Goal: Task Accomplishment & Management: Use online tool/utility

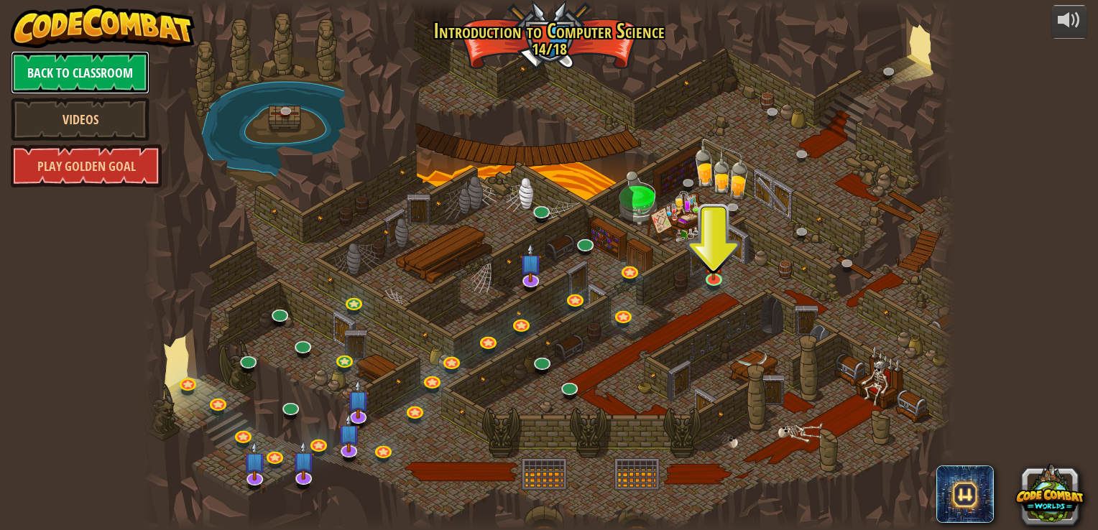
click at [94, 76] on link "Back to Classroom" at bounding box center [80, 72] width 139 height 43
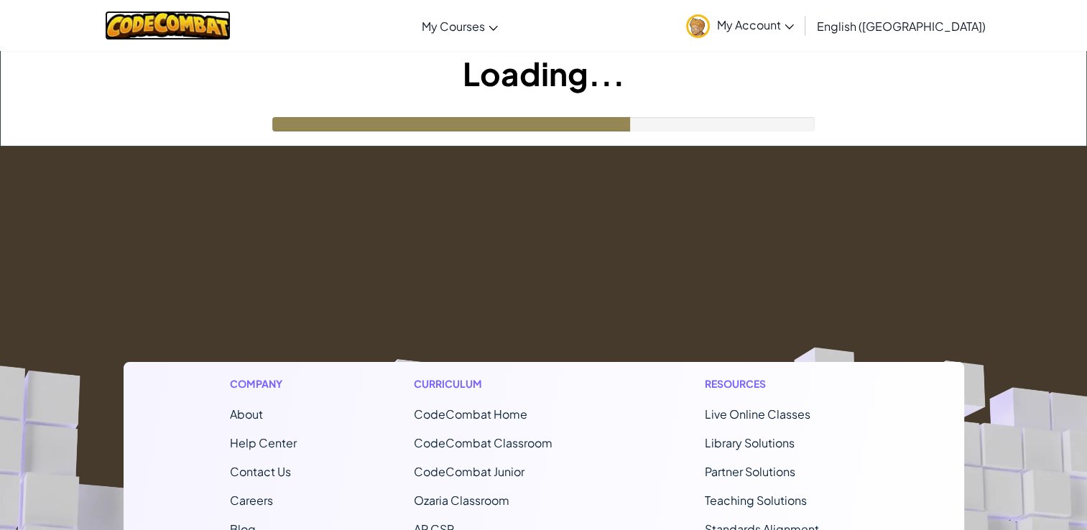
click at [172, 18] on img at bounding box center [168, 25] width 126 height 29
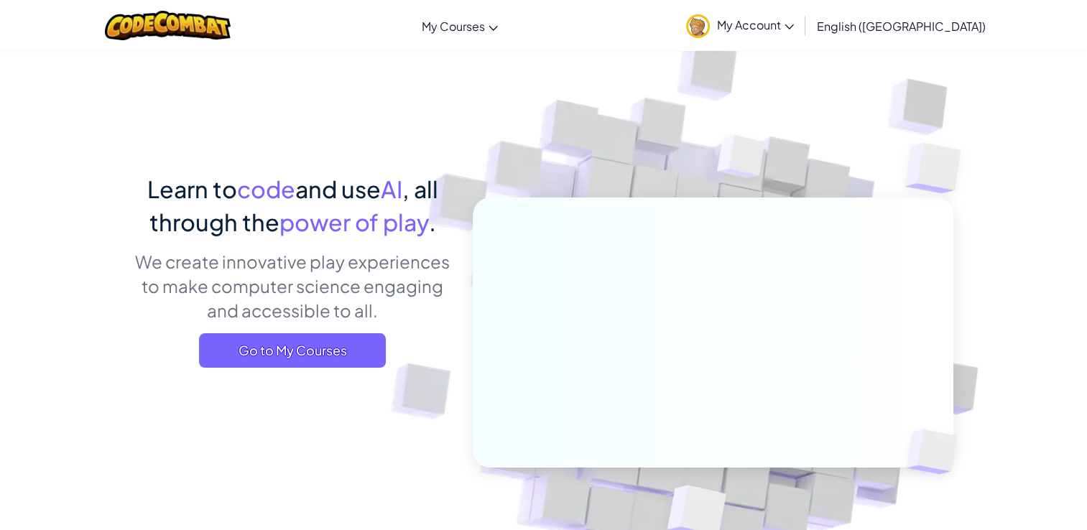
click at [794, 24] on span "My Account" at bounding box center [755, 24] width 77 height 15
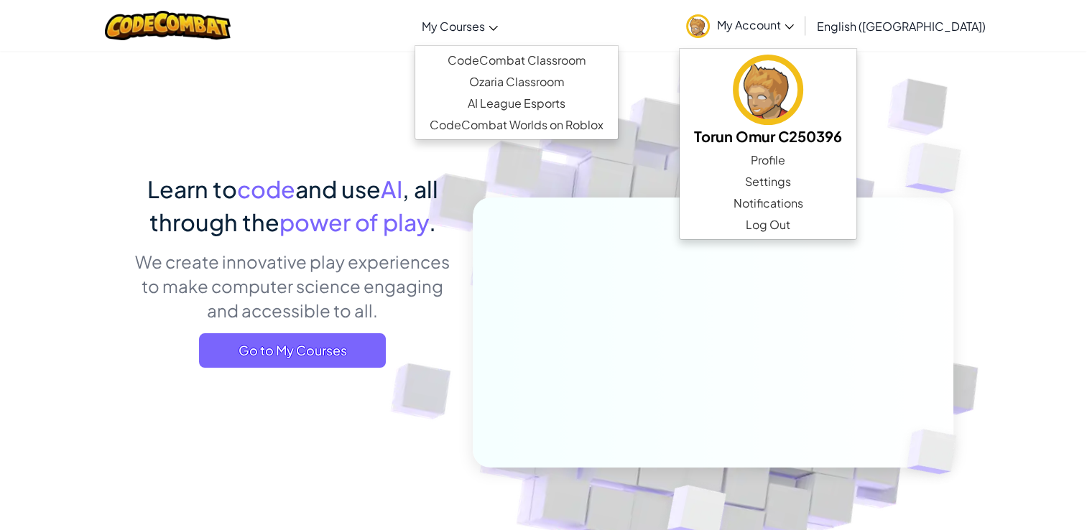
click at [485, 24] on span "My Courses" at bounding box center [453, 26] width 63 height 15
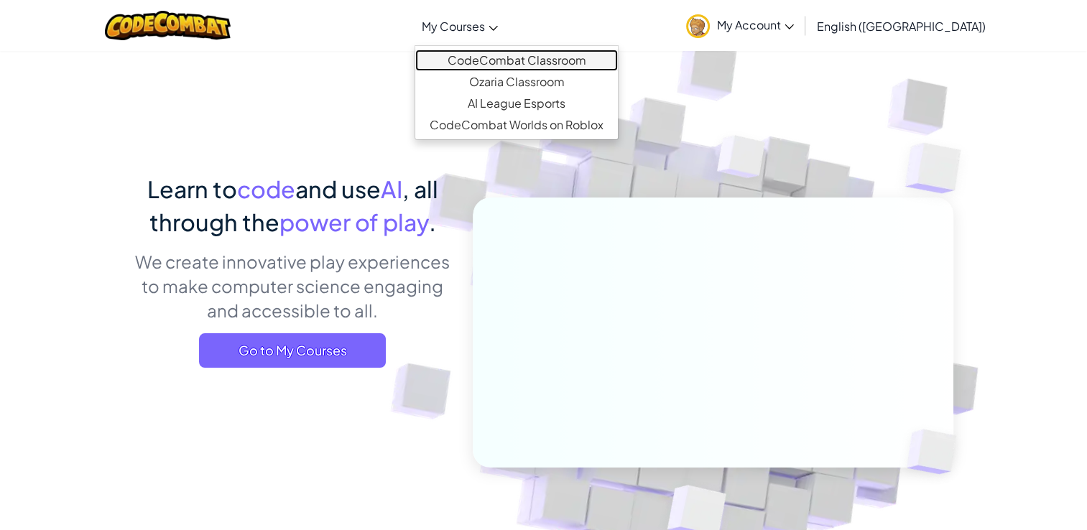
click at [539, 53] on link "CodeCombat Classroom" at bounding box center [516, 61] width 203 height 22
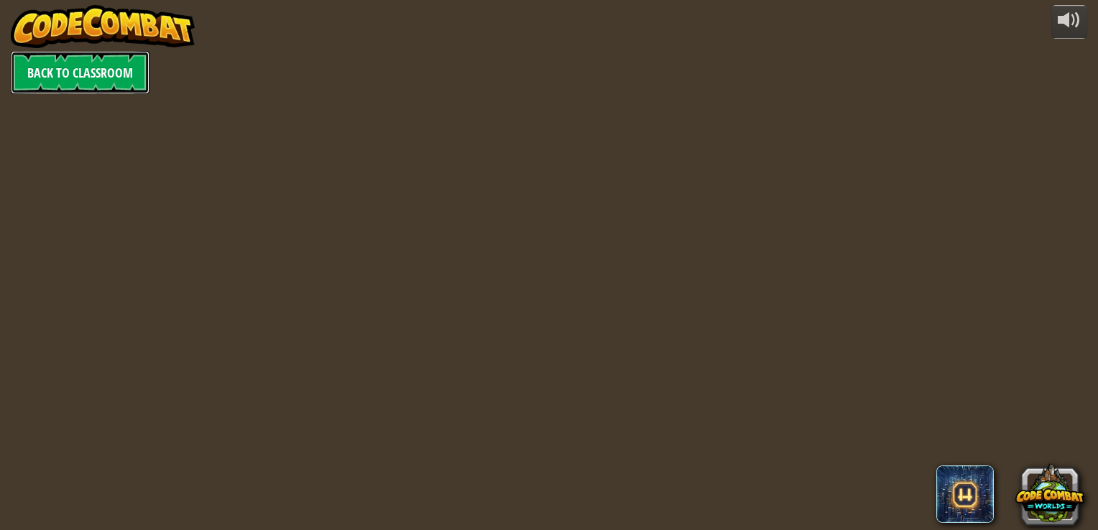
click at [101, 80] on link "Back to Classroom" at bounding box center [80, 72] width 139 height 43
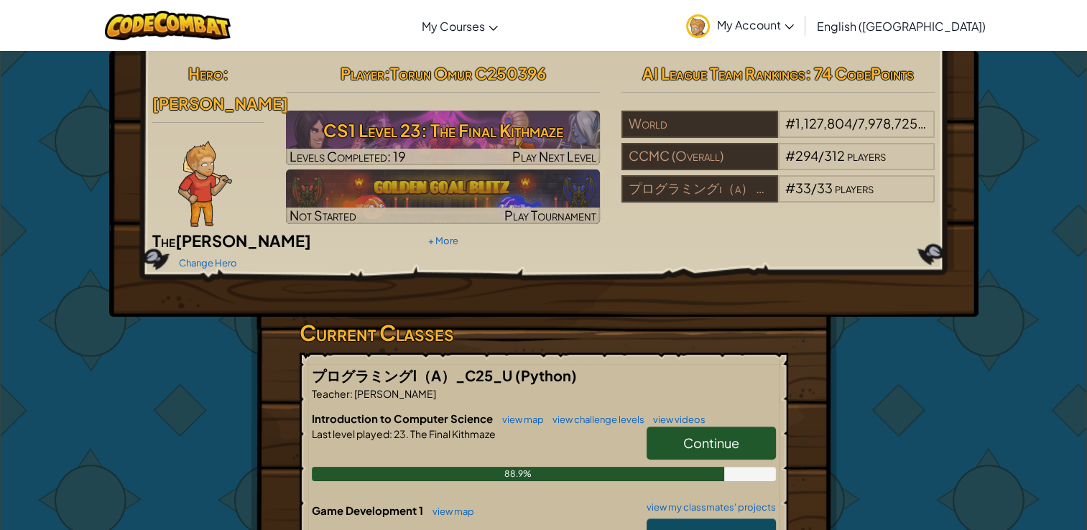
click at [735, 435] on span "Continue" at bounding box center [711, 443] width 56 height 17
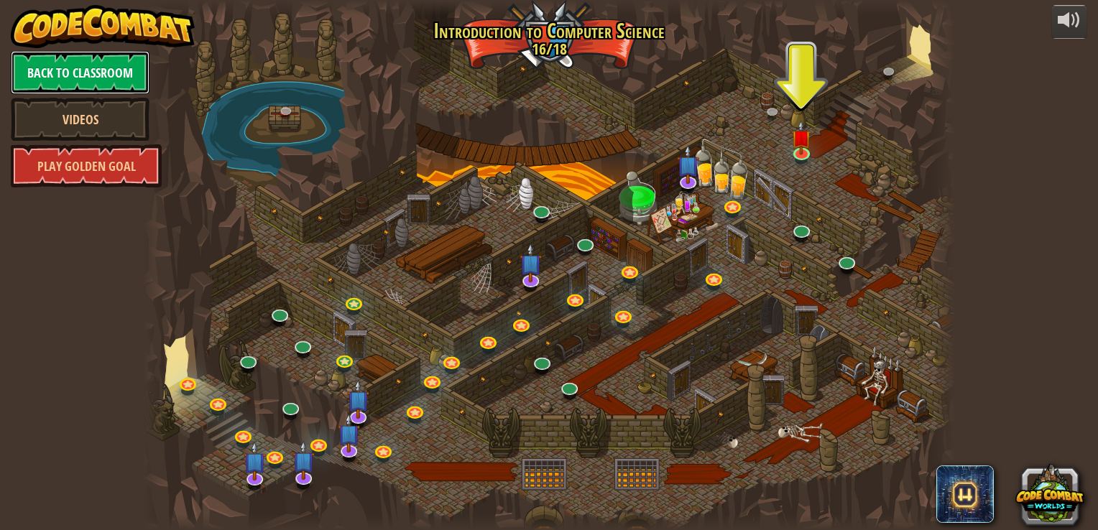
click at [109, 72] on link "Back to Classroom" at bounding box center [80, 72] width 139 height 43
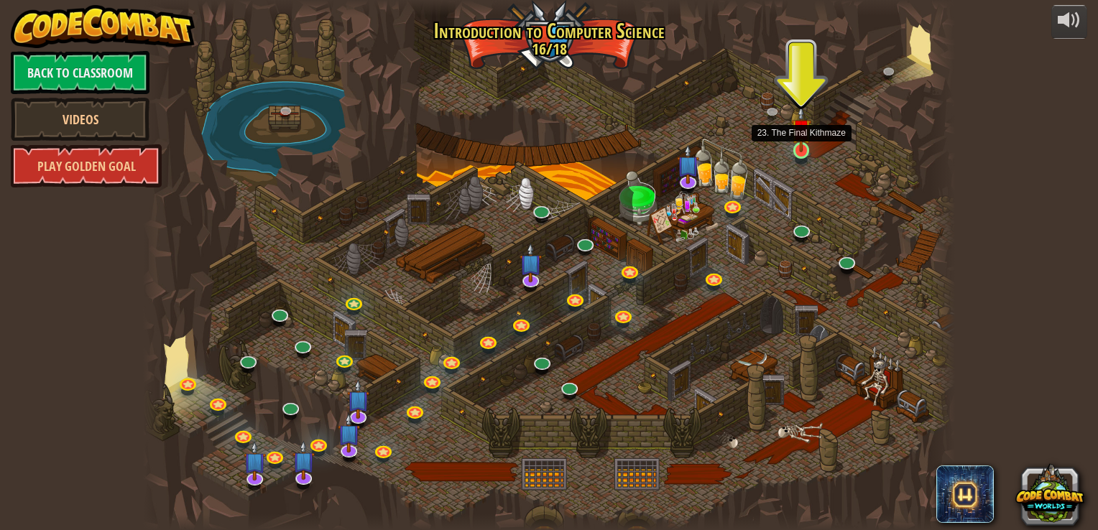
click at [798, 149] on img at bounding box center [801, 129] width 20 height 47
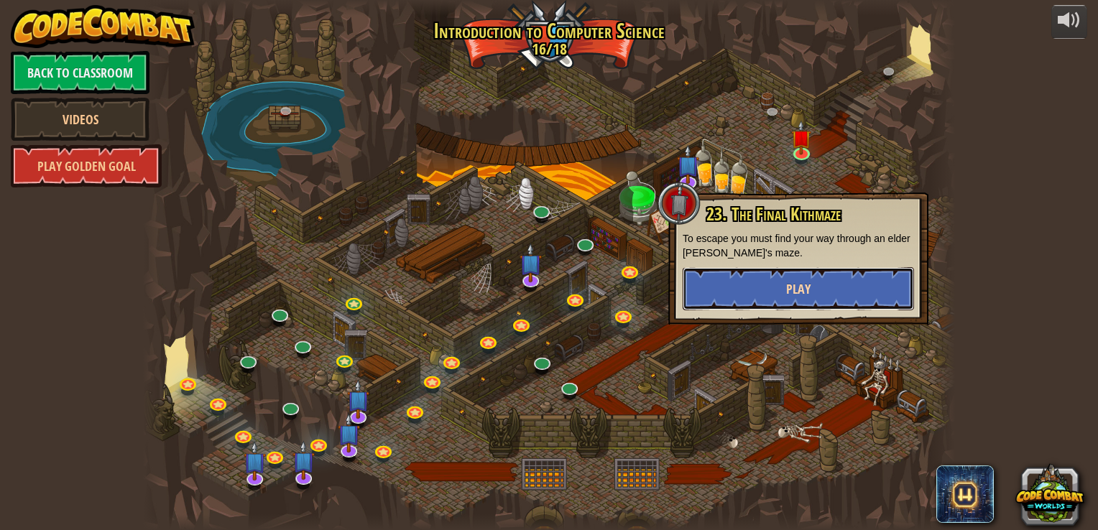
click at [834, 279] on button "Play" at bounding box center [798, 288] width 231 height 43
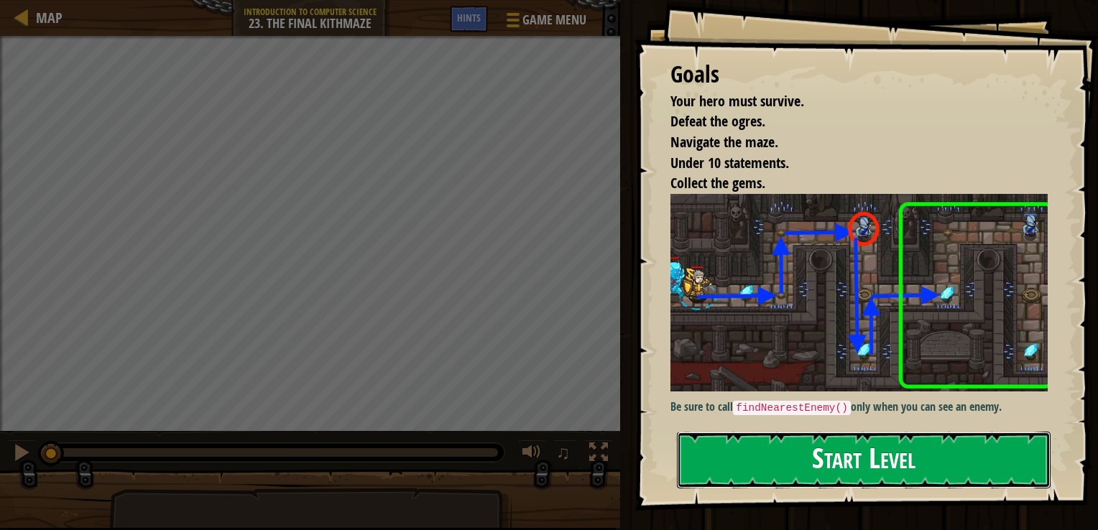
click at [914, 432] on button "Start Level" at bounding box center [864, 460] width 374 height 57
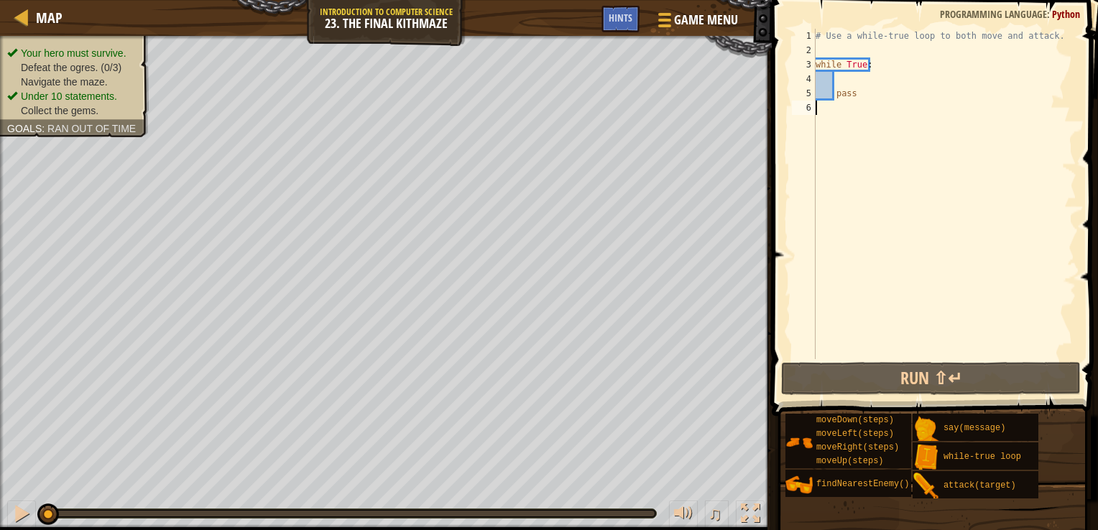
click at [979, 194] on div "# Use a while-true loop to both move and attack. while True : pass" at bounding box center [945, 208] width 264 height 359
type textarea "pass"
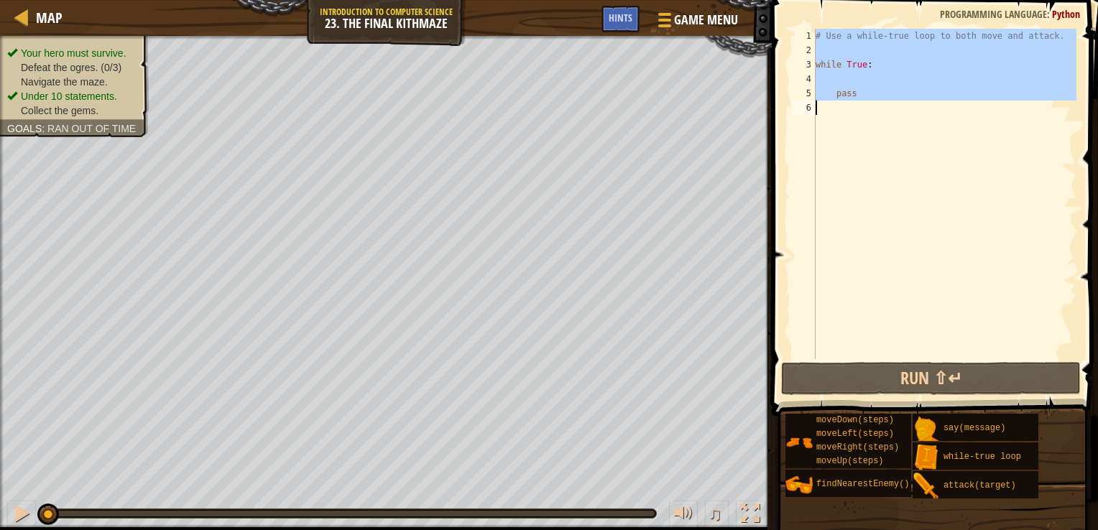
paste textarea
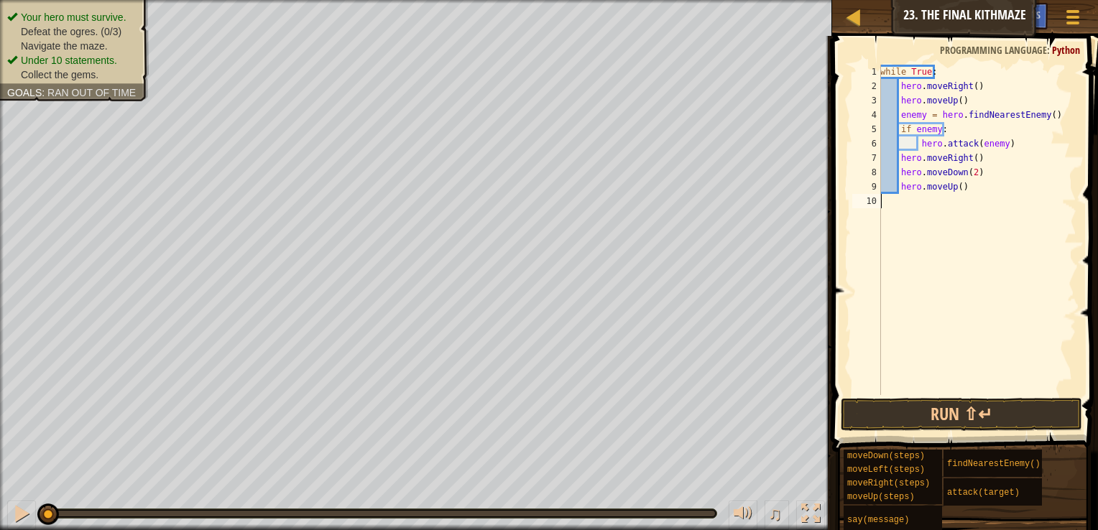
click at [972, 382] on div "while True : hero . moveRight ( ) hero . moveUp ( ) enemy = hero . findNearestE…" at bounding box center [1007, 244] width 259 height 359
click at [976, 410] on button "Run ⇧↵" at bounding box center [961, 414] width 241 height 33
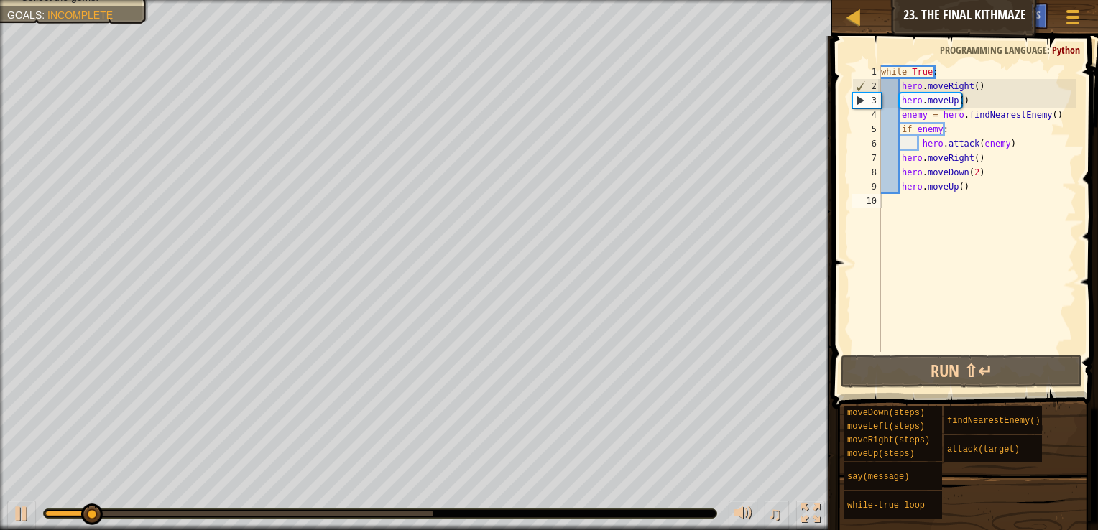
drag, startPoint x: 906, startPoint y: 10, endPoint x: 994, endPoint y: 8, distance: 88.4
click at [994, 8] on div "Map Introduction to Computer Science 23. The Final Kithmaze Game Menu Done Hints" at bounding box center [965, 18] width 266 height 36
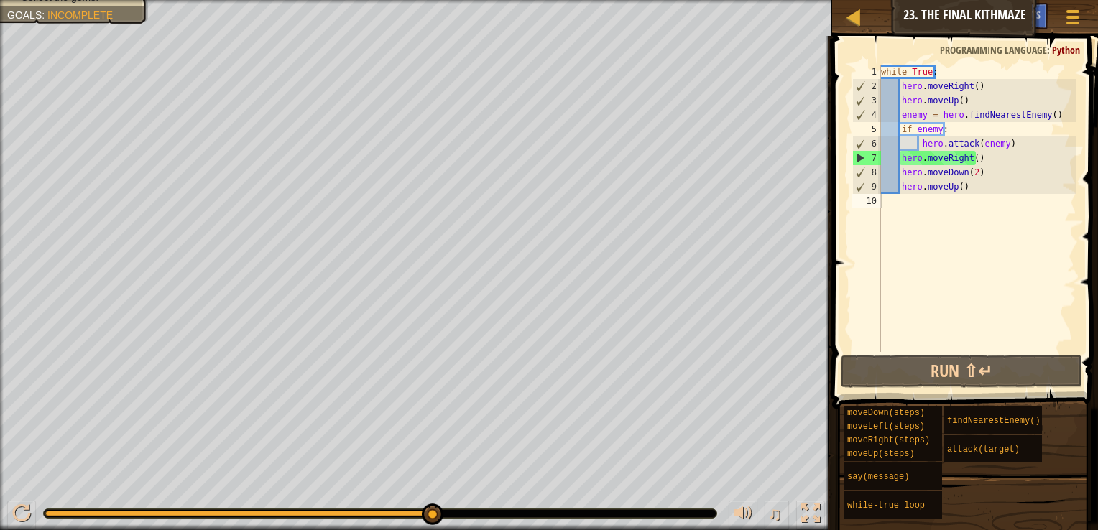
click at [960, 275] on div "while True : hero . moveRight ( ) hero . moveUp ( ) enemy = hero . findNearestE…" at bounding box center [977, 223] width 198 height 316
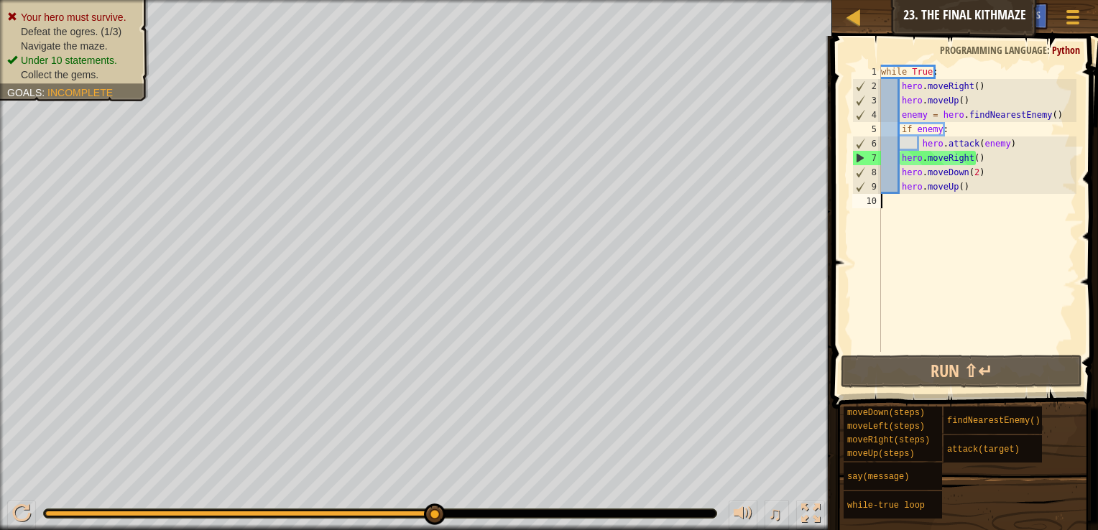
type textarea "hero.moveUp()"
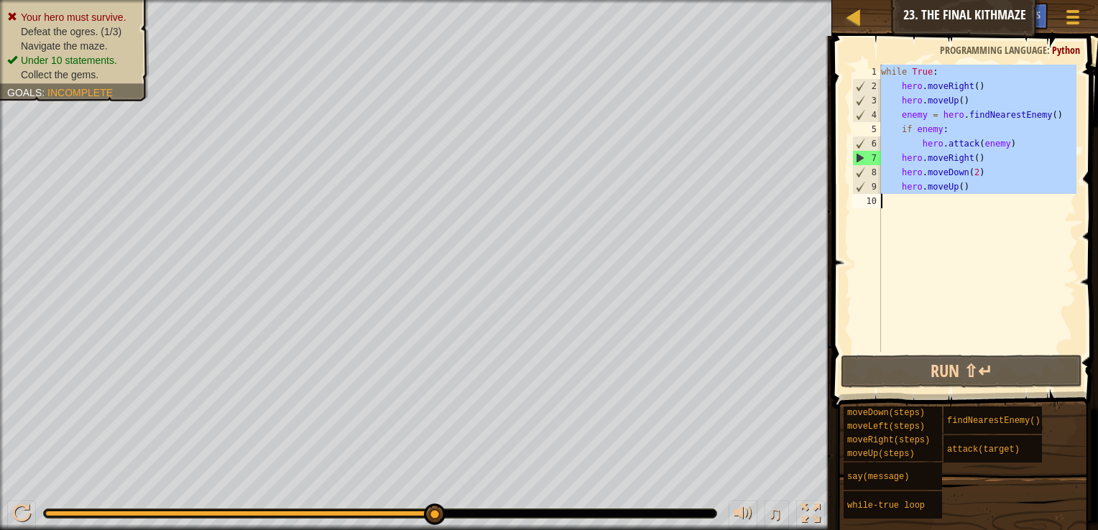
paste textarea
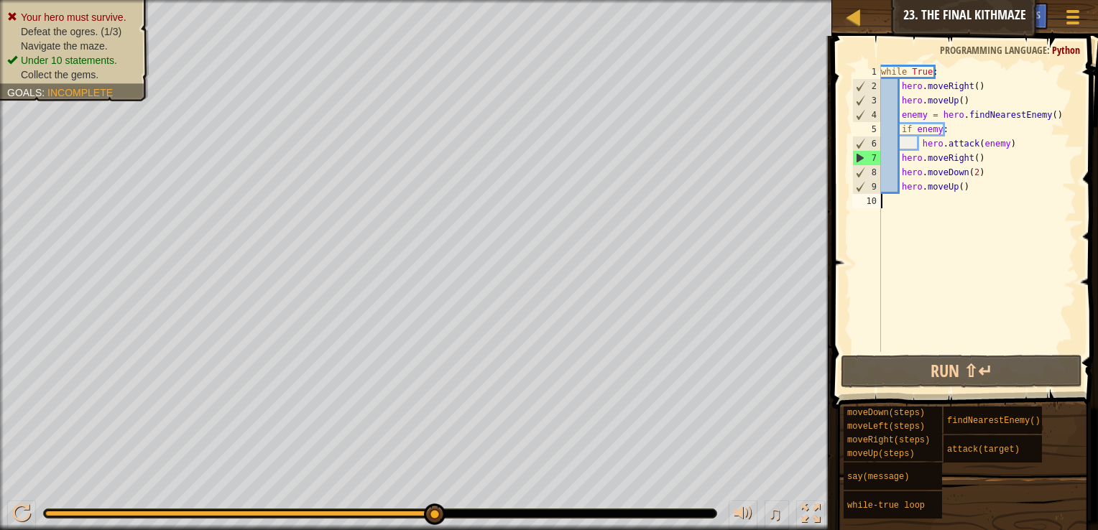
type textarea "hero.moveUp()"
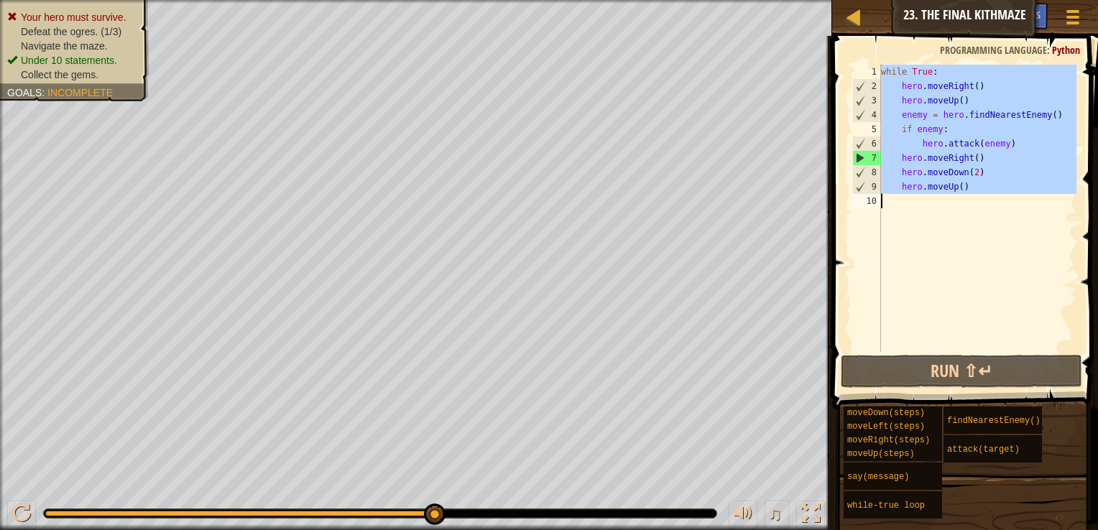
paste textarea
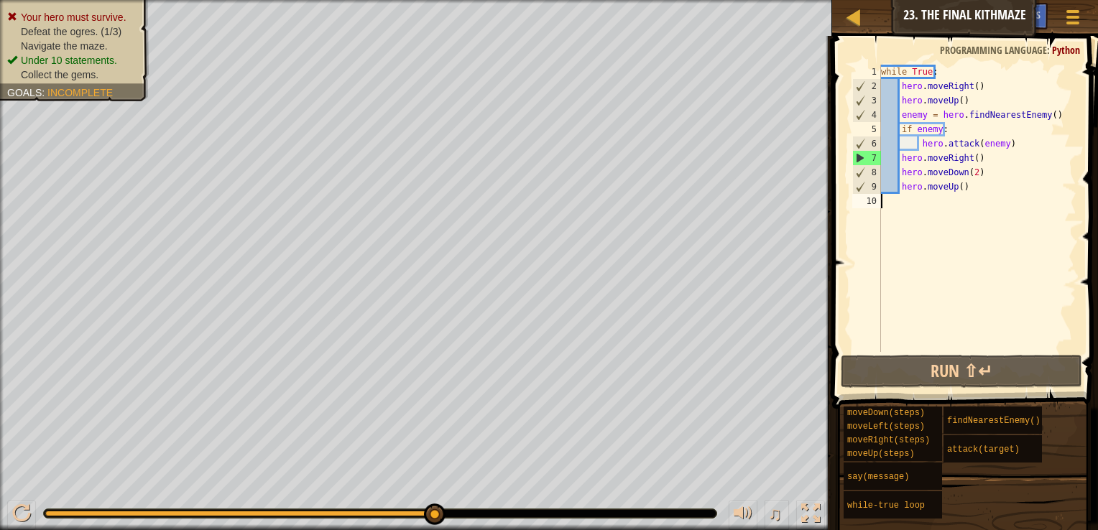
click at [993, 388] on span at bounding box center [966, 201] width 277 height 415
click at [987, 364] on button "Run ⇧↵" at bounding box center [961, 371] width 241 height 33
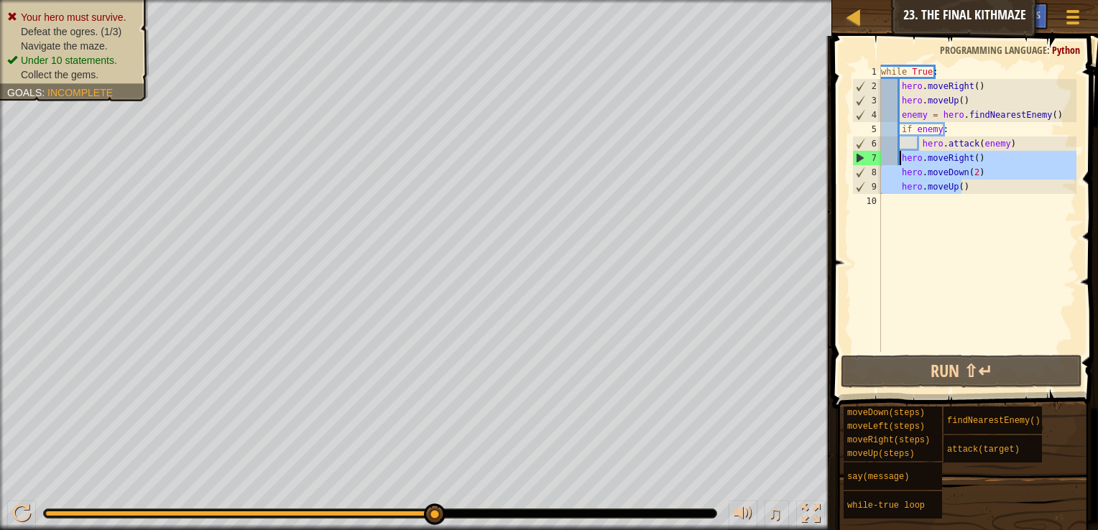
drag, startPoint x: 980, startPoint y: 191, endPoint x: 899, endPoint y: 157, distance: 88.2
click at [899, 157] on div "while True : hero . moveRight ( ) hero . moveUp ( ) enemy = hero . findNearestE…" at bounding box center [977, 223] width 198 height 316
type textarea "hero.moveRight() hero.moveDown(2)"
click at [909, 201] on div "while True : hero . moveRight ( ) hero . moveUp ( ) enemy = hero . findNearestE…" at bounding box center [977, 223] width 198 height 316
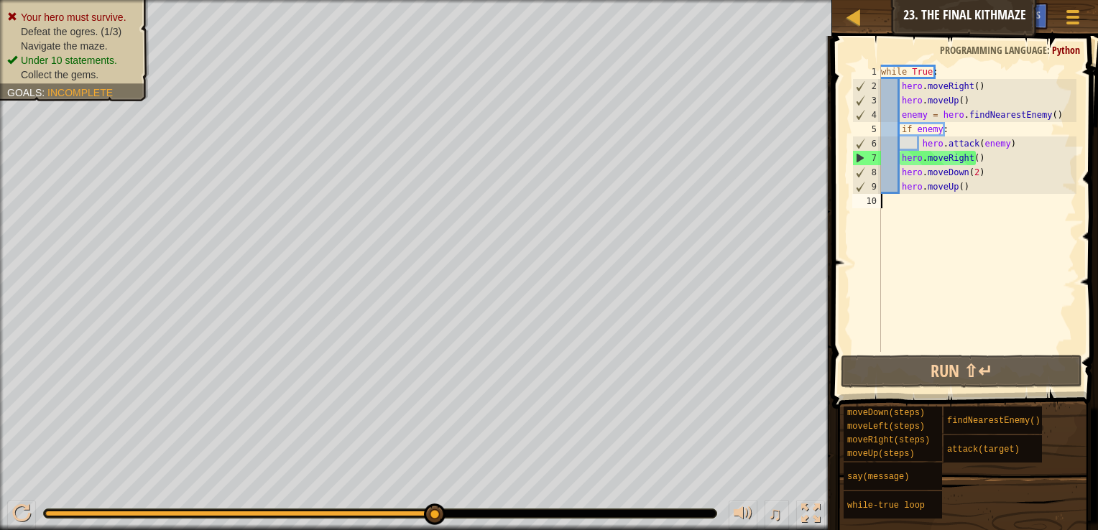
paste textarea "hero.moveUp()"
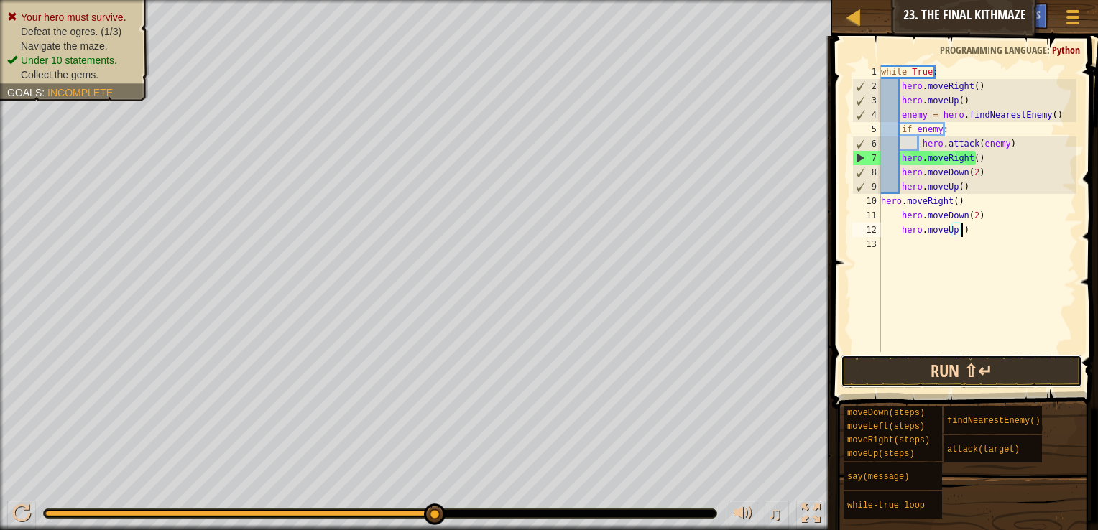
click at [964, 374] on button "Run ⇧↵" at bounding box center [961, 371] width 241 height 33
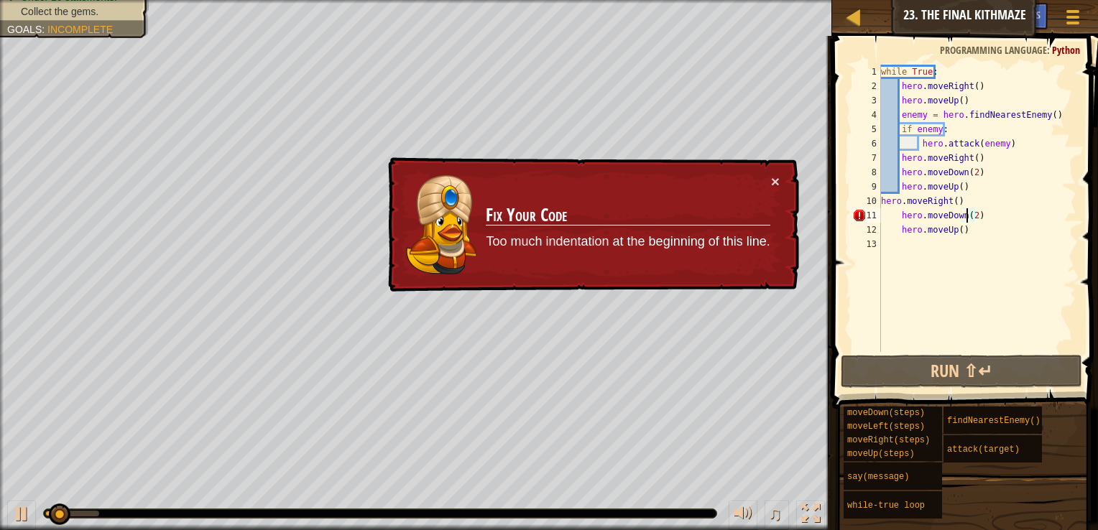
click at [965, 219] on div "while True : hero . moveRight ( ) hero . moveUp ( ) enemy = hero . findNearestE…" at bounding box center [977, 223] width 198 height 316
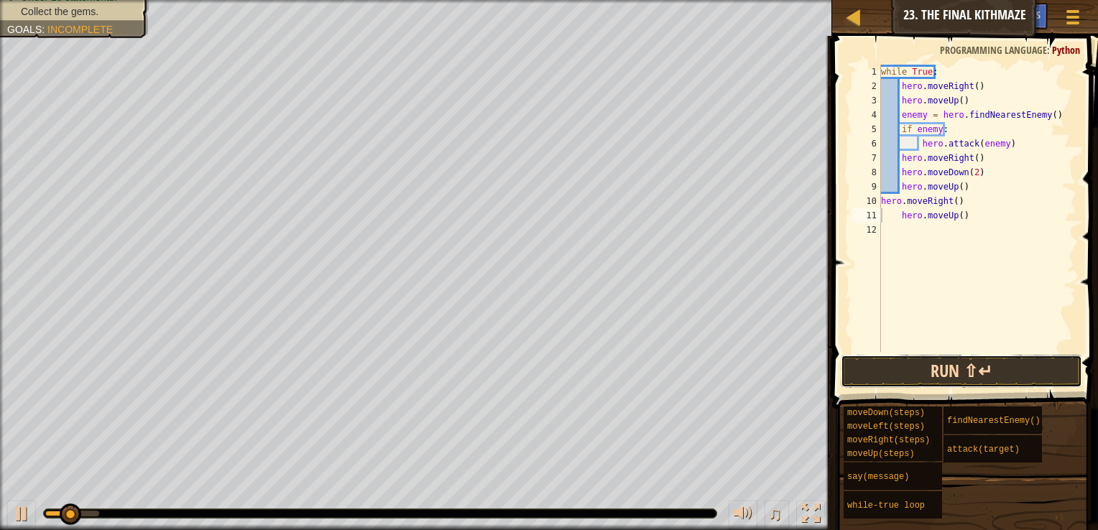
click at [975, 364] on button "Run ⇧↵" at bounding box center [961, 371] width 241 height 33
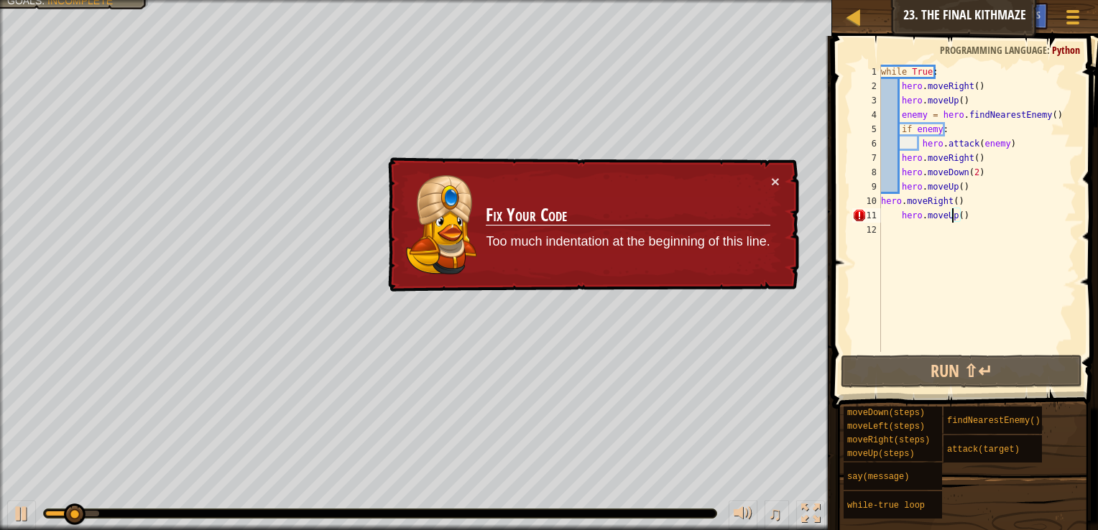
click at [952, 218] on div "while True : hero . moveRight ( ) hero . moveUp ( ) enemy = hero . findNearestE…" at bounding box center [977, 223] width 198 height 316
type textarea "hero.moveUp()"
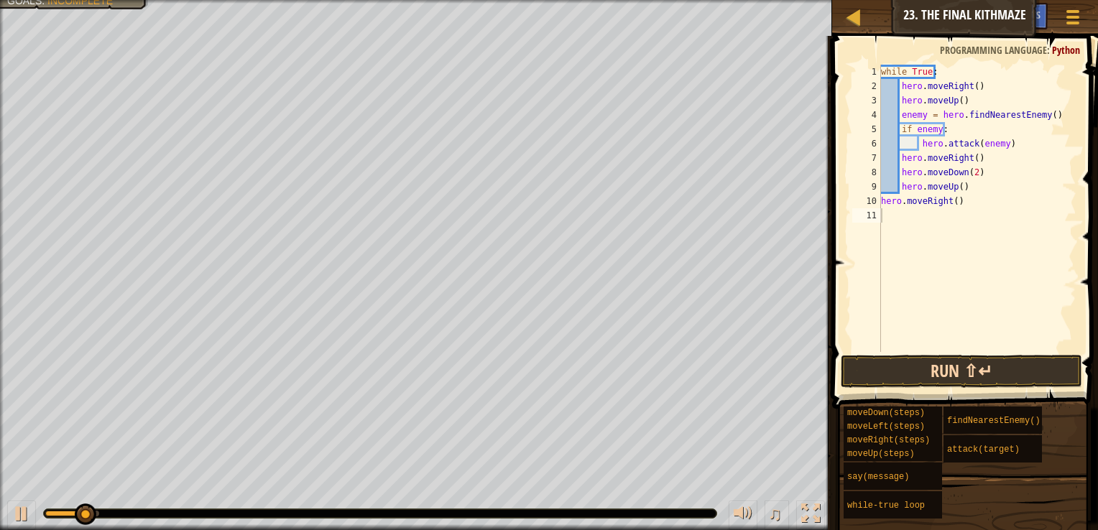
click at [947, 361] on div "1 2 3 4 5 6 7 8 9 10 11 while True : hero . moveRight ( ) hero . moveUp ( ) ene…" at bounding box center [963, 250] width 270 height 415
click at [944, 367] on button "Run ⇧↵" at bounding box center [961, 371] width 241 height 33
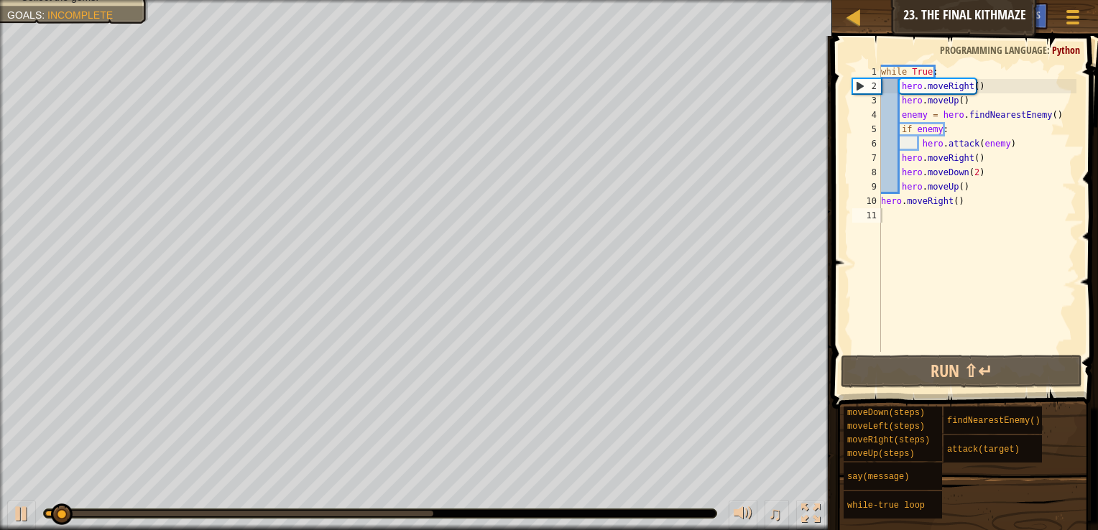
click at [428, 517] on div at bounding box center [380, 514] width 673 height 9
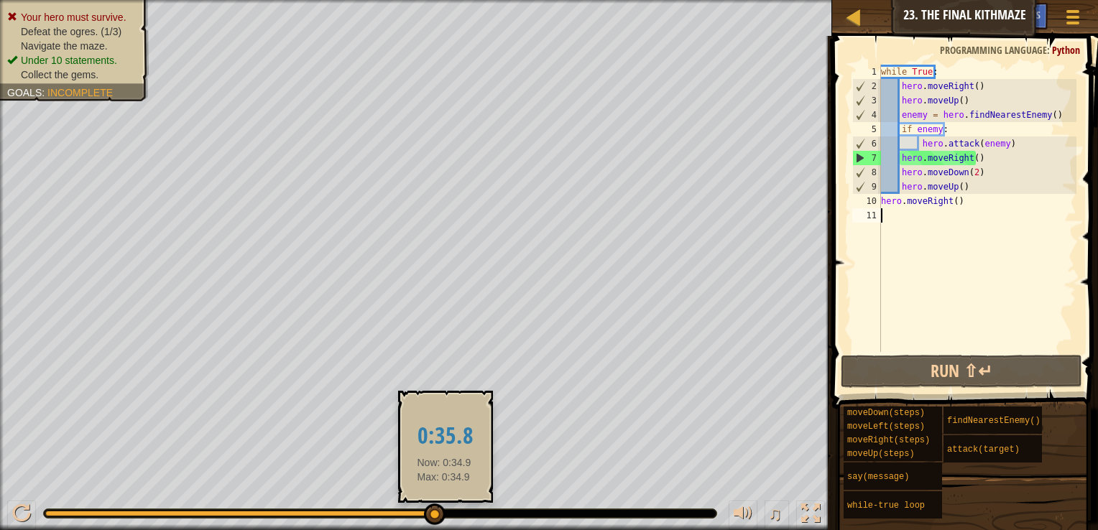
drag, startPoint x: 425, startPoint y: 517, endPoint x: 448, endPoint y: 518, distance: 23.7
click at [448, 518] on div at bounding box center [380, 514] width 674 height 10
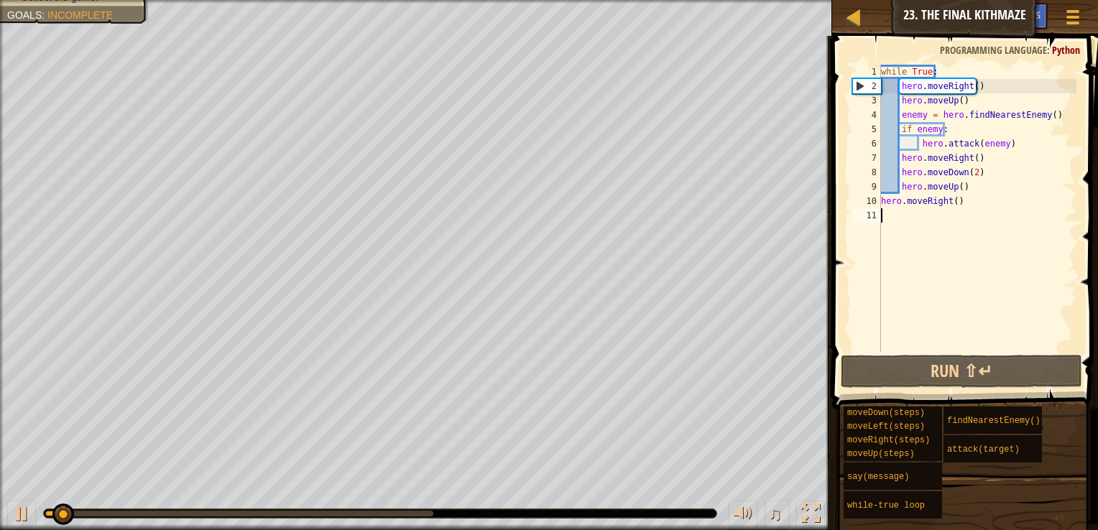
click at [966, 242] on div "while True : hero . moveRight ( ) hero . moveUp ( ) enemy = hero . findNearestE…" at bounding box center [977, 223] width 198 height 316
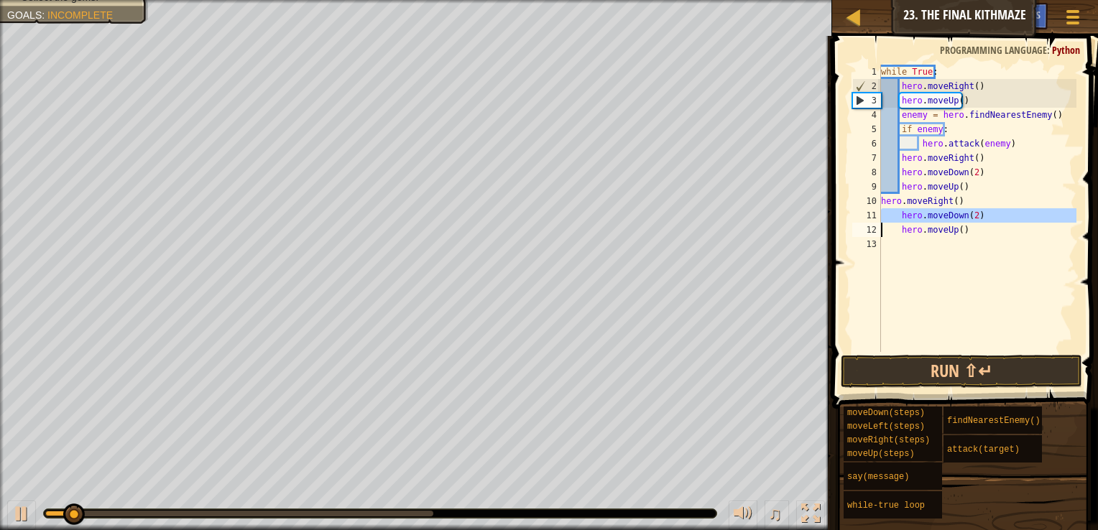
type textarea "hero.moveUp()"
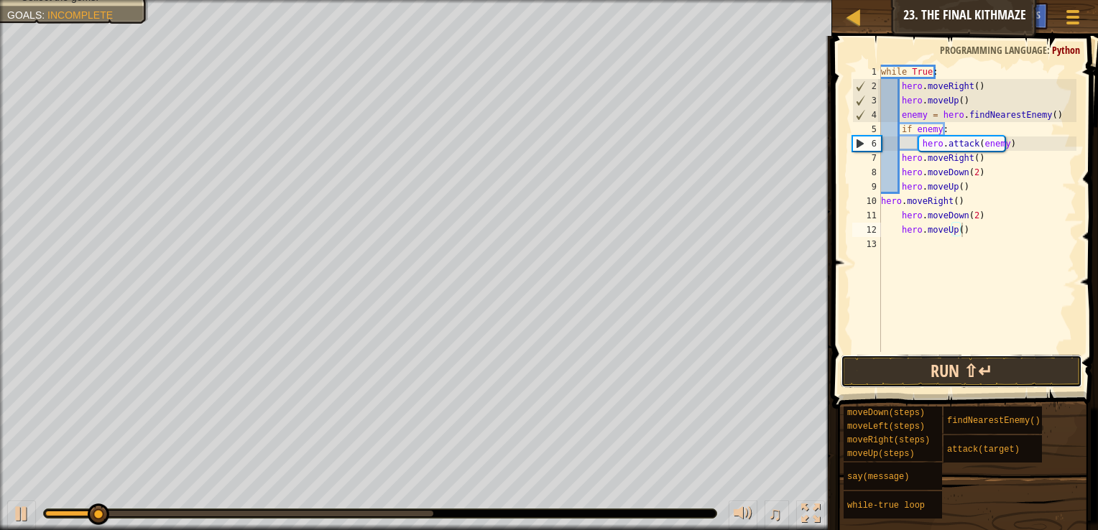
click at [968, 376] on button "Run ⇧↵" at bounding box center [961, 371] width 241 height 33
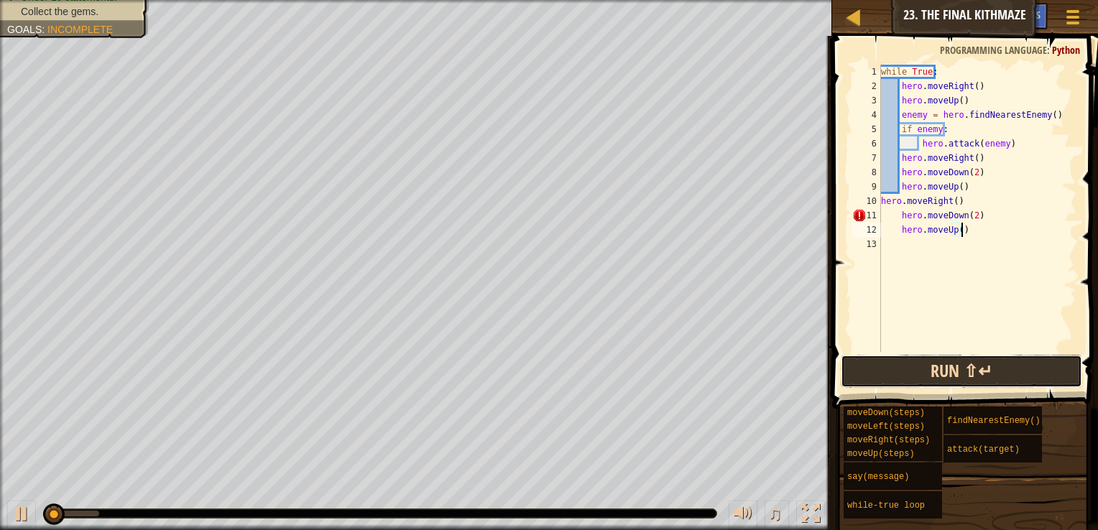
click at [948, 375] on button "Run ⇧↵" at bounding box center [961, 371] width 241 height 33
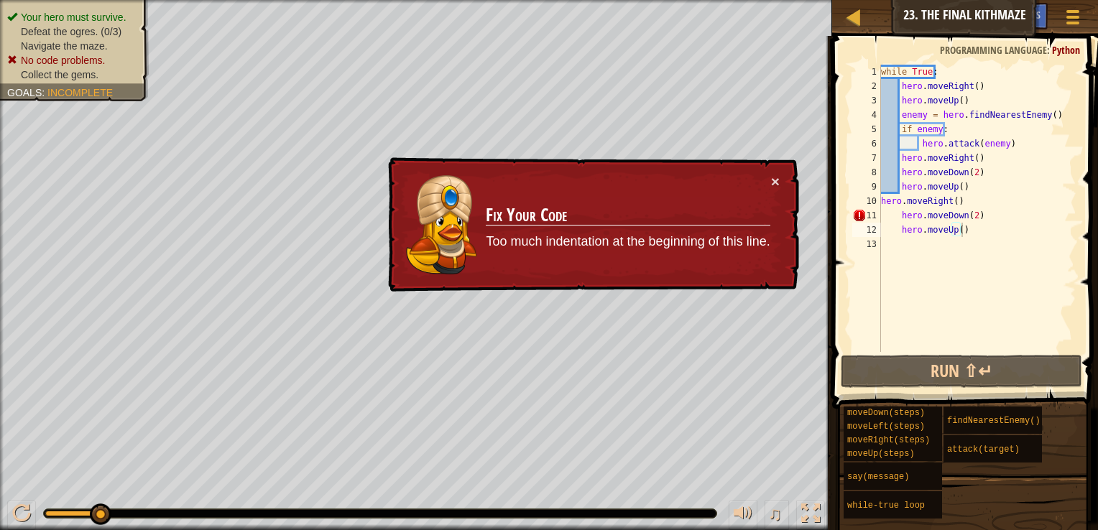
click at [1020, 280] on div "while True : hero . moveRight ( ) hero . moveUp ( ) enemy = hero . findNearestE…" at bounding box center [977, 223] width 198 height 316
type textarea "hero.moveUp()"
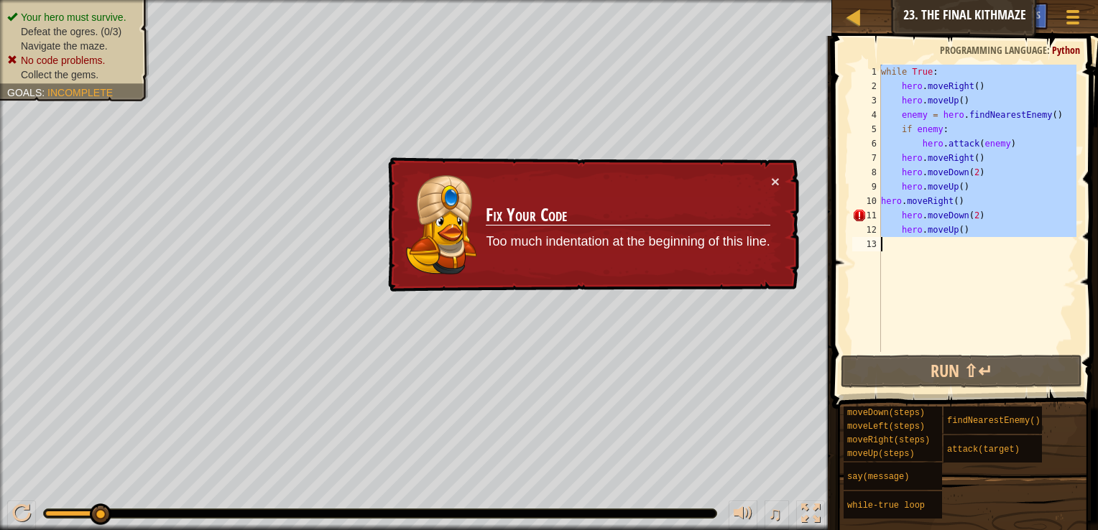
paste textarea
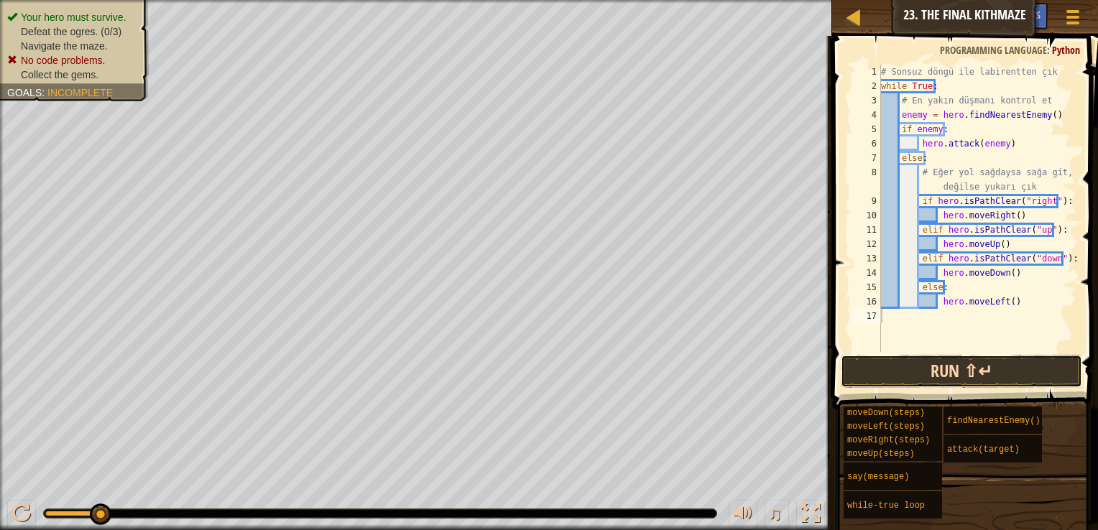
click at [1005, 372] on div "Hints Videos 1 2 3 4 5 6 7 8 9 10 11 12 13 14 15 16 17 # Sonsuz döngü ile labir…" at bounding box center [963, 279] width 270 height 487
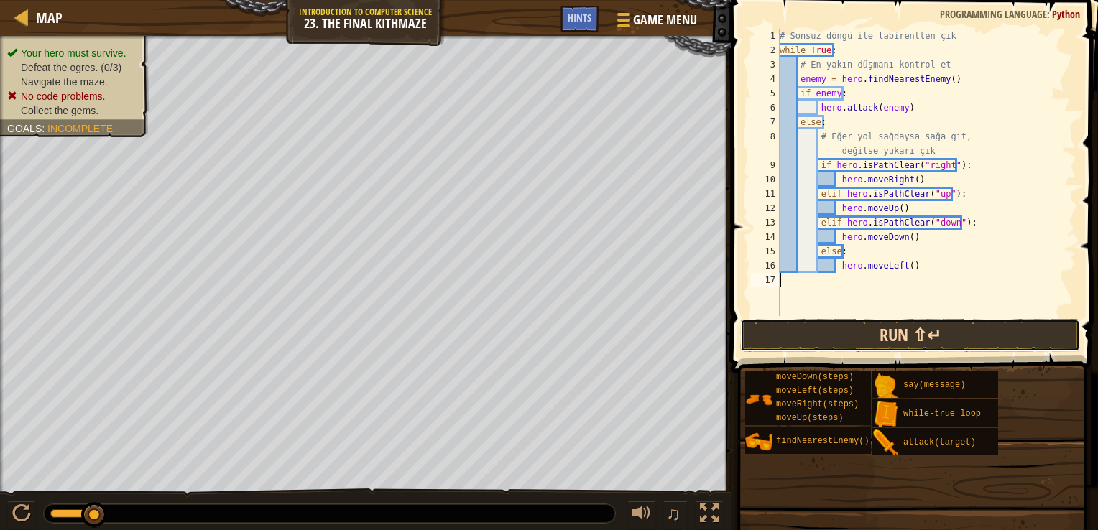
click at [988, 339] on button "Run ⇧↵" at bounding box center [910, 335] width 340 height 33
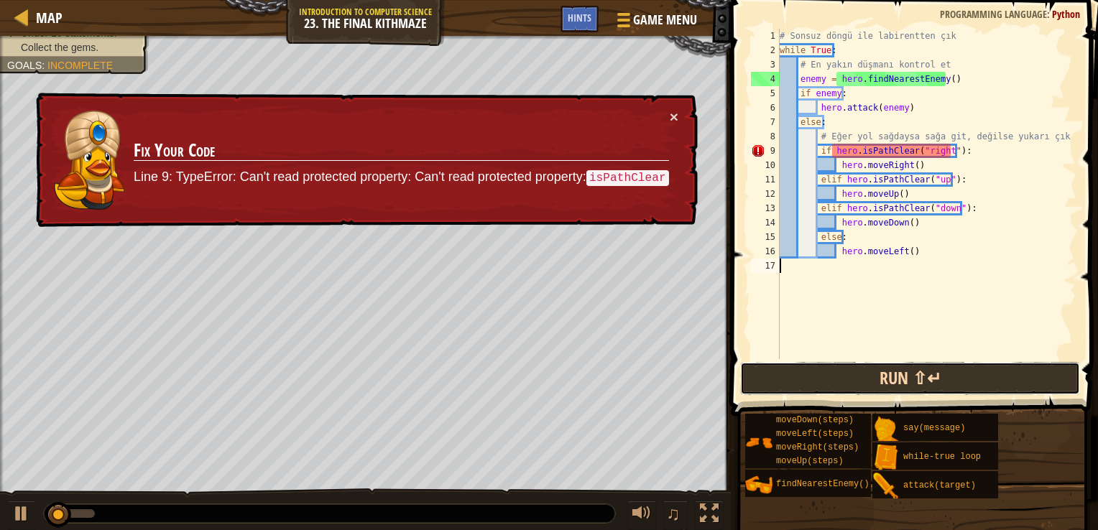
click at [980, 376] on button "Run ⇧↵" at bounding box center [910, 378] width 340 height 33
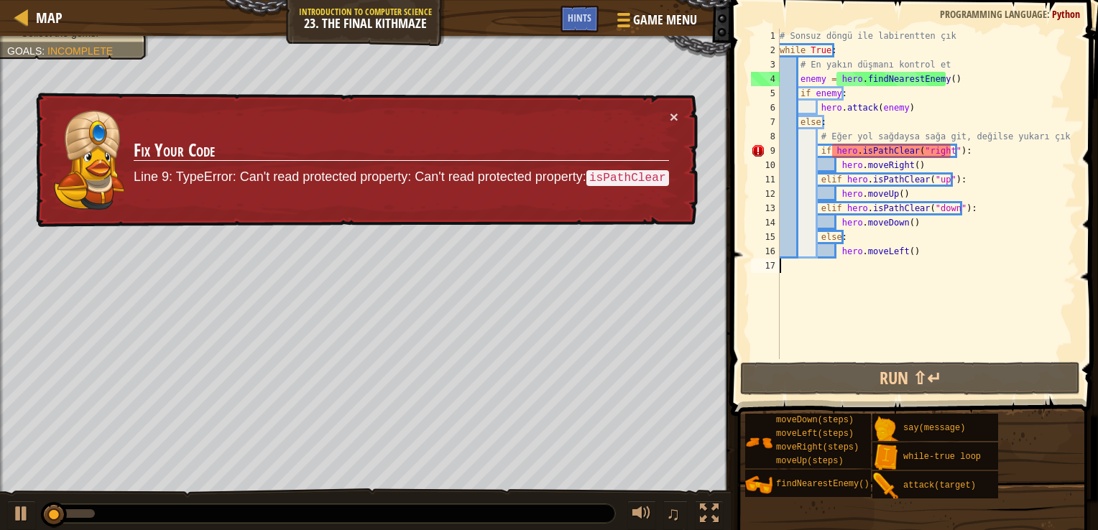
click at [952, 345] on div "# Sonsuz döngü ile labirentten çık while True : # En yakın düşmanı kontrol et e…" at bounding box center [927, 208] width 300 height 359
type textarea "hero.moveLeft()"
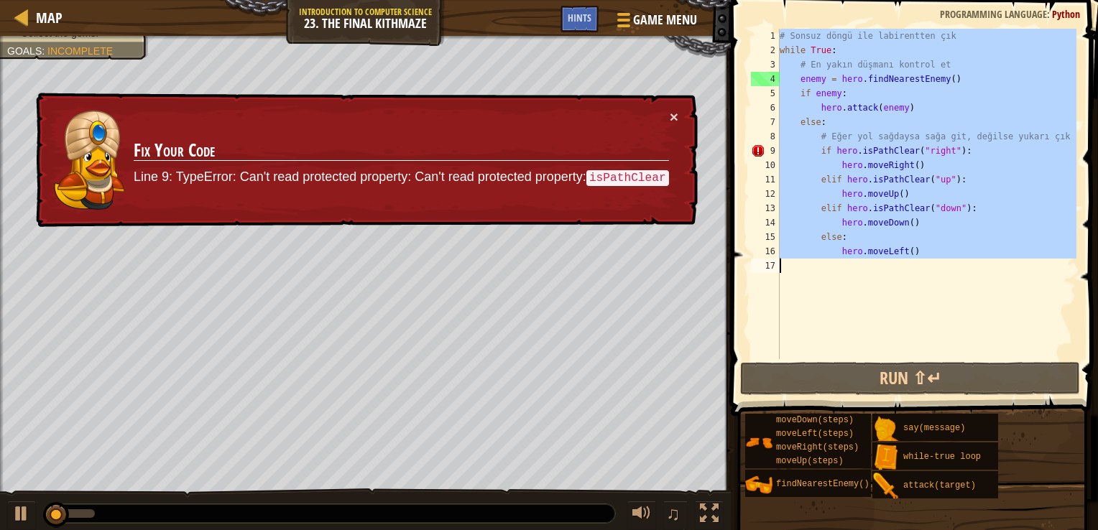
paste textarea
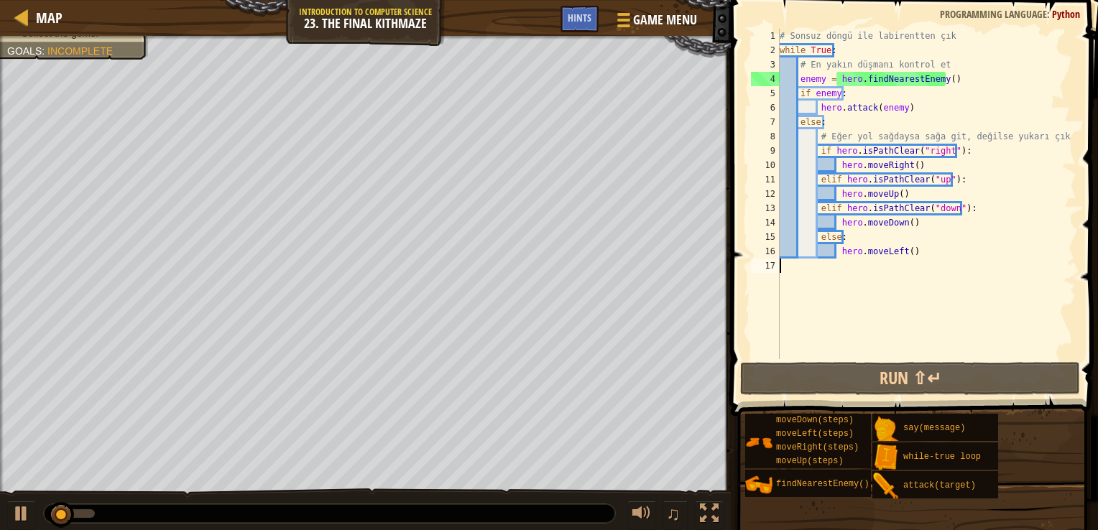
click at [952, 341] on div "# Sonsuz döngü ile labirentten çık while True : # En yakın düşmanı kontrol et e…" at bounding box center [927, 208] width 300 height 359
click at [955, 360] on span at bounding box center [916, 187] width 379 height 459
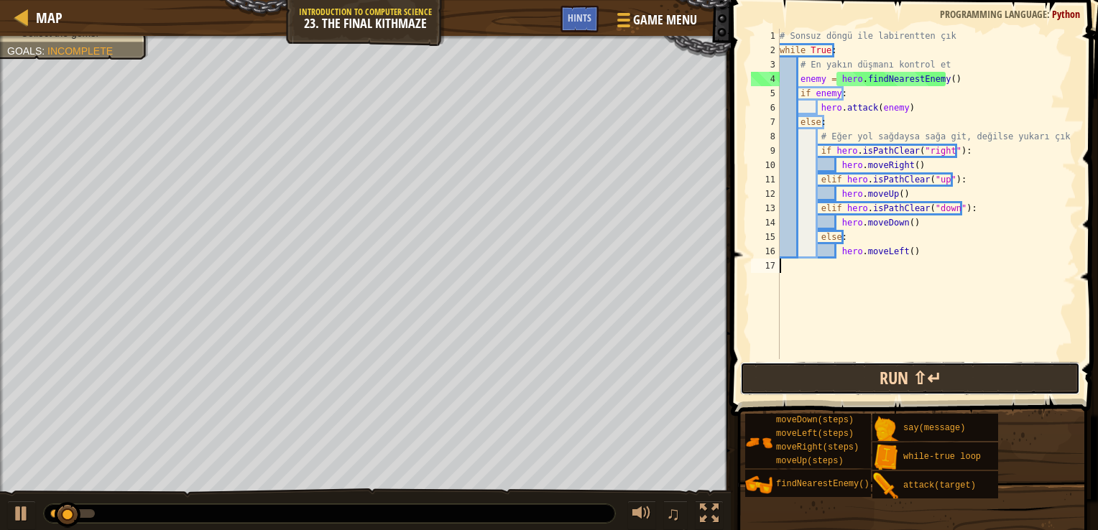
click at [952, 367] on button "Run ⇧↵" at bounding box center [910, 378] width 340 height 33
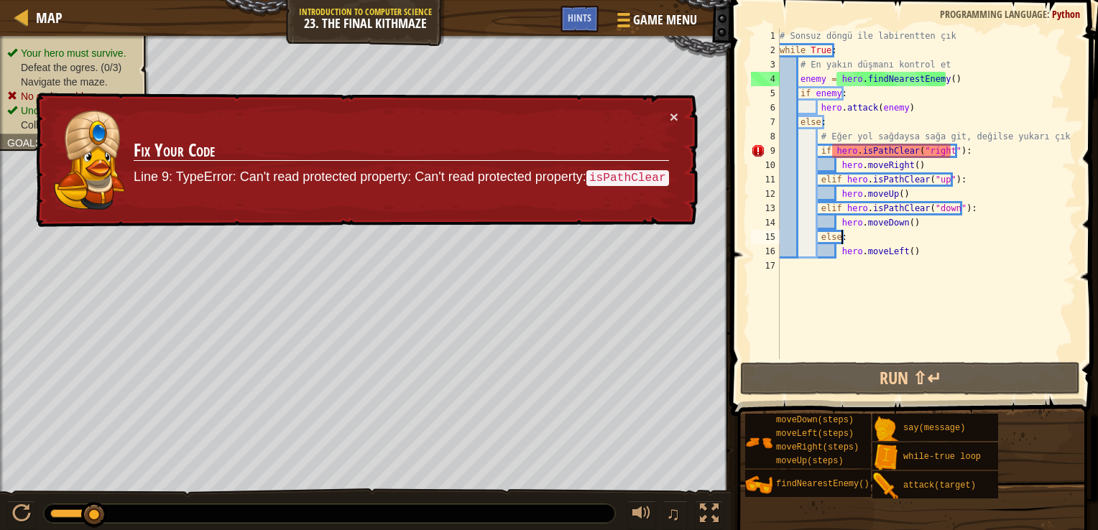
click at [983, 239] on div "# Sonsuz döngü ile labirentten çık while True : # En yakın düşmanı kontrol et e…" at bounding box center [927, 208] width 300 height 359
type textarea "hero.moveLeft()"
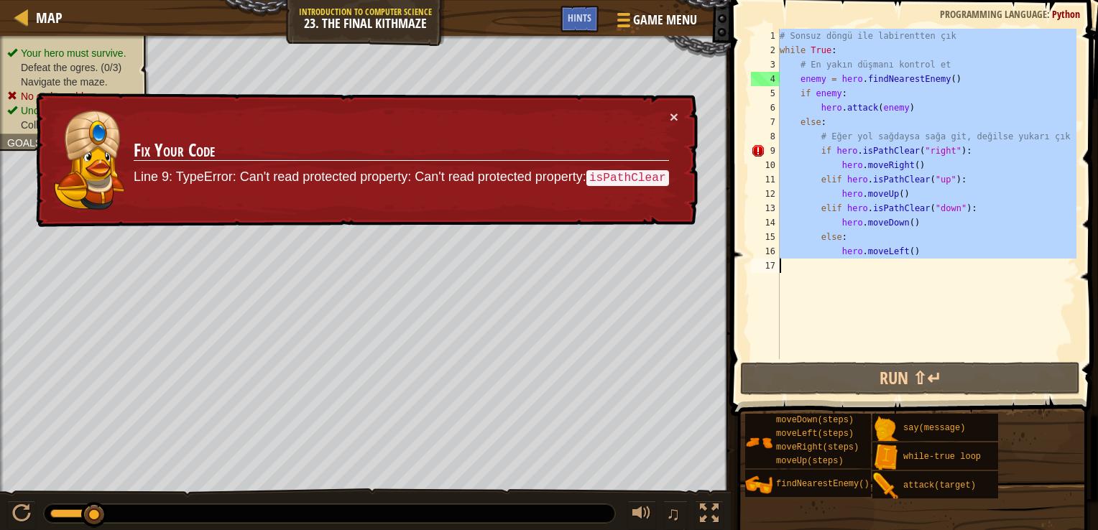
paste textarea
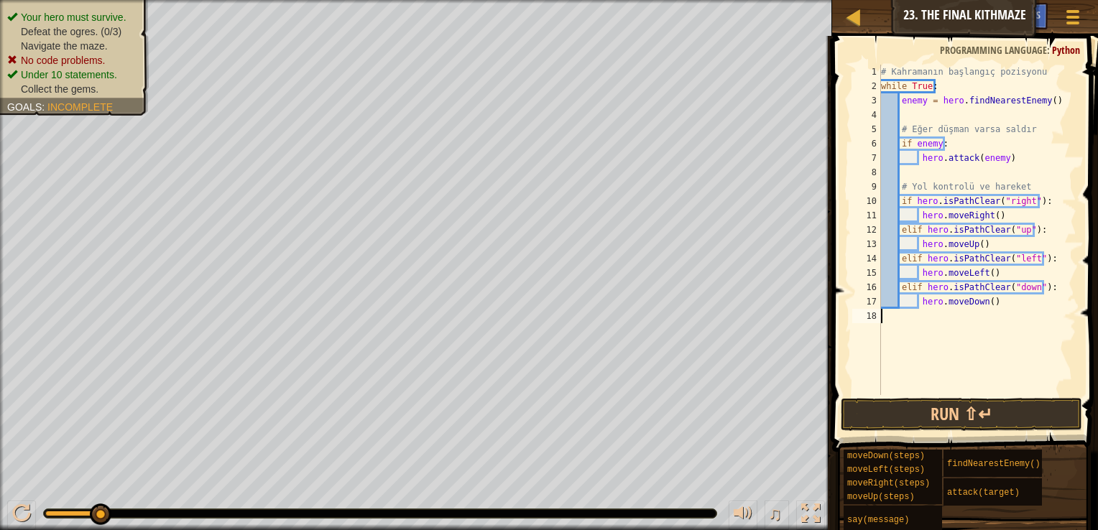
click at [941, 381] on div "# Kahramanın başlangıç pozisyonu while True : enemy = hero . findNearestEnemy (…" at bounding box center [1028, 244] width 300 height 359
click at [952, 422] on button "Run ⇧↵" at bounding box center [961, 414] width 241 height 33
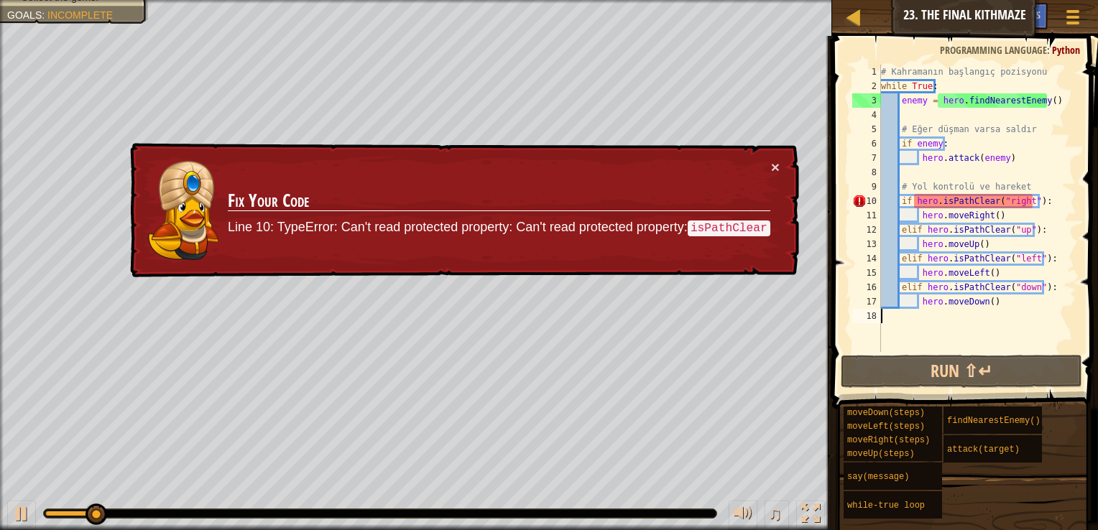
drag, startPoint x: 948, startPoint y: 86, endPoint x: 949, endPoint y: 96, distance: 10.1
click at [948, 88] on div "# Kahramanın başlangıç pozisyonu while True : enemy = hero . findNearestEnemy (…" at bounding box center [977, 223] width 198 height 316
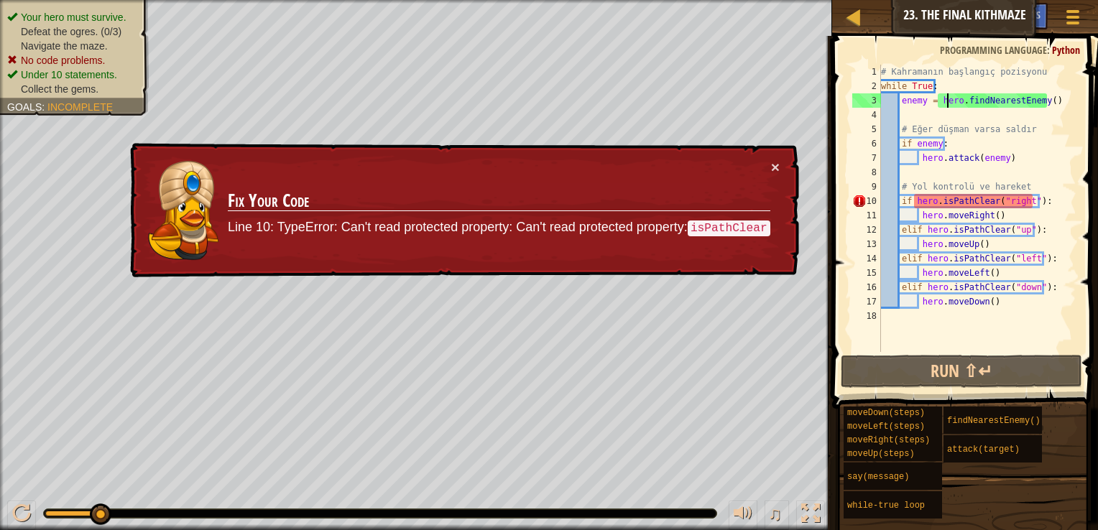
click at [949, 96] on div "# Kahramanın başlangıç pozisyonu while True : enemy = hero . findNearestEnemy (…" at bounding box center [977, 223] width 198 height 316
type textarea "enemy = hero.findNearestEnemy()"
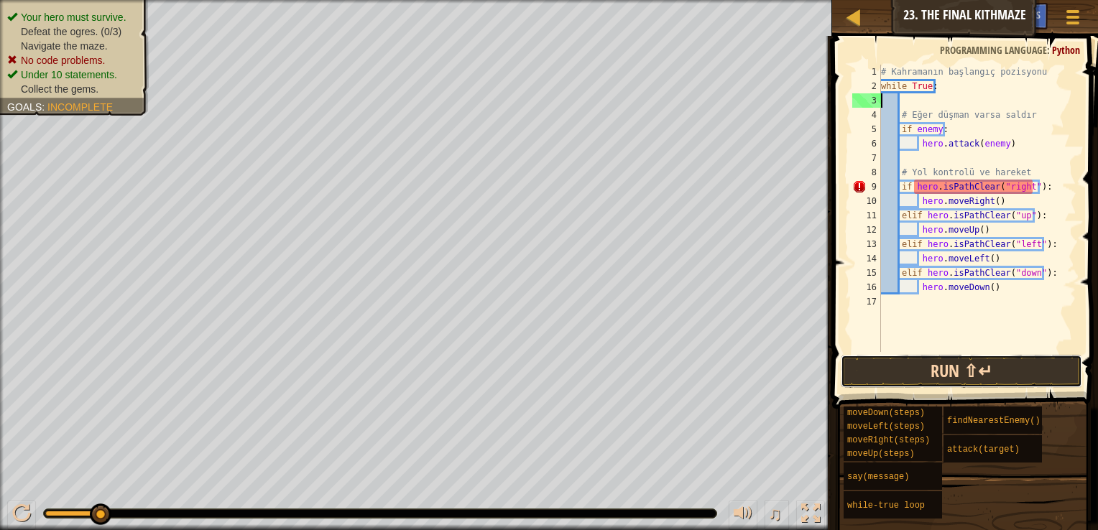
click at [968, 361] on button "Run ⇧↵" at bounding box center [961, 371] width 241 height 33
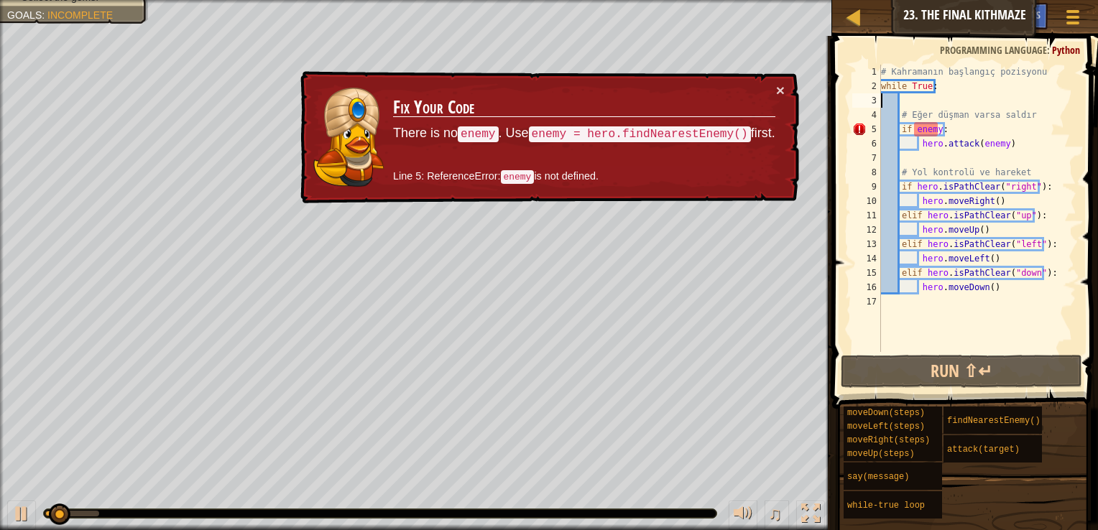
click at [928, 133] on div "# Kahramanın başlangıç pozisyonu while True : # Eğer düşman varsa saldır if ene…" at bounding box center [977, 223] width 198 height 316
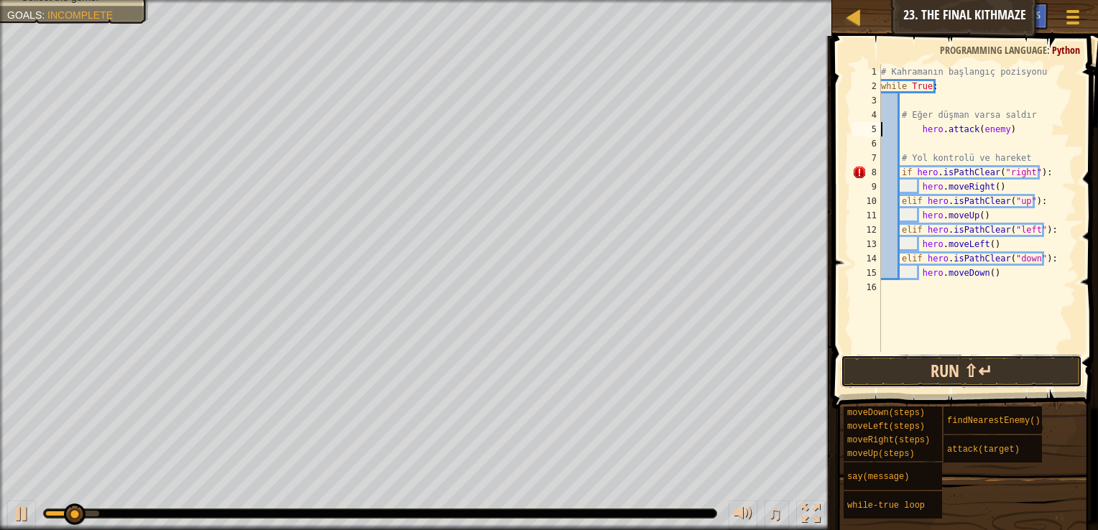
click at [977, 378] on button "Run ⇧↵" at bounding box center [961, 371] width 241 height 33
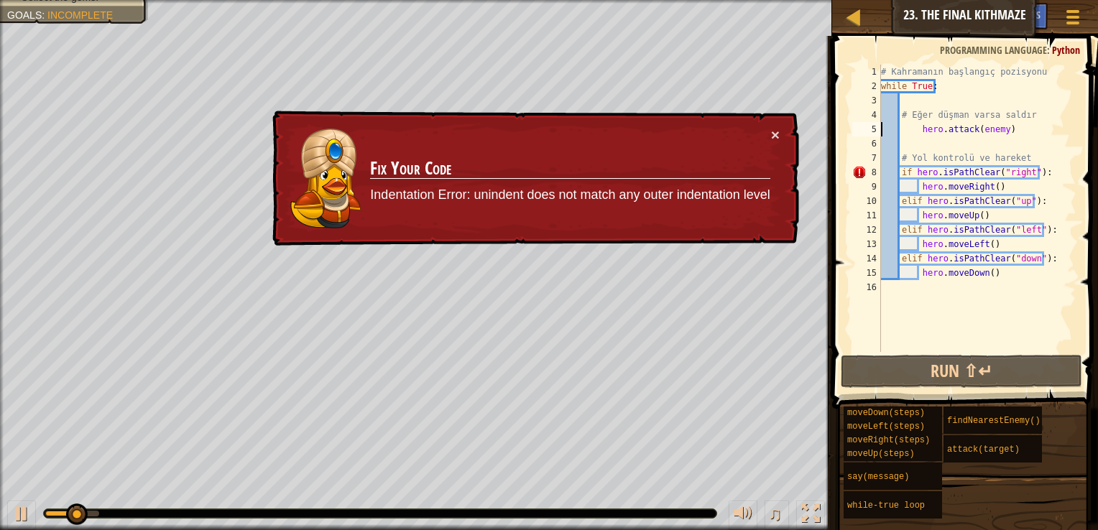
click at [928, 172] on div "# Kahramanın başlangıç pozisyonu while True : # Eğer düşman varsa saldır hero .…" at bounding box center [977, 223] width 198 height 316
type textarea "hero.moveRight()"
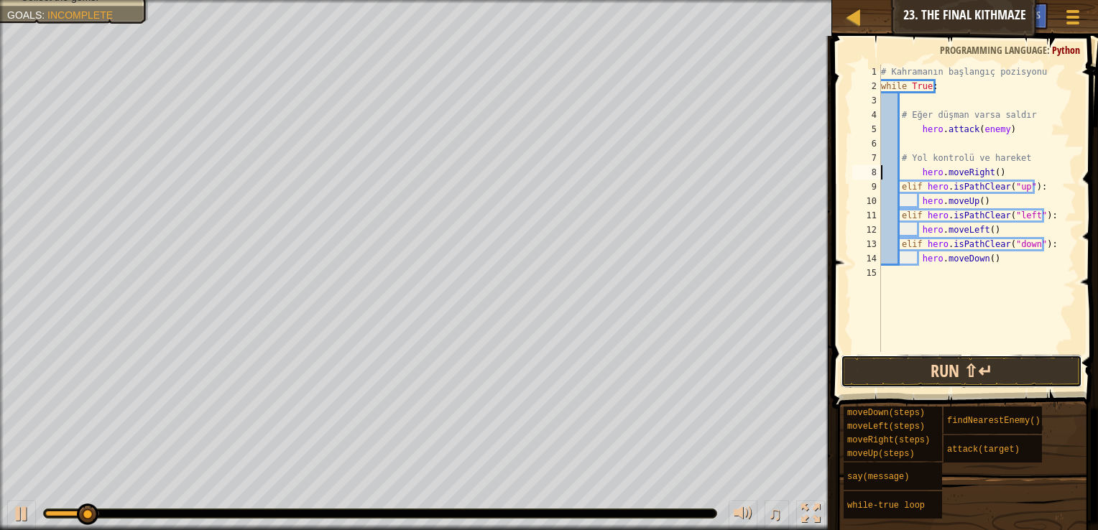
click at [957, 367] on button "Run ⇧↵" at bounding box center [961, 371] width 241 height 33
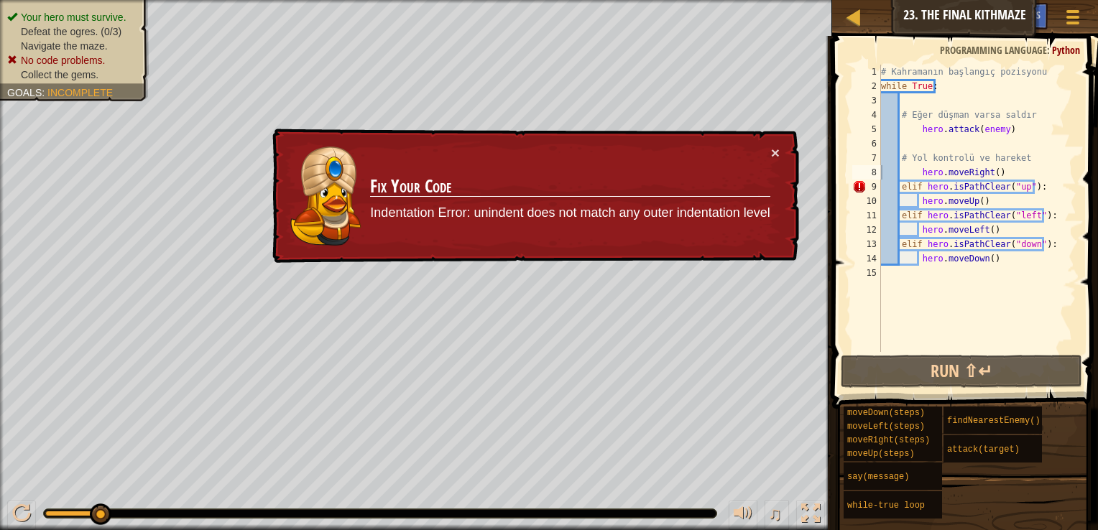
click at [975, 327] on div "# Kahramanın başlangıç pozisyonu while True : # Eğer düşman varsa saldır hero .…" at bounding box center [977, 223] width 198 height 316
type textarea "hero.moveDown()"
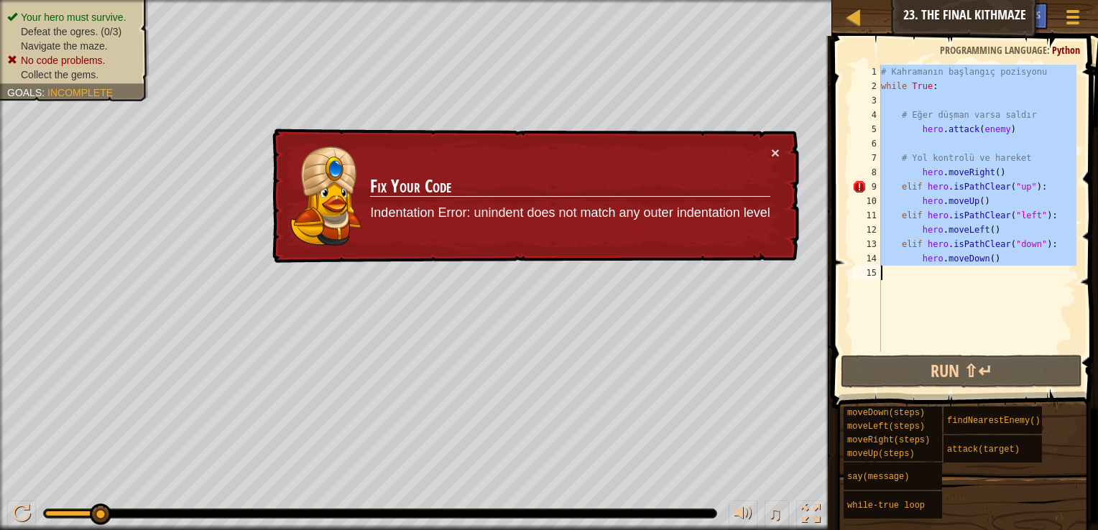
paste textarea
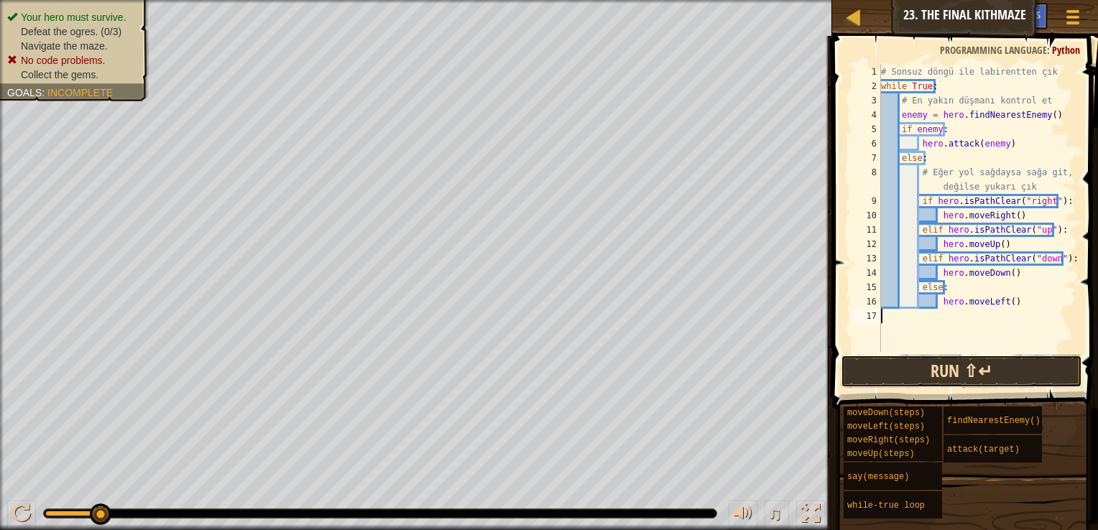
click at [983, 376] on button "Run ⇧↵" at bounding box center [961, 371] width 241 height 33
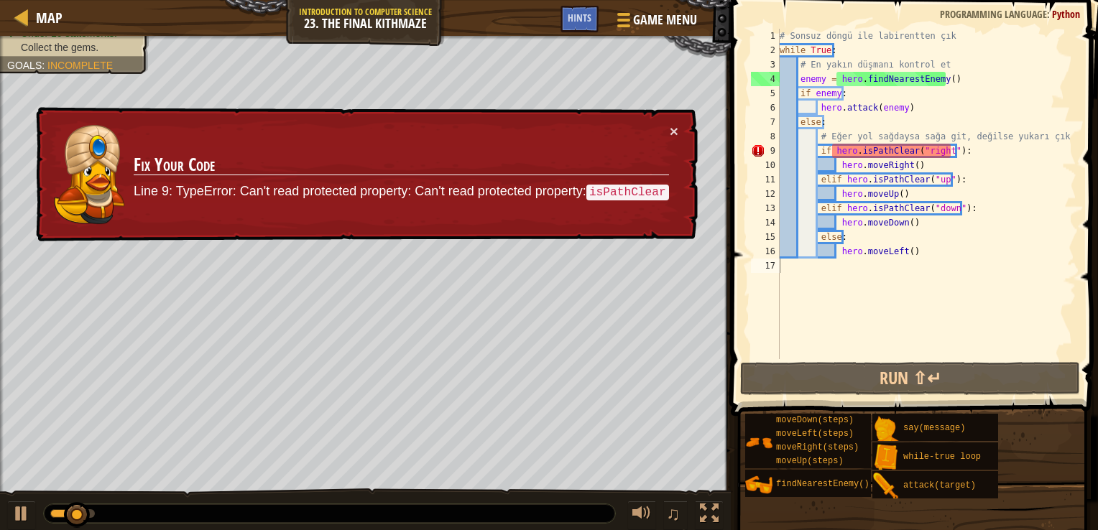
click at [990, 260] on div "# Sonsuz döngü ile labirentten çık while True : # En yakın düşmanı kontrol et e…" at bounding box center [927, 208] width 300 height 359
type textarea "hero.moveLeft()"
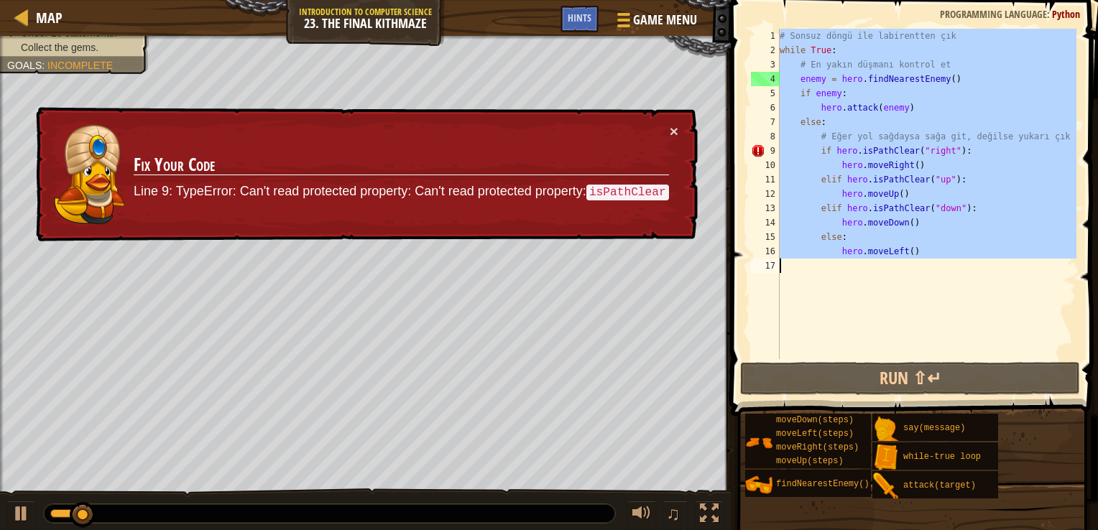
paste textarea
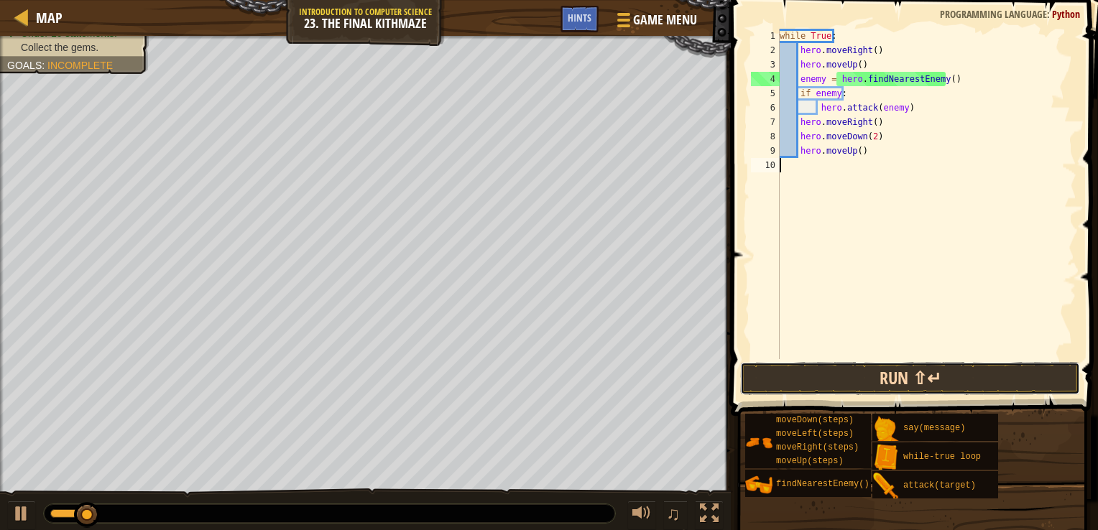
click at [962, 378] on button "Run ⇧↵" at bounding box center [910, 378] width 340 height 33
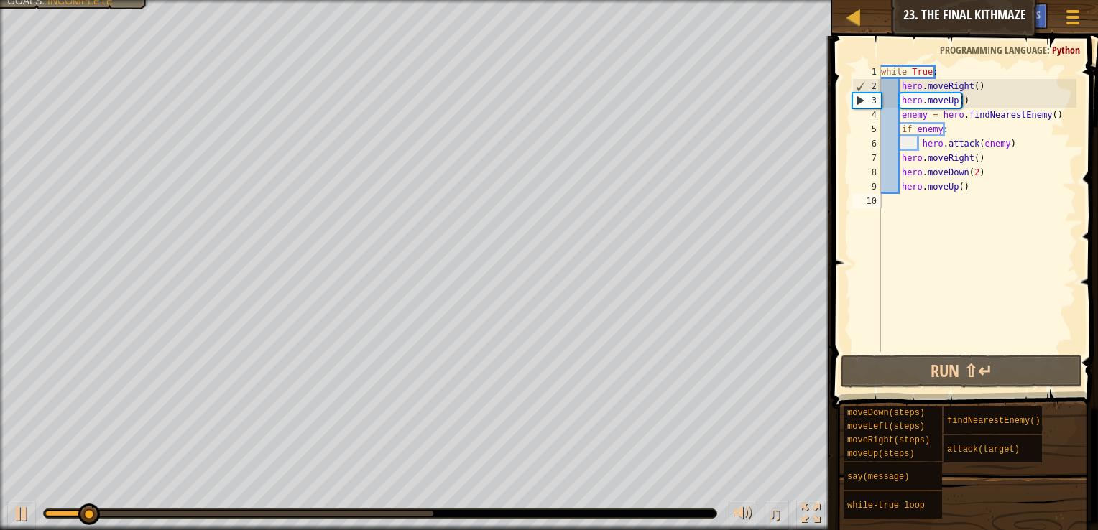
click at [1003, 274] on div "while True : hero . moveRight ( ) hero . moveUp ( ) enemy = hero . findNearestE…" at bounding box center [977, 223] width 198 height 316
type textarea "hero.moveUp()"
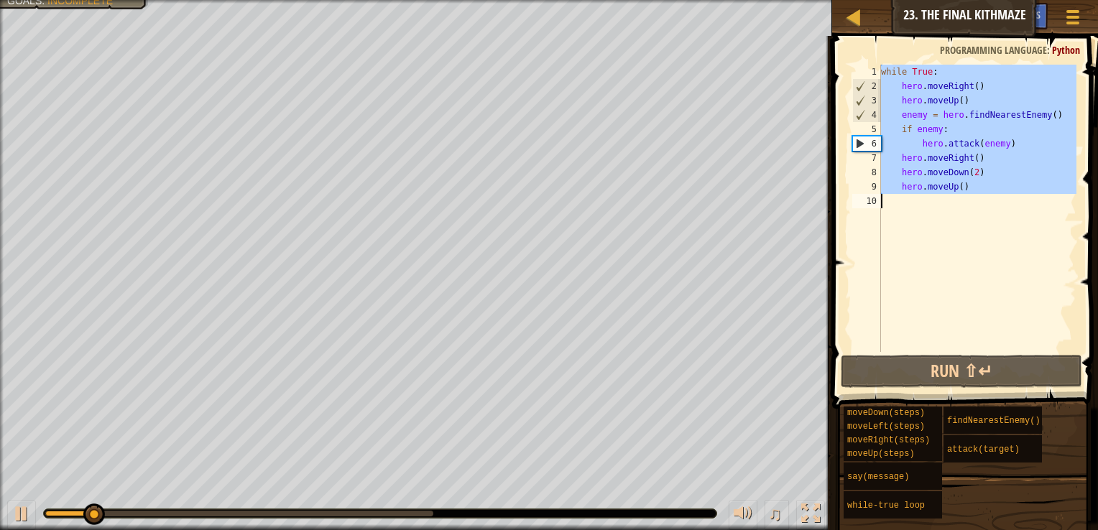
paste textarea
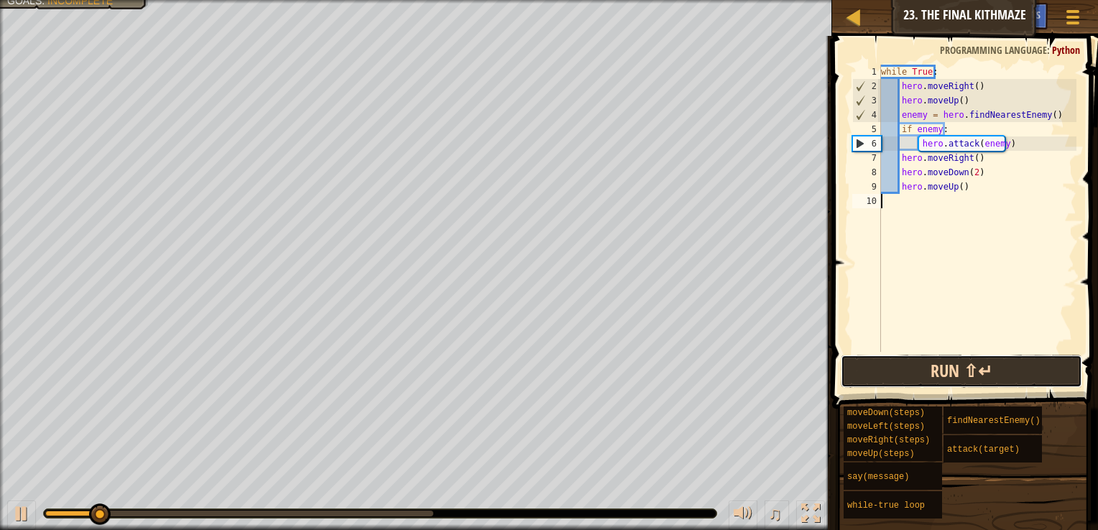
click at [987, 377] on button "Run ⇧↵" at bounding box center [961, 371] width 241 height 33
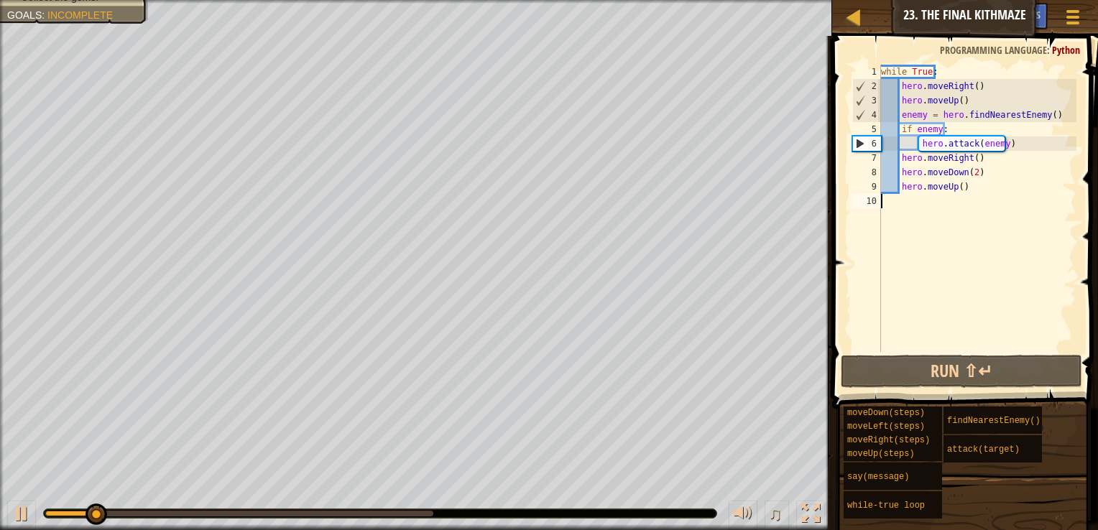
click at [431, 518] on div at bounding box center [380, 514] width 674 height 10
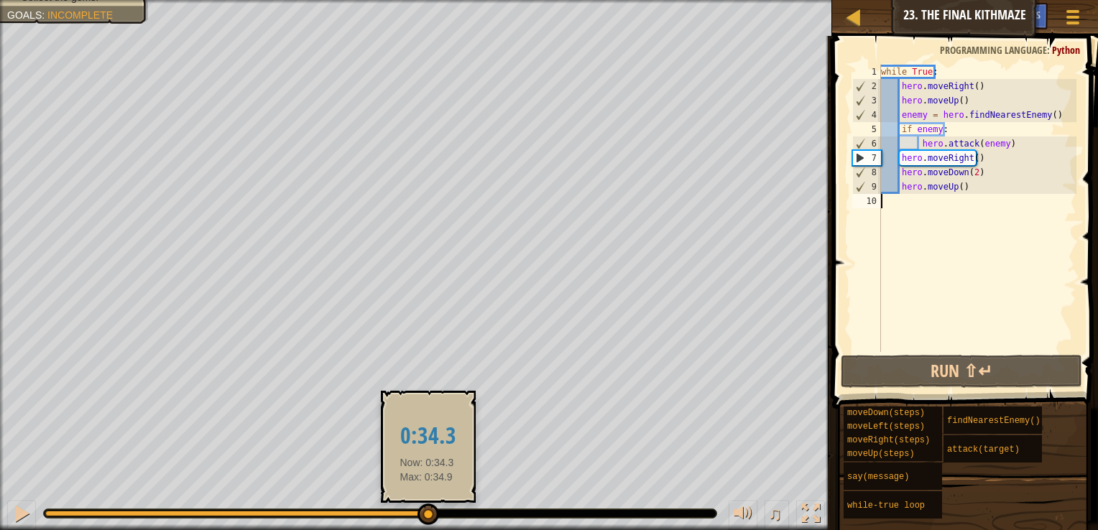
drag, startPoint x: 162, startPoint y: 515, endPoint x: 427, endPoint y: 517, distance: 265.2
click at [427, 517] on div at bounding box center [429, 515] width 22 height 22
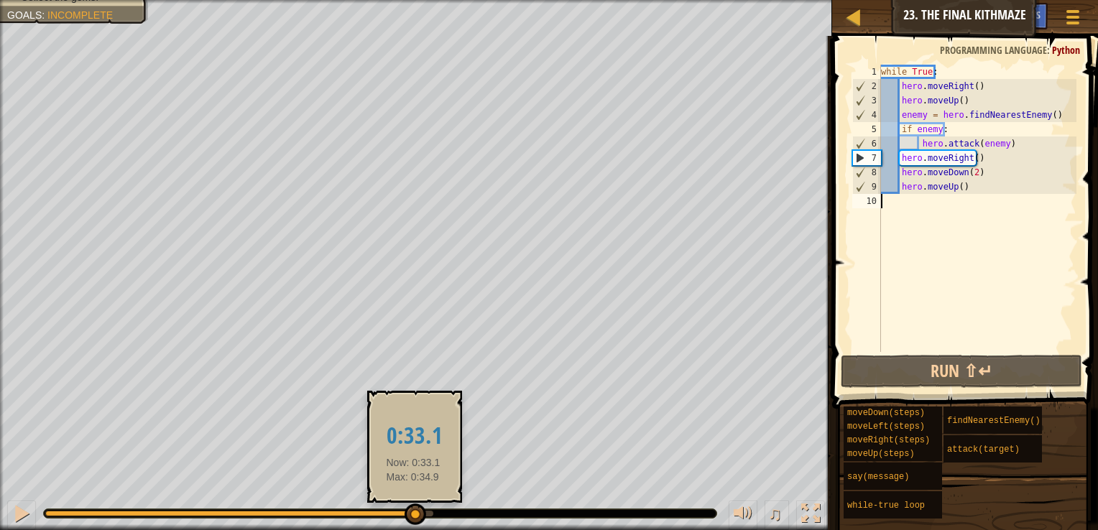
drag, startPoint x: 436, startPoint y: 514, endPoint x: 413, endPoint y: 517, distance: 23.3
click at [413, 517] on div at bounding box center [416, 515] width 22 height 22
click at [416, 516] on div at bounding box center [418, 515] width 22 height 22
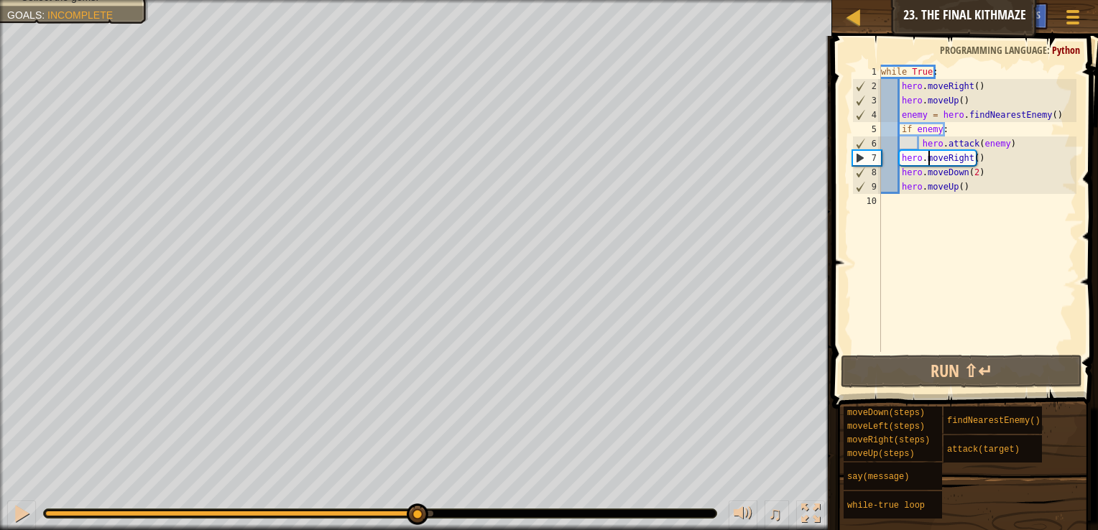
click at [926, 160] on div "while True : hero . moveRight ( ) hero . moveUp ( ) enemy = hero . findNearestE…" at bounding box center [977, 223] width 198 height 316
click at [957, 161] on div "while True : hero . moveRight ( ) hero . moveUp ( ) enemy = hero . findNearestE…" at bounding box center [977, 208] width 198 height 287
click at [957, 161] on div "while True : hero . moveRight ( ) hero . moveUp ( ) enemy = hero . findNearestE…" at bounding box center [977, 223] width 198 height 316
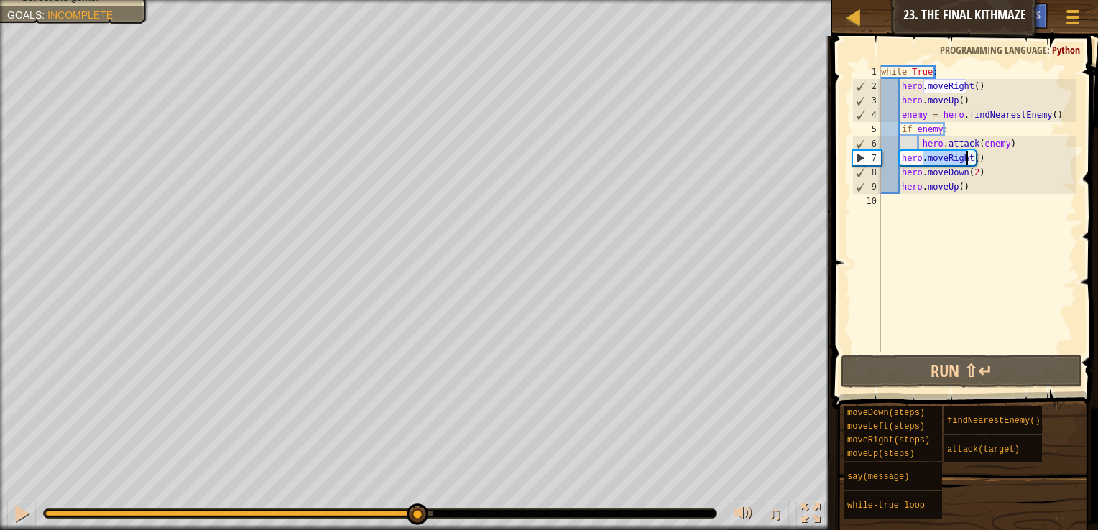
type textarea "hero.moveRight() hero.moveDown(2)"
click at [929, 198] on div "while True : hero . moveRight ( ) hero . moveUp ( ) enemy = hero . findNearestE…" at bounding box center [977, 223] width 198 height 316
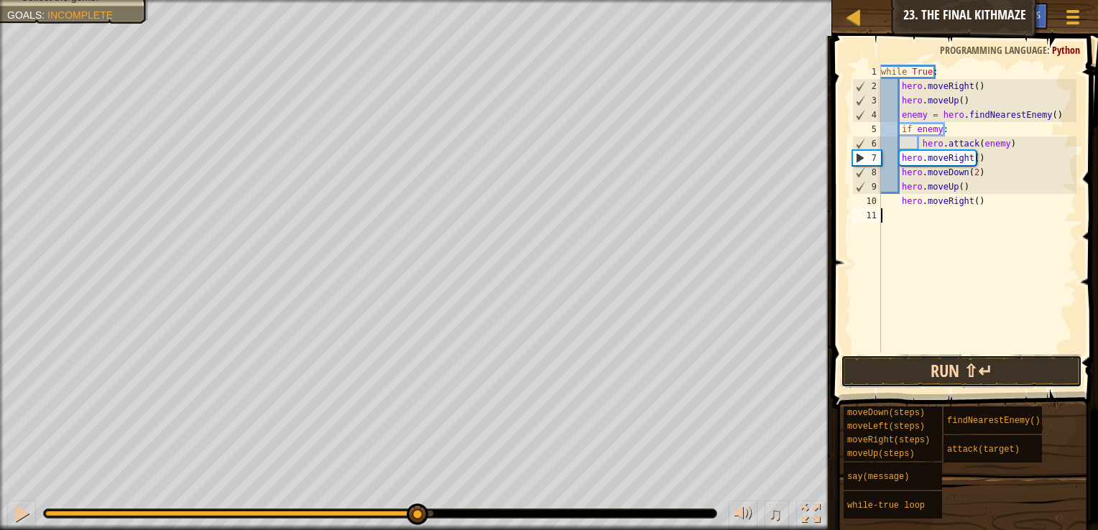
click at [952, 376] on button "Run ⇧↵" at bounding box center [961, 371] width 241 height 33
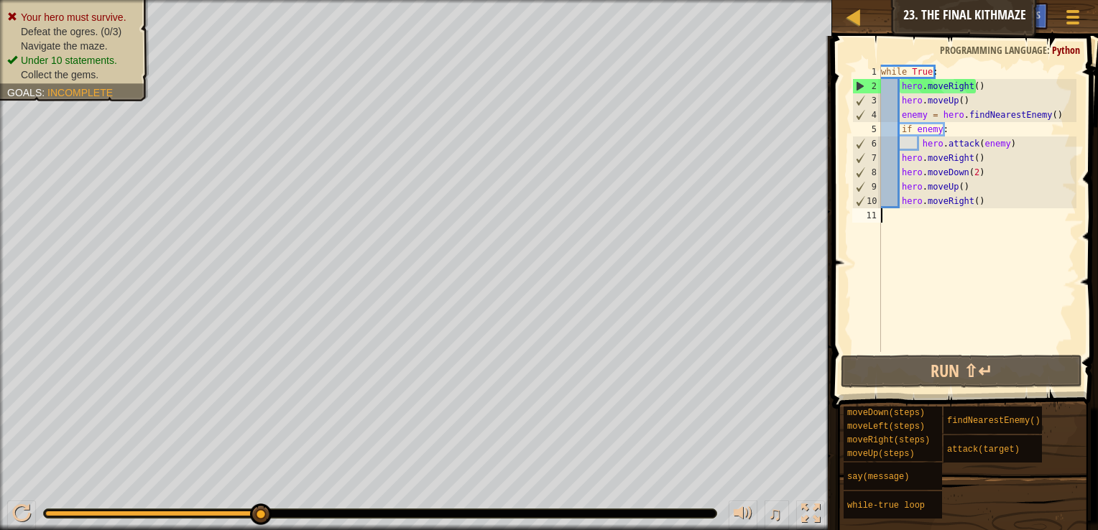
click at [965, 253] on div "while True : hero . moveRight ( ) hero . moveUp ( ) enemy = hero . findNearestE…" at bounding box center [977, 223] width 198 height 316
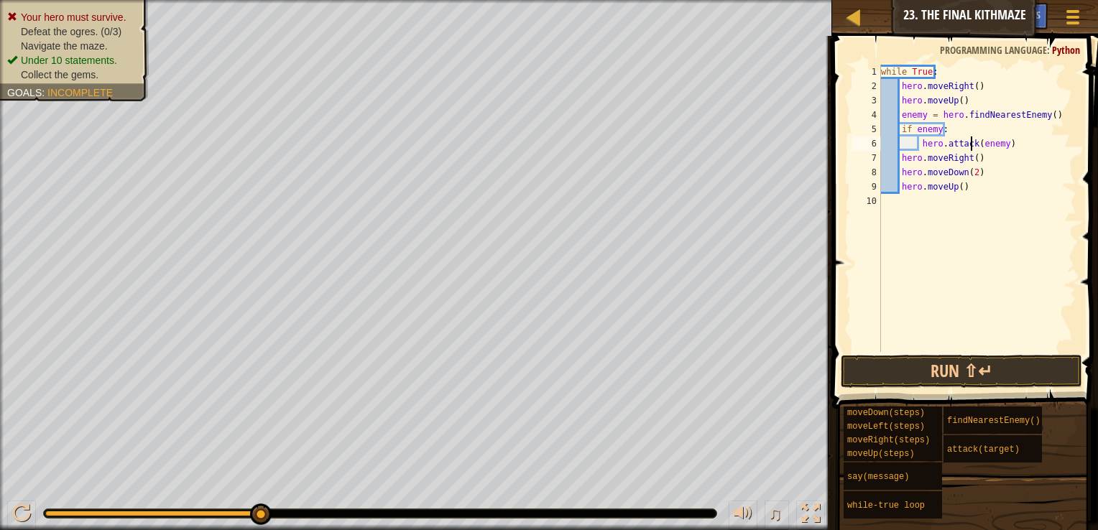
click at [970, 148] on div "while True : hero . moveRight ( ) hero . moveUp ( ) enemy = hero . findNearestE…" at bounding box center [977, 223] width 198 height 316
type textarea "hero.attack(enemy) hero.moveRight()"
click at [942, 197] on div "while True : hero . moveRight ( ) hero . moveUp ( ) enemy = hero . findNearestE…" at bounding box center [977, 223] width 198 height 316
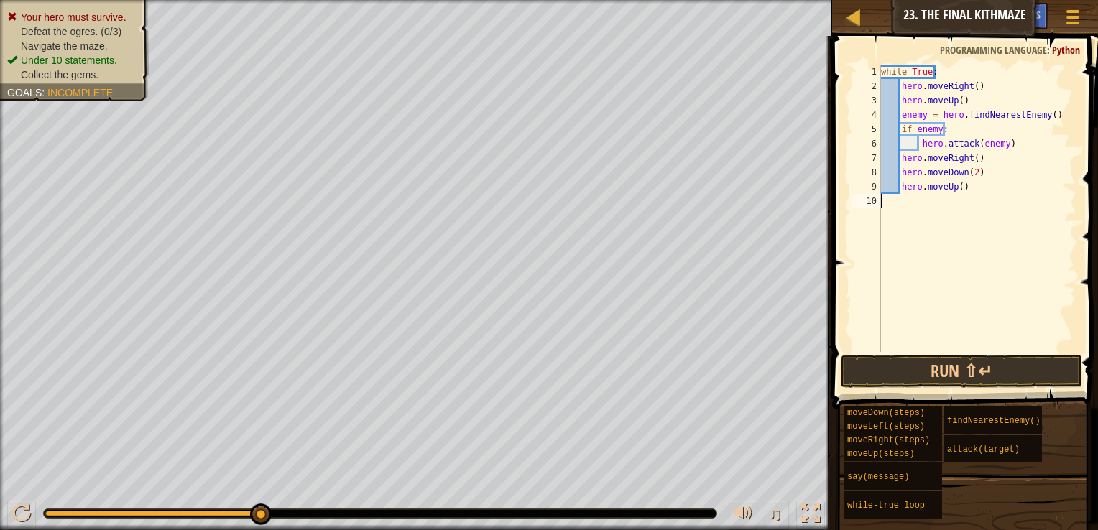
paste textarea "hero.moveUp()"
click at [943, 188] on div "while True : hero . moveRight ( ) hero . moveUp ( ) enemy = hero . findNearestE…" at bounding box center [977, 223] width 198 height 316
click at [952, 159] on div "while True : hero . moveRight ( ) hero . moveUp ( ) enemy = hero . findNearestE…" at bounding box center [977, 223] width 198 height 316
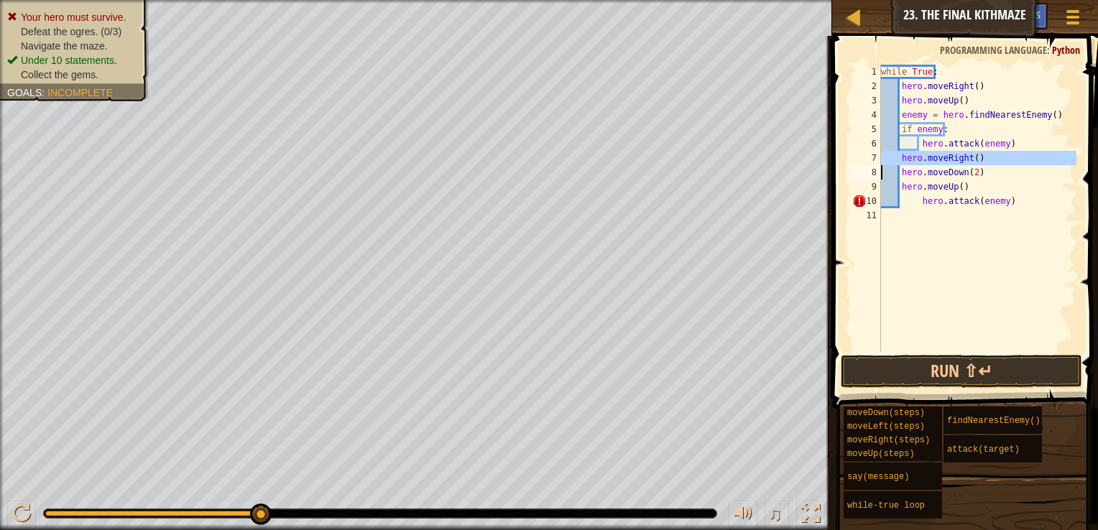
click at [952, 159] on div "while True : hero . moveRight ( ) hero . moveUp ( ) enemy = hero . findNearestE…" at bounding box center [977, 223] width 198 height 316
click at [946, 174] on div "while True : hero . moveRight ( ) hero . moveUp ( ) enemy = hero . findNearestE…" at bounding box center [977, 223] width 198 height 316
type textarea "hero.moveDown(2) hero.moveUp()"
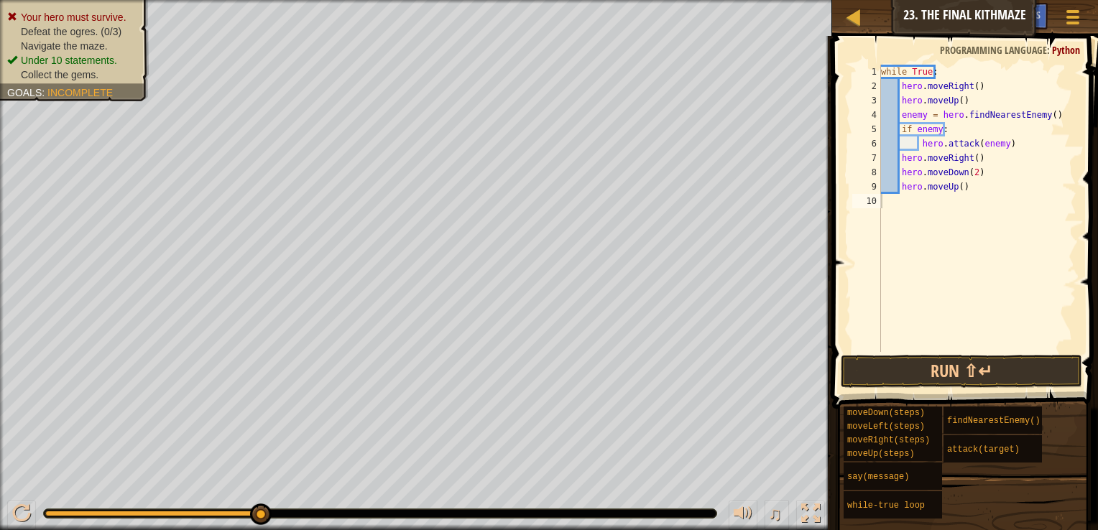
click at [983, 195] on div "while True : hero . moveRight ( ) hero . moveUp ( ) enemy = hero . findNearestE…" at bounding box center [977, 223] width 198 height 316
type textarea "hero.moveUp()"
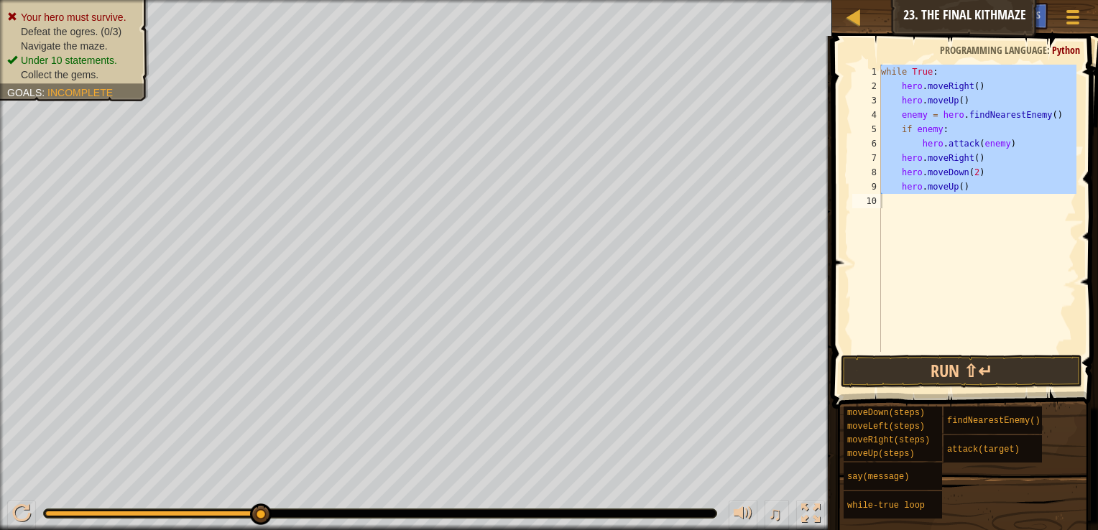
click at [976, 278] on div "while True : hero . moveRight ( ) hero . moveUp ( ) enemy = hero . findNearestE…" at bounding box center [977, 208] width 198 height 287
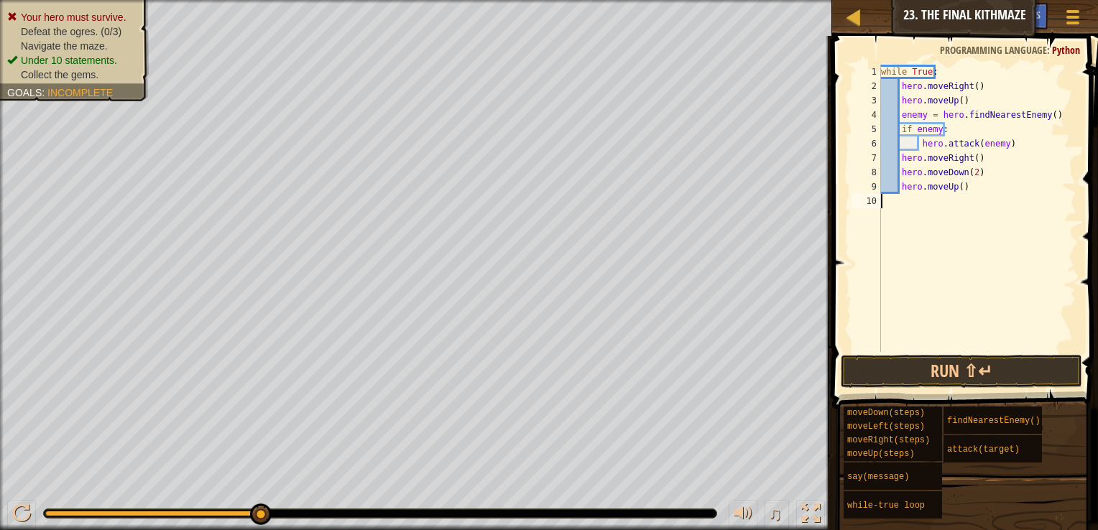
type textarea "hero.moveUp()"
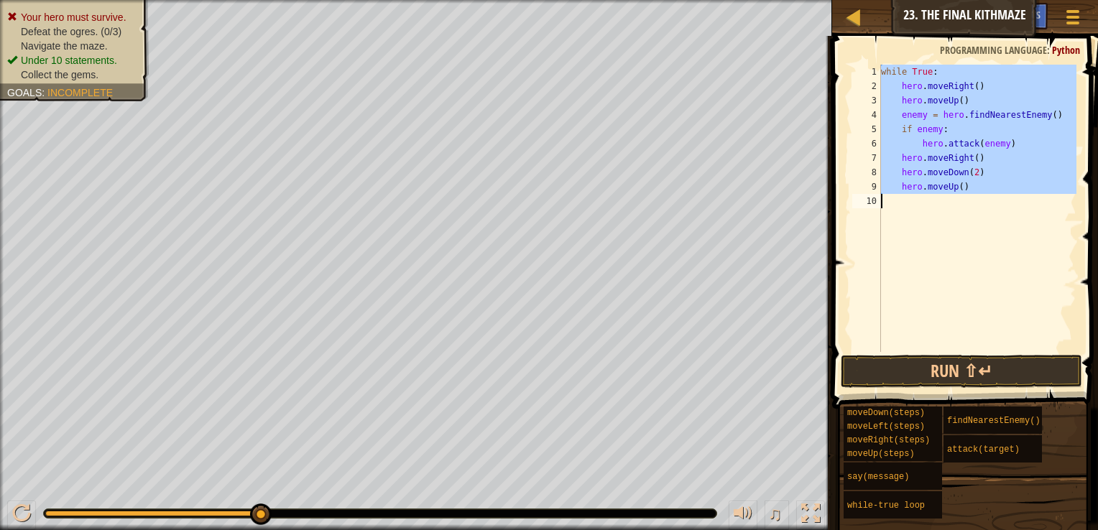
paste textarea
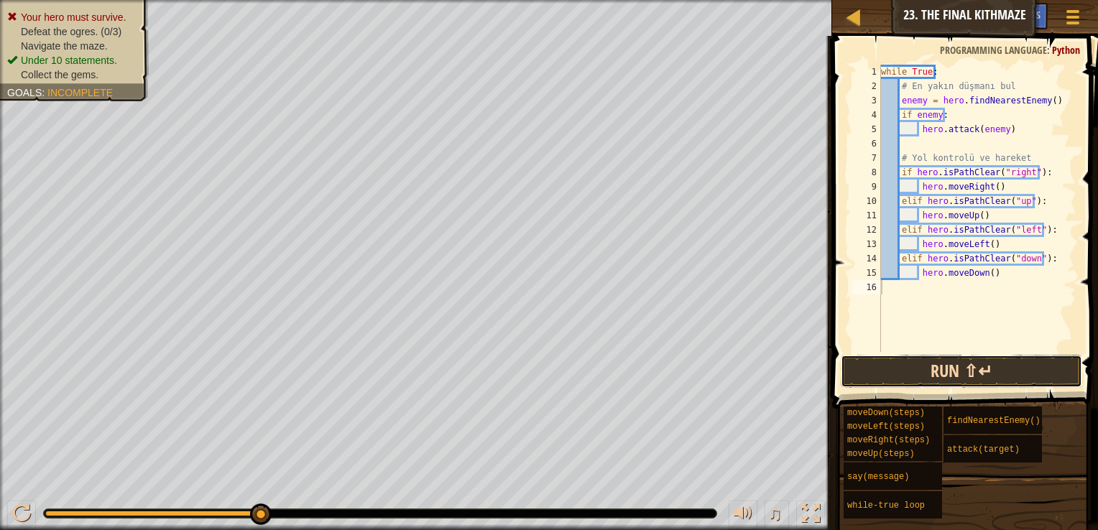
click at [1005, 376] on button "Run ⇧↵" at bounding box center [961, 371] width 241 height 33
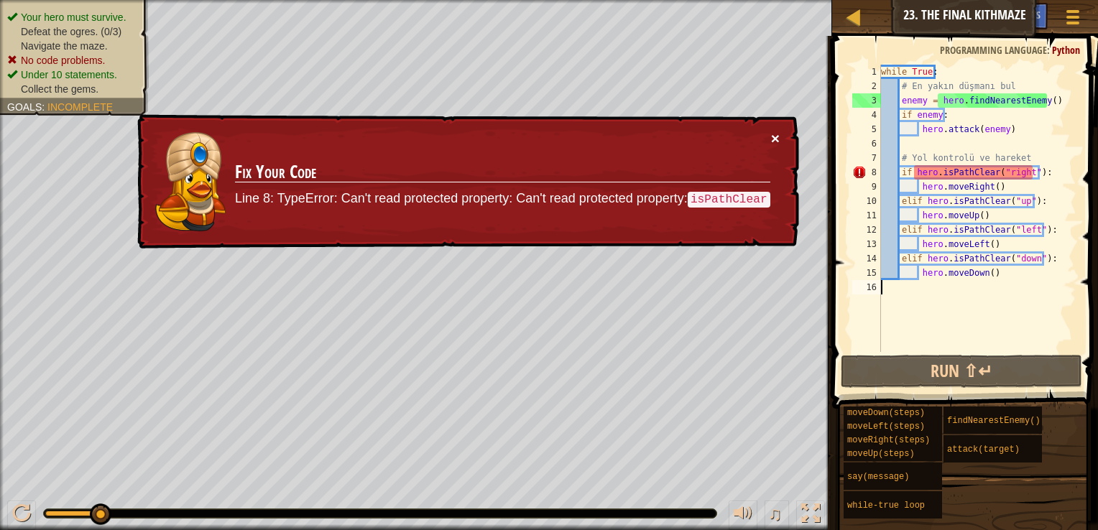
click at [773, 139] on button "×" at bounding box center [775, 139] width 9 height 15
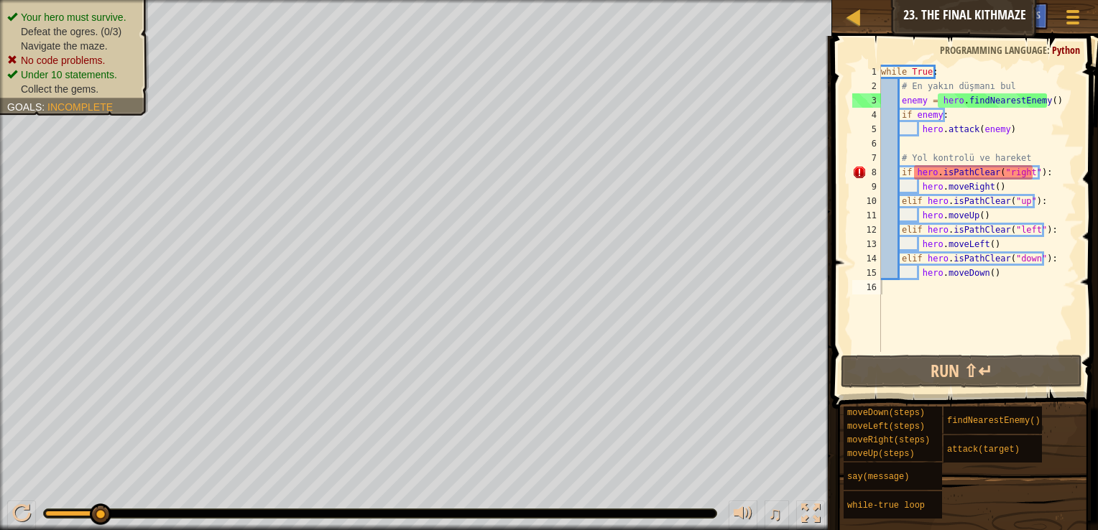
click at [1085, 357] on div "Run ⇧↵ Submit Done Statement / Call /" at bounding box center [972, 371] width 241 height 32
click at [1024, 316] on div "while True : # En yakın düşmanı bul enemy = hero . findNearestEnemy ( ) if enem…" at bounding box center [977, 223] width 198 height 316
type textarea "hero.moveDown()"
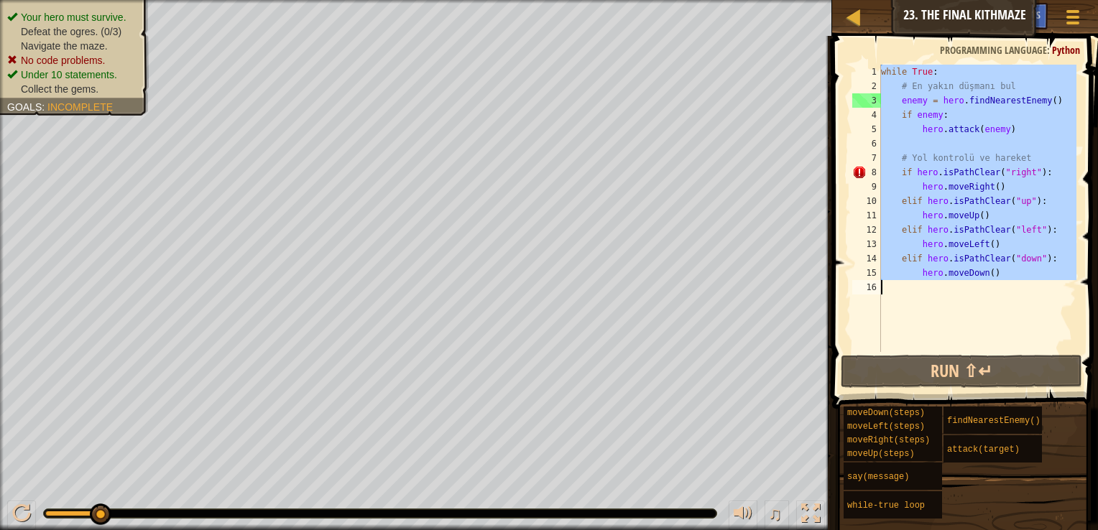
paste textarea
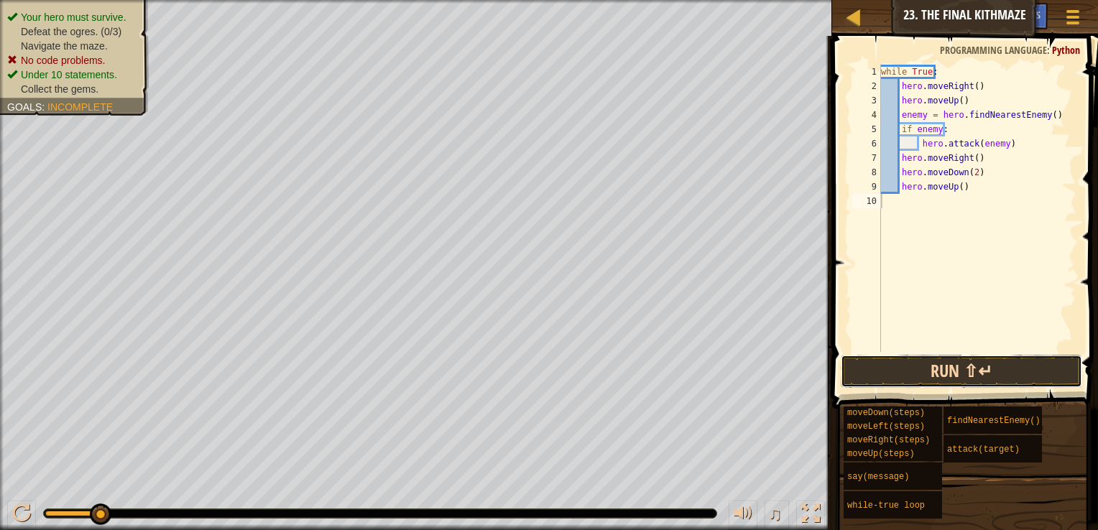
click at [1012, 374] on button "Run ⇧↵" at bounding box center [961, 371] width 241 height 33
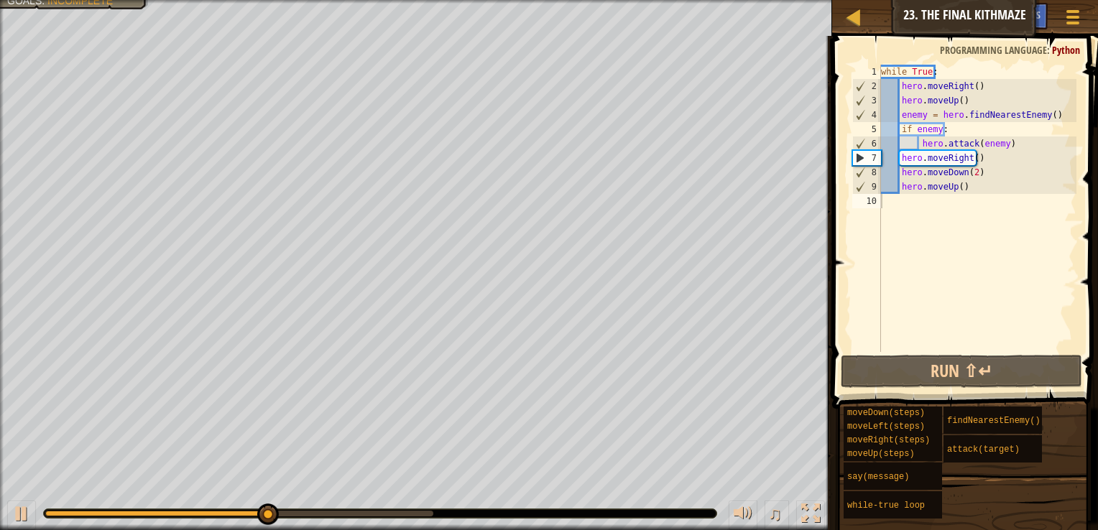
click at [428, 511] on div at bounding box center [239, 514] width 388 height 6
click at [989, 283] on div "while True : hero . moveRight ( ) hero . moveUp ( ) enemy = hero . findNearestE…" at bounding box center [977, 223] width 198 height 316
type textarea "hero.moveUp()"
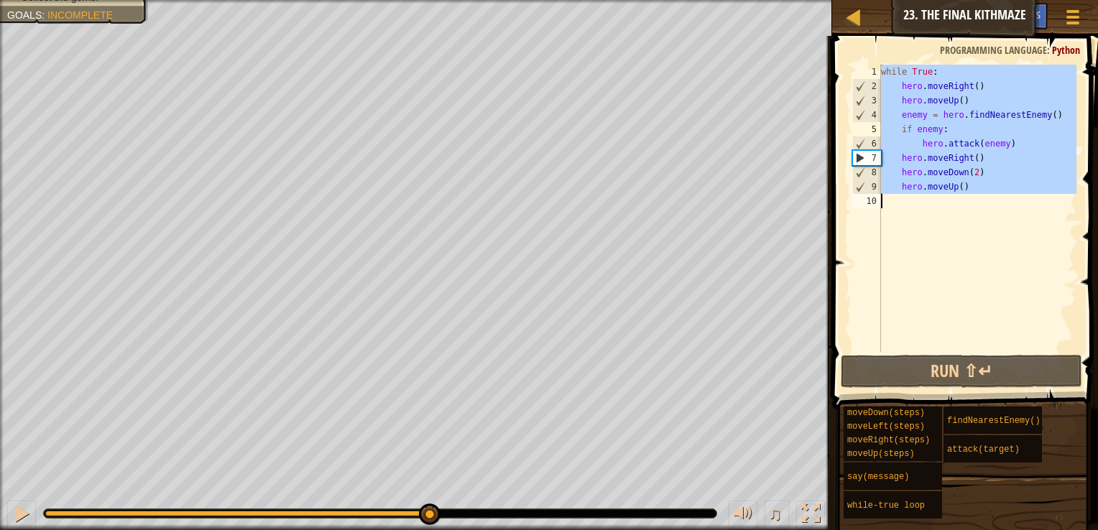
paste textarea
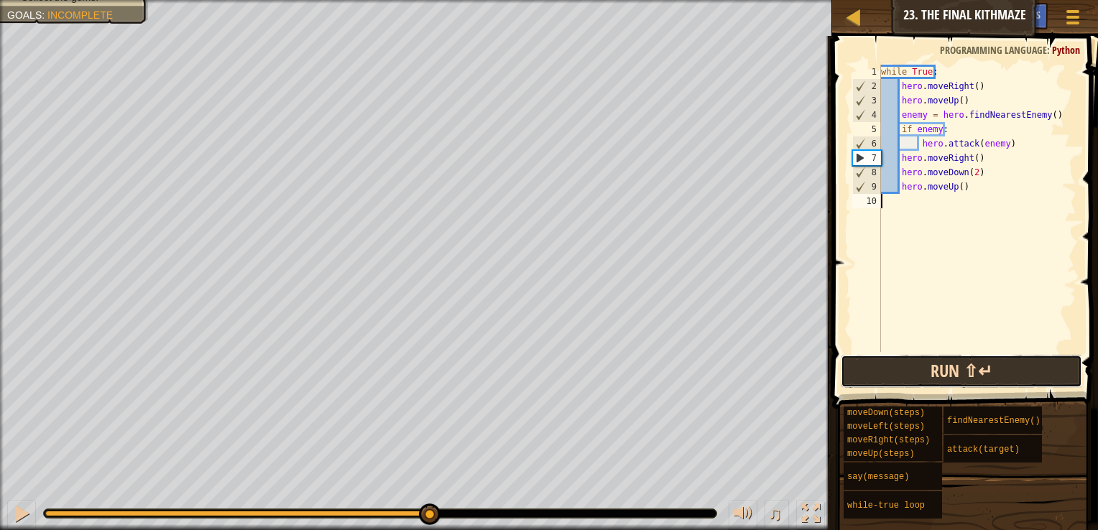
click at [1011, 364] on button "Run ⇧↵" at bounding box center [961, 371] width 241 height 33
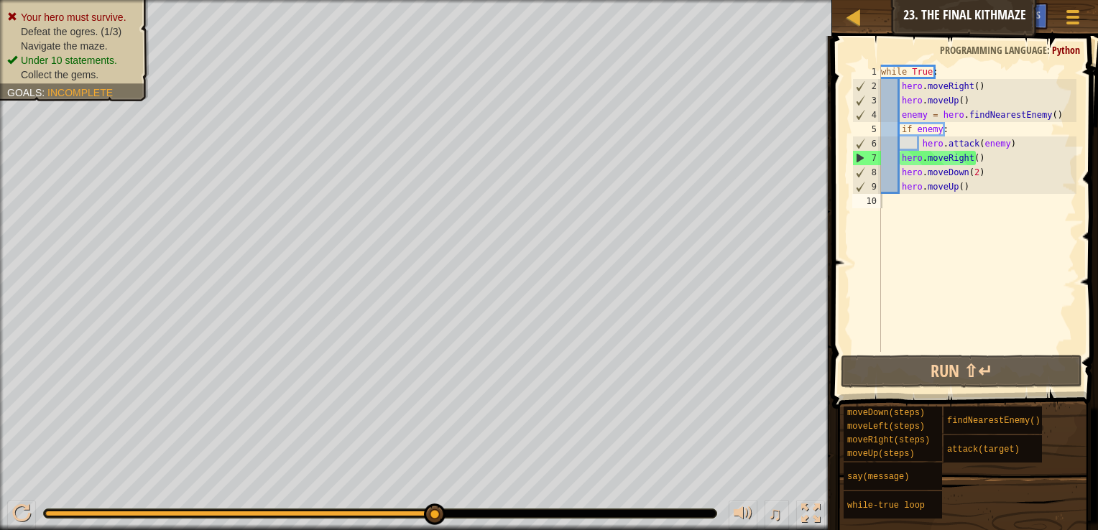
click at [988, 263] on div "while True : hero . moveRight ( ) hero . moveUp ( ) enemy = hero . findNearestE…" at bounding box center [977, 223] width 198 height 316
type textarea "hero.moveUp()"
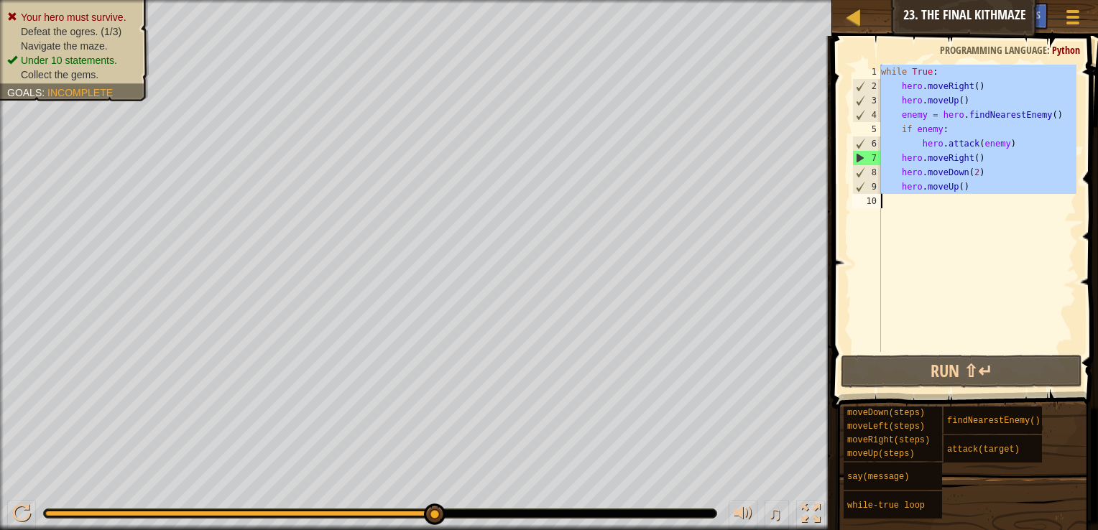
paste textarea
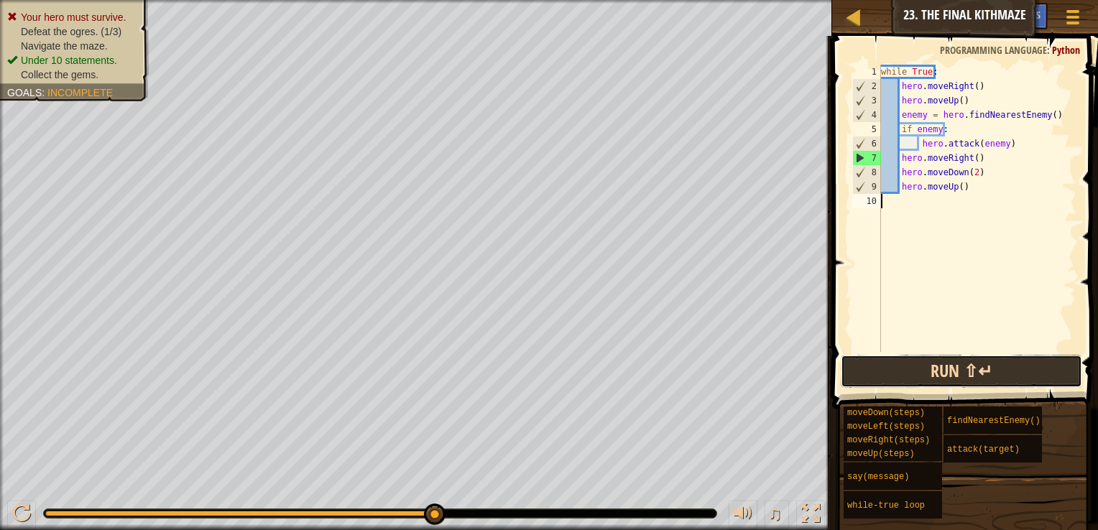
click at [980, 376] on button "Run ⇧↵" at bounding box center [961, 371] width 241 height 33
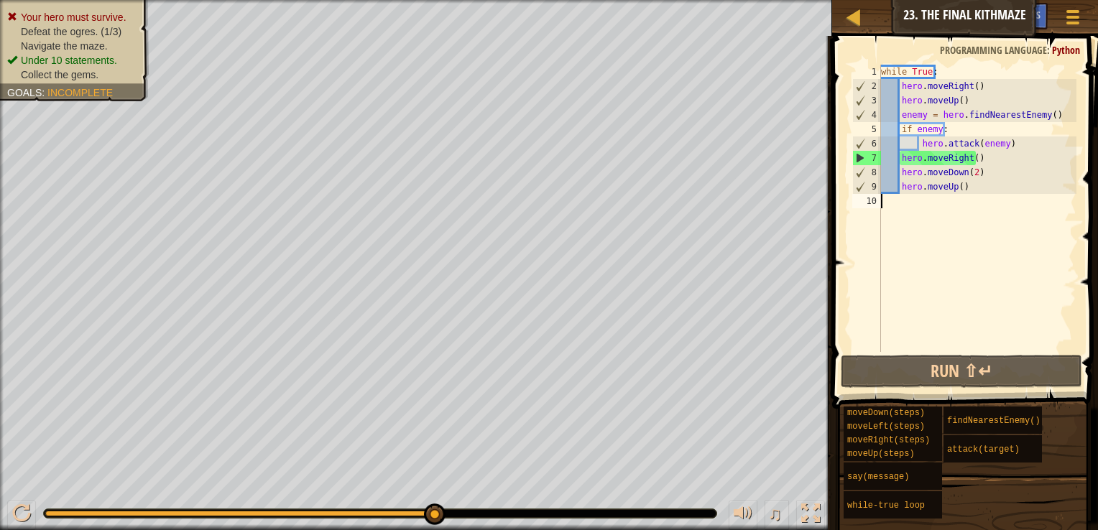
click at [1026, 249] on div "while True : hero . moveRight ( ) hero . moveUp ( ) enemy = hero . findNearestE…" at bounding box center [977, 223] width 198 height 316
type textarea "hero.moveUp()"
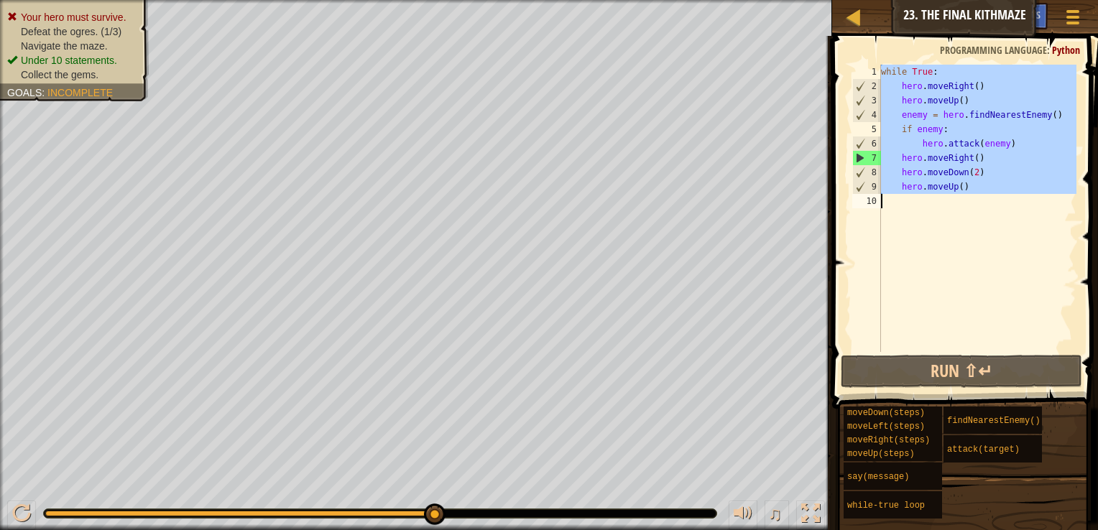
paste textarea
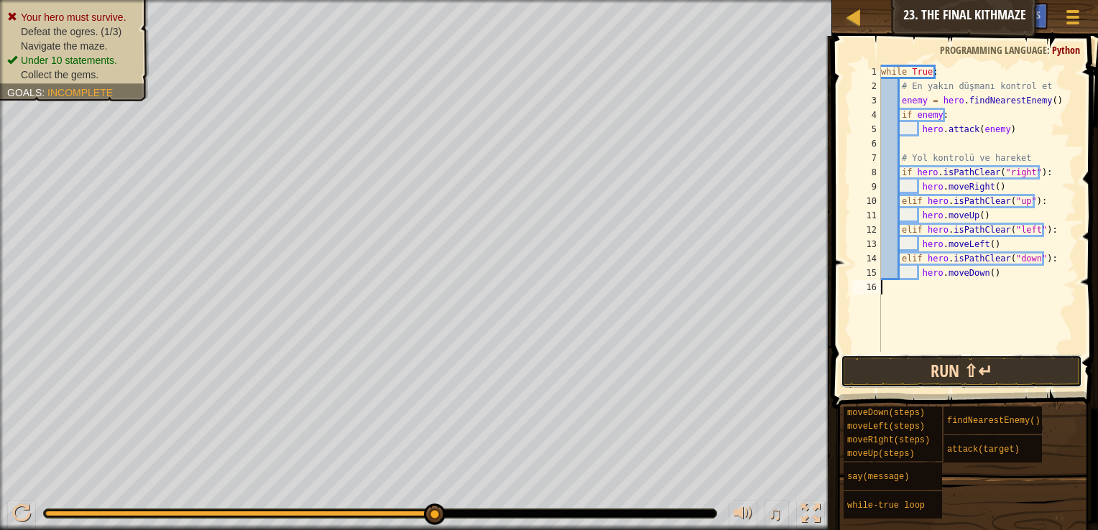
click at [1021, 374] on button "Run ⇧↵" at bounding box center [961, 371] width 241 height 33
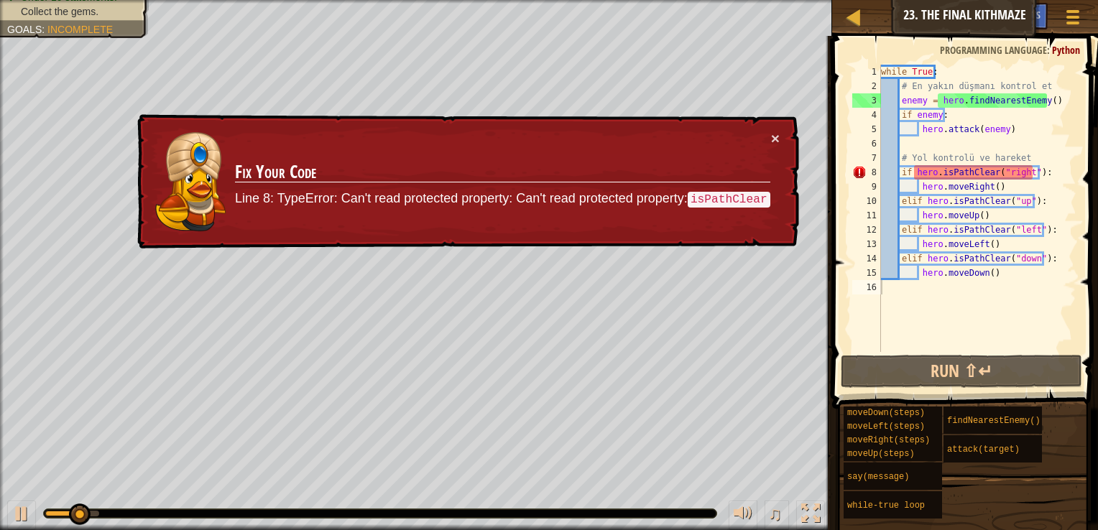
click at [1019, 174] on div "while True : # En yakın düşmanı kontrol et enemy = hero . findNearestEnemy ( ) …" at bounding box center [977, 223] width 198 height 316
click at [1020, 173] on div "while True : # En yakın düşmanı kontrol et enemy = hero . findNearestEnemy ( ) …" at bounding box center [977, 223] width 198 height 316
type textarea "hero.moveRight()"
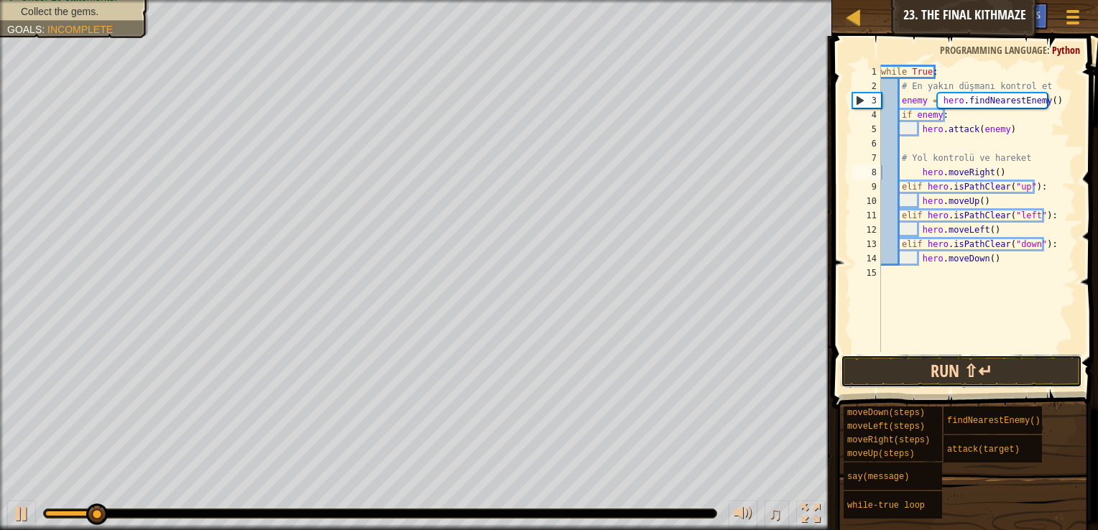
click at [984, 371] on button "Run ⇧↵" at bounding box center [961, 371] width 241 height 33
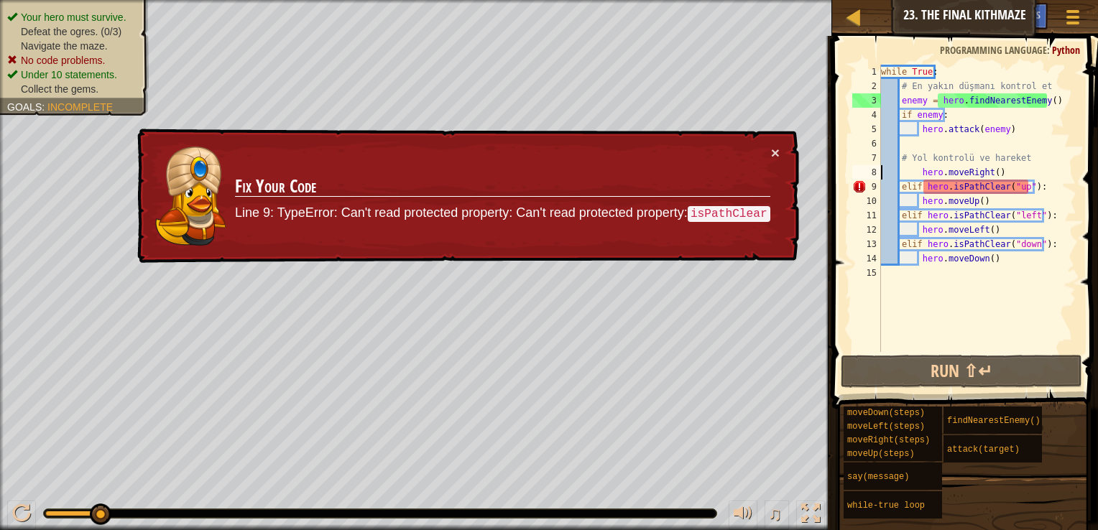
click at [983, 293] on div "while True : # En yakın düşmanı kontrol et enemy = hero . findNearestEnemy ( ) …" at bounding box center [977, 223] width 198 height 316
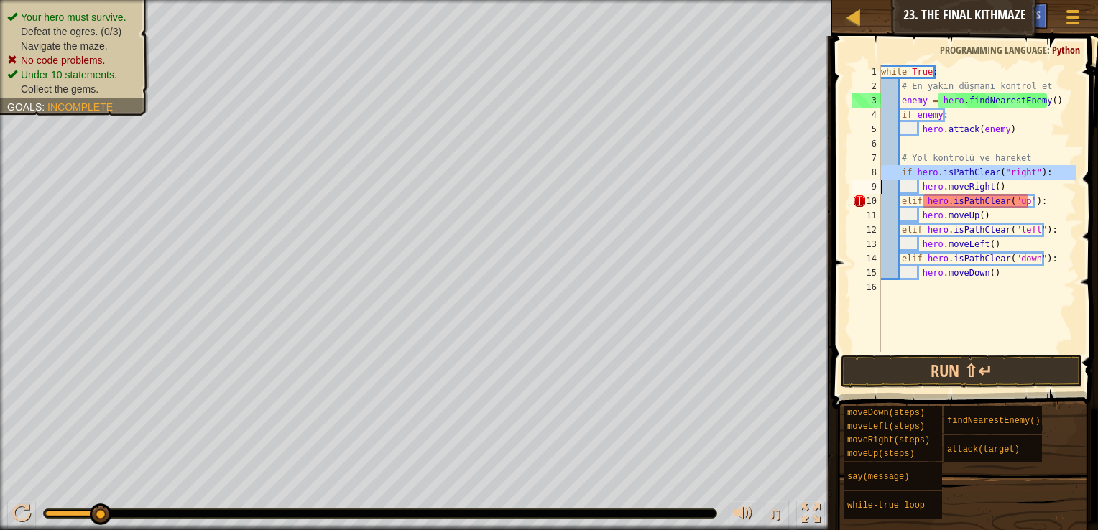
type textarea "hero.moveUp()"
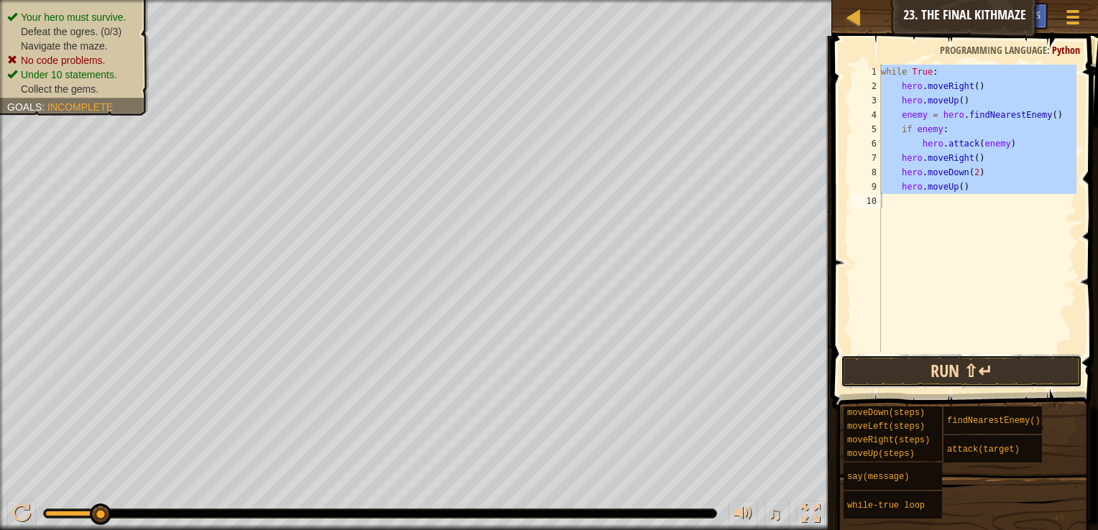
click at [978, 361] on button "Run ⇧↵" at bounding box center [961, 371] width 241 height 33
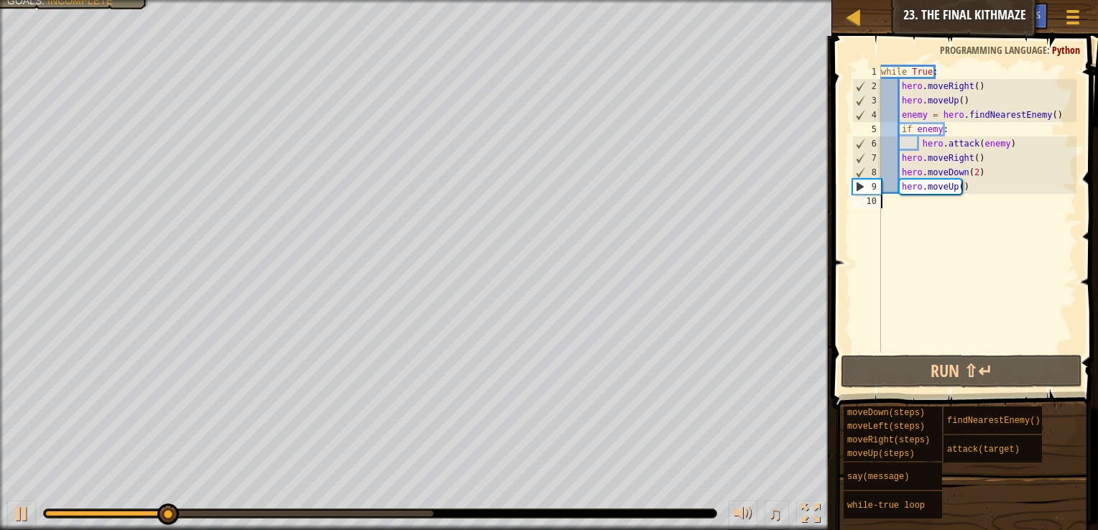
click at [984, 258] on div "while True : hero . moveRight ( ) hero . moveUp ( ) enemy = hero . findNearestE…" at bounding box center [977, 223] width 198 height 316
type textarea "hero.moveUp()"
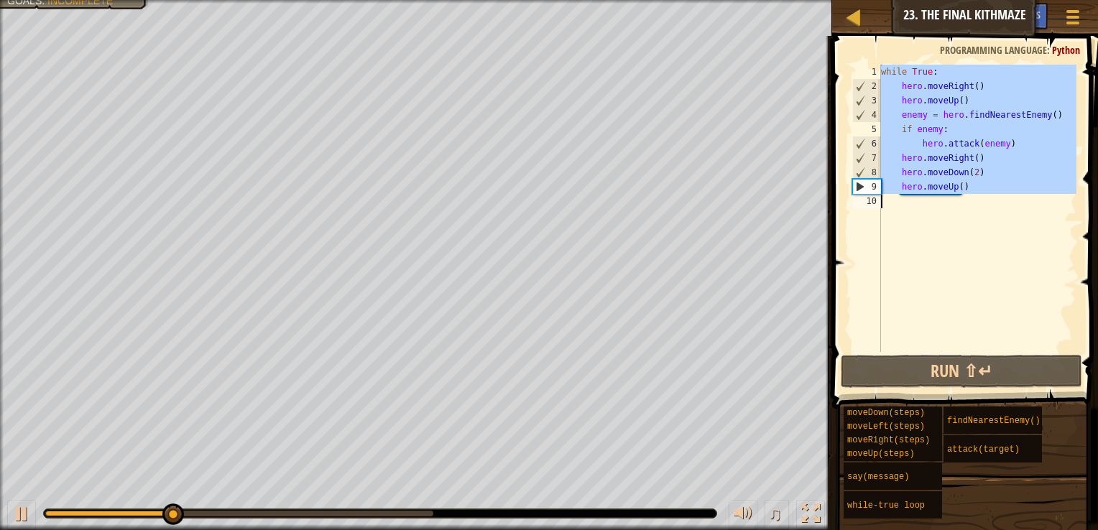
paste textarea
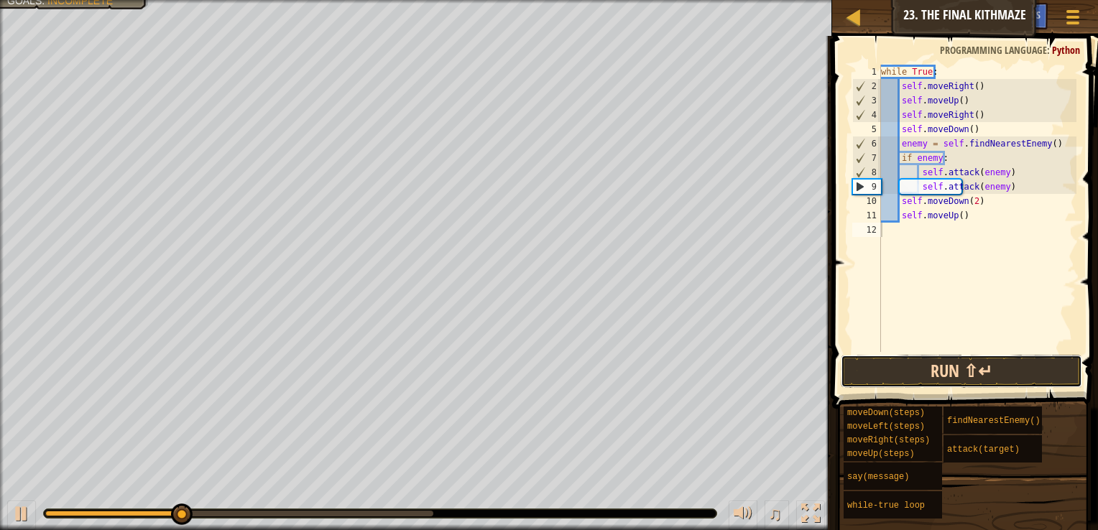
click at [977, 377] on button "Run ⇧↵" at bounding box center [961, 371] width 241 height 33
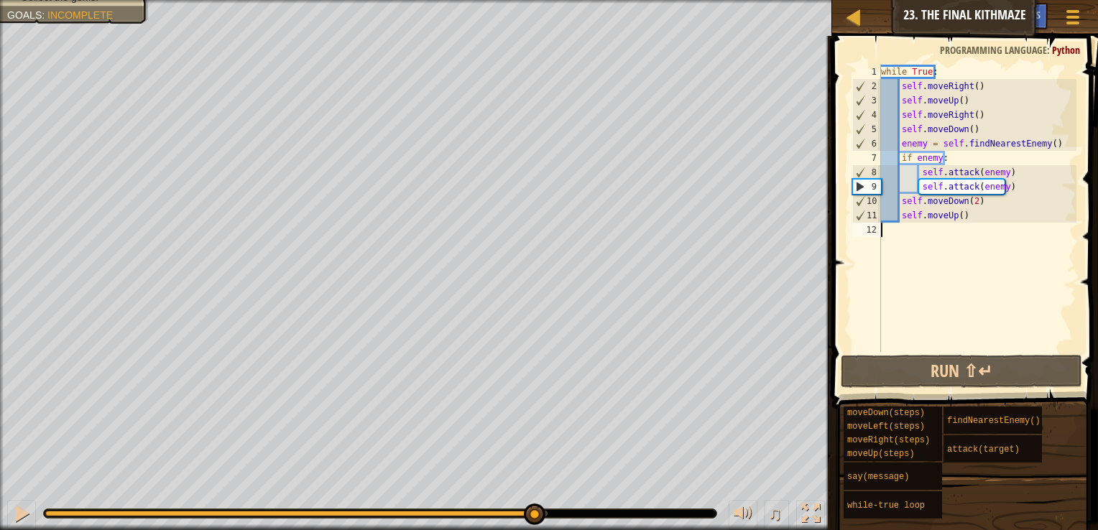
click at [533, 516] on div at bounding box center [296, 514] width 502 height 6
click at [26, 512] on div at bounding box center [21, 514] width 19 height 19
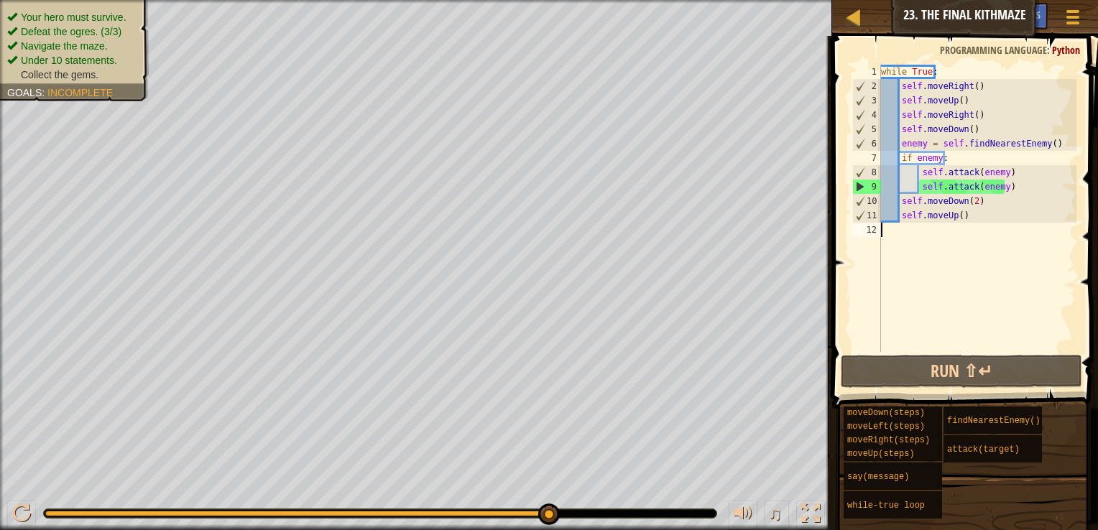
click at [926, 214] on div "while True : self . moveRight ( ) self . moveUp ( ) self . moveRight ( ) self .…" at bounding box center [977, 223] width 198 height 316
type textarea "self.moveUp()"
click at [927, 226] on div "while True : self . moveRight ( ) self . moveUp ( ) self . moveRight ( ) self .…" at bounding box center [977, 208] width 198 height 287
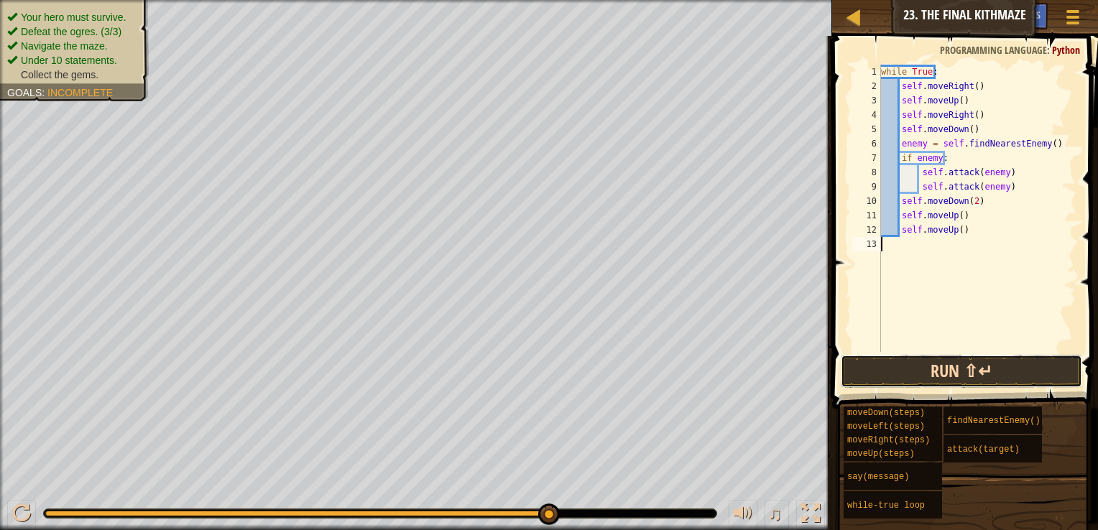
click at [949, 372] on button "Run ⇧↵" at bounding box center [961, 371] width 241 height 33
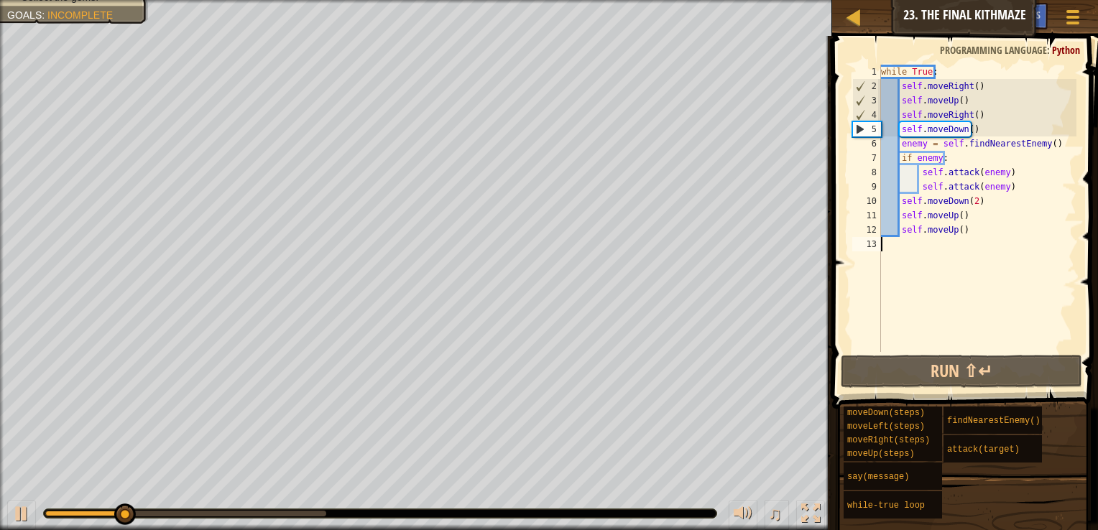
click at [983, 262] on div "while True : self . moveRight ( ) self . moveUp ( ) self . moveRight ( ) self .…" at bounding box center [977, 223] width 198 height 316
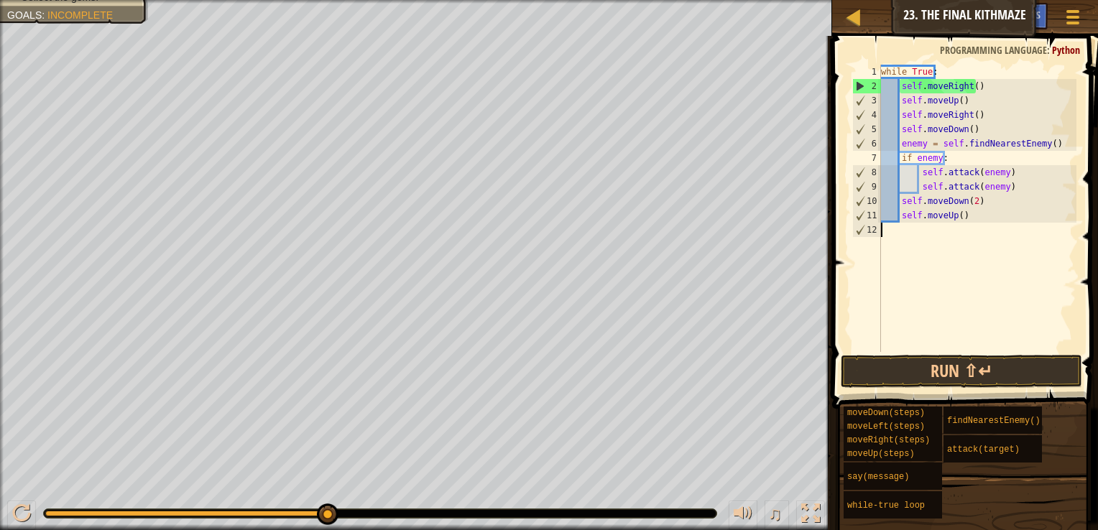
click at [26, 88] on div "Your hero must survive. Defeat the ogres. (1/3) Navigate the maze. Under 10 sta…" at bounding box center [416, 265] width 832 height 530
click at [938, 229] on div "while True : self . moveRight ( ) self . moveUp ( ) self . moveRight ( ) self .…" at bounding box center [977, 223] width 198 height 316
type textarea "self.moveUp()"
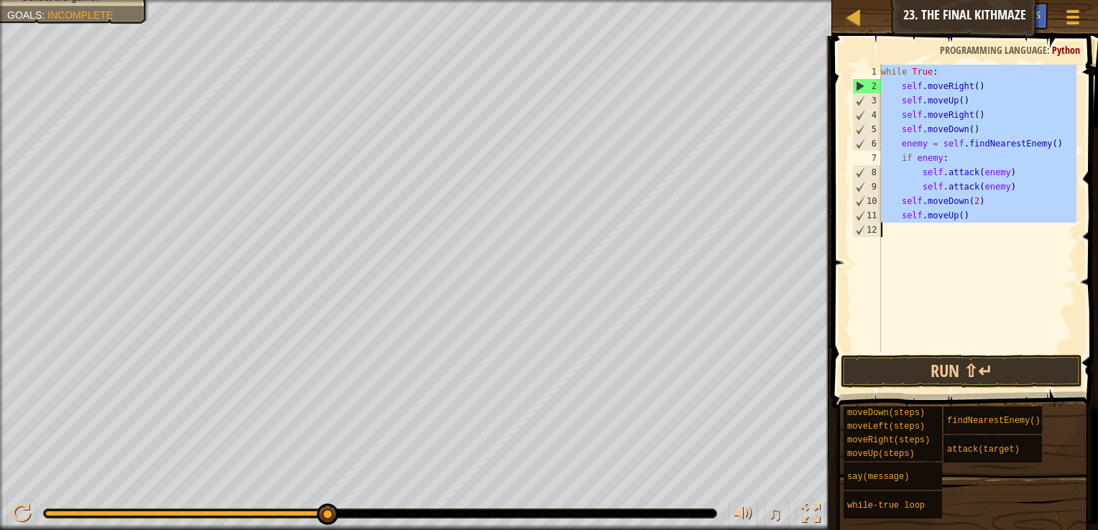
paste textarea
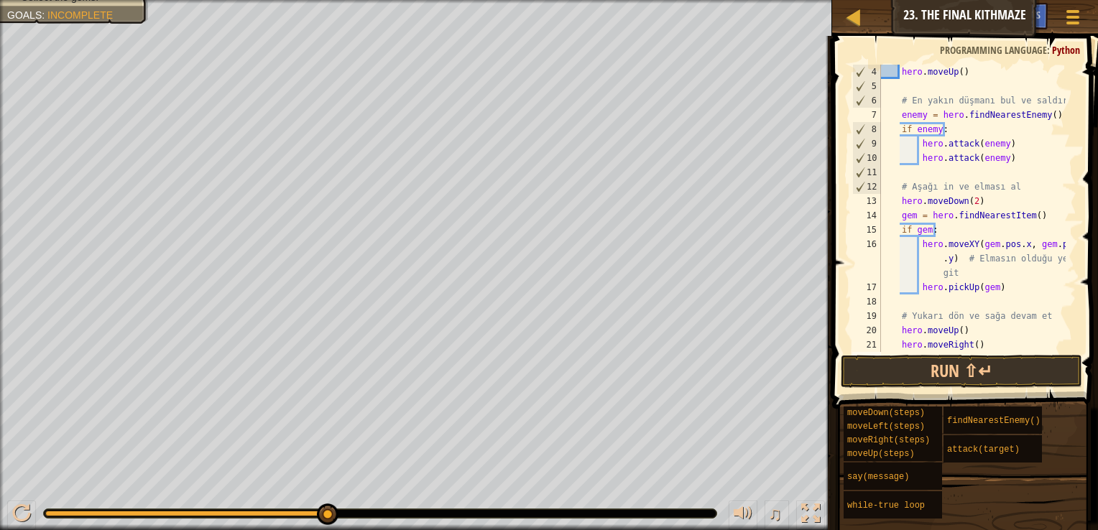
scroll to position [57, 0]
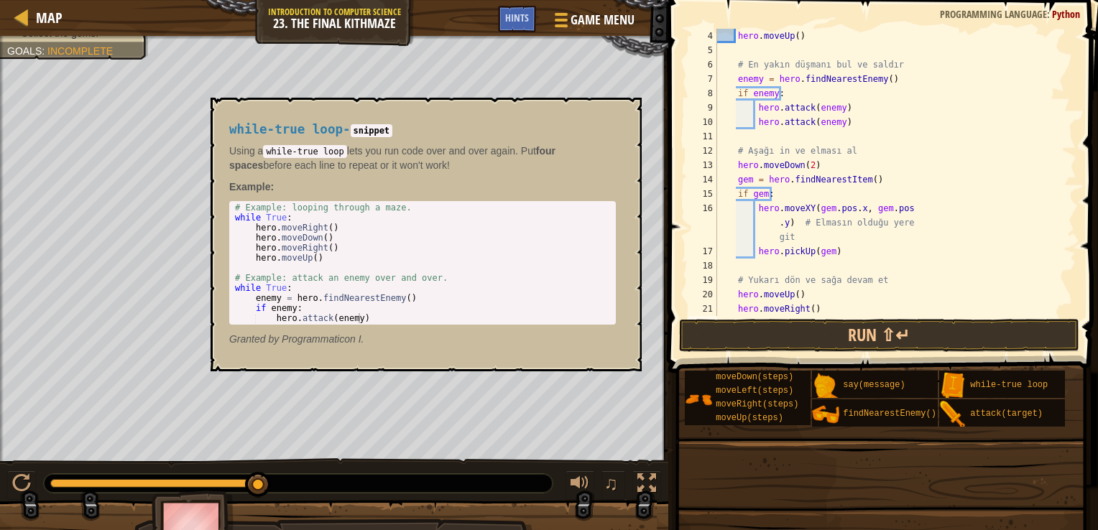
click at [954, 377] on img at bounding box center [952, 385] width 27 height 27
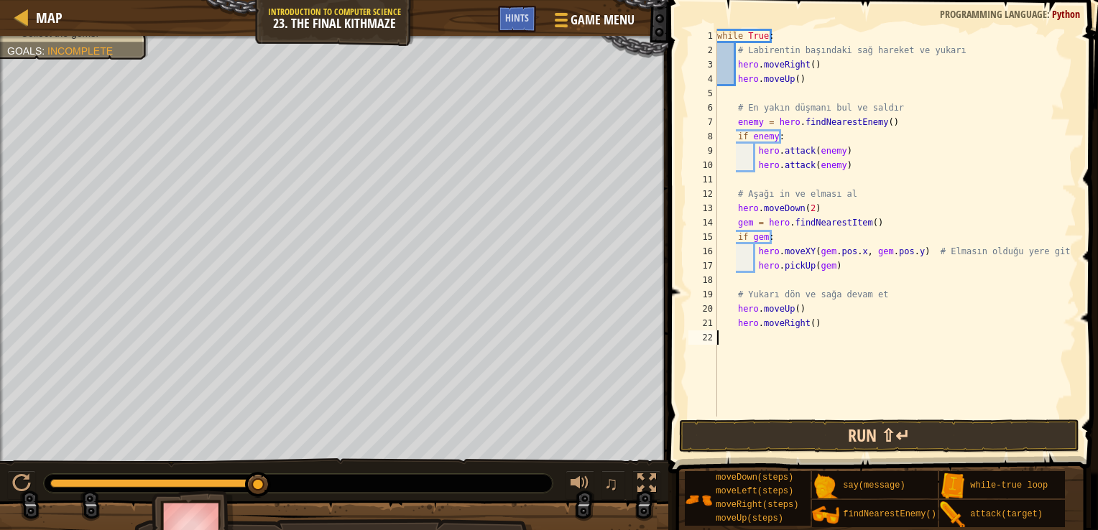
scroll to position [0, 0]
click at [937, 329] on div "while True : # Labirentin başındaki sağ hareket ve yukarı hero . moveRight ( ) …" at bounding box center [895, 237] width 362 height 417
type textarea "hero.moveRight()"
click at [924, 420] on button "Run ⇧↵" at bounding box center [879, 436] width 400 height 33
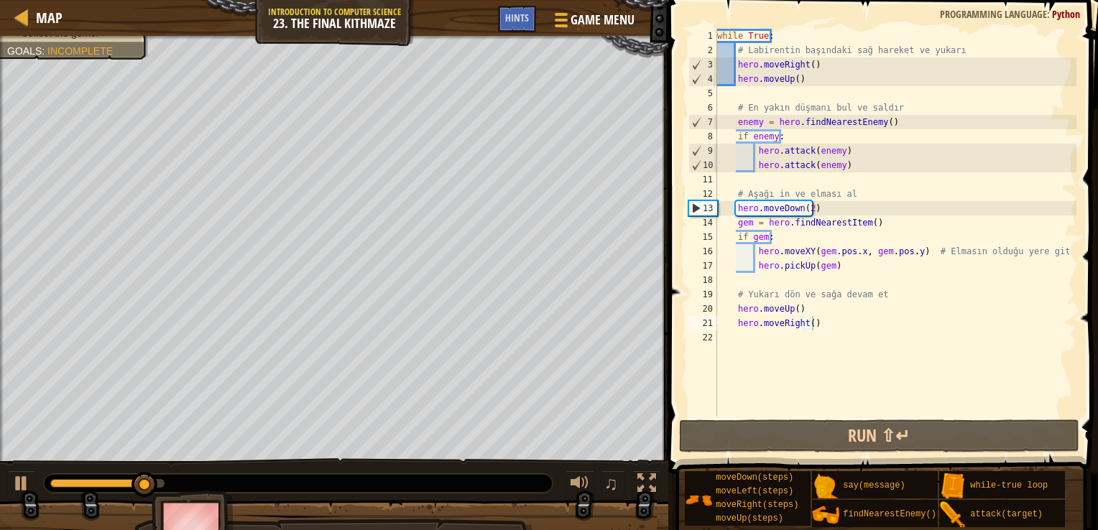
click at [940, 359] on div "while True : # Labirentin başındaki sağ hareket ve yukarı hero . moveRight ( ) …" at bounding box center [895, 237] width 362 height 417
type textarea "hero.moveRight()"
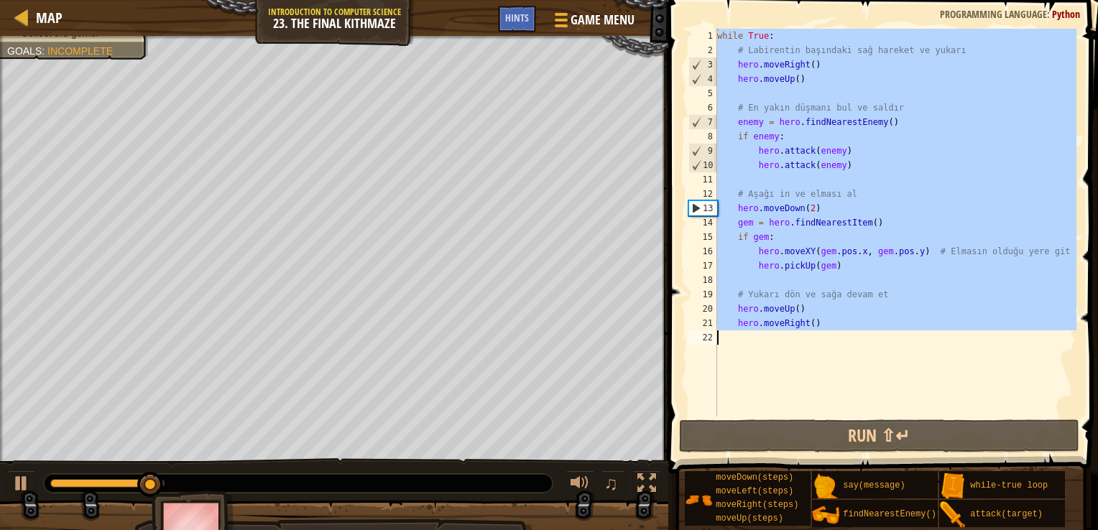
paste textarea
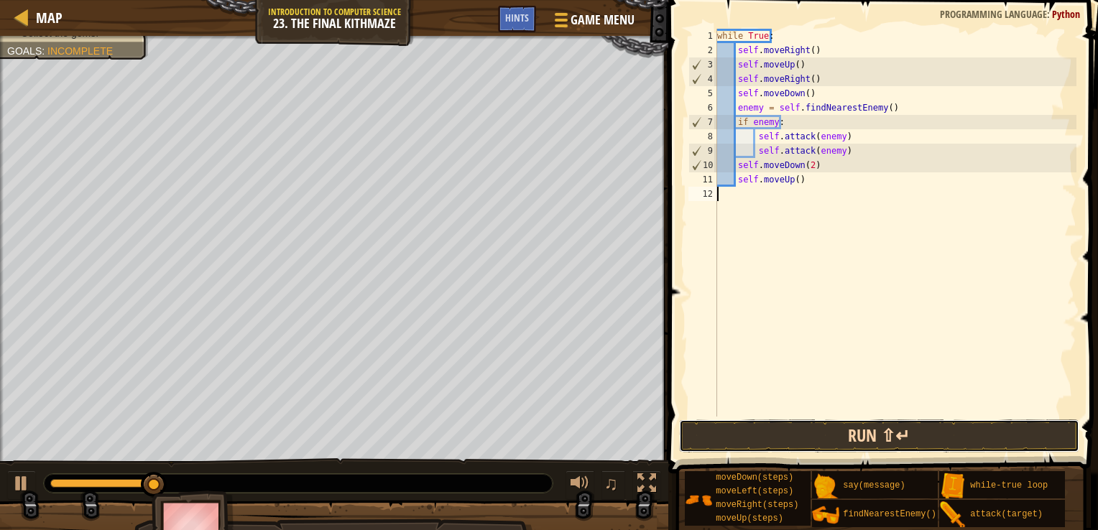
click at [920, 430] on button "Run ⇧↵" at bounding box center [879, 436] width 400 height 33
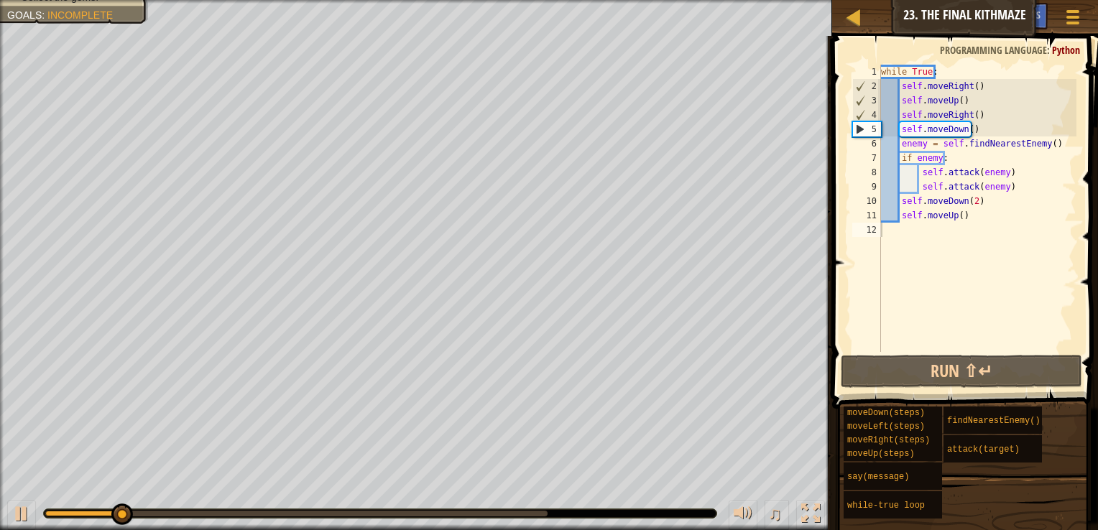
click at [545, 516] on div at bounding box center [380, 514] width 673 height 9
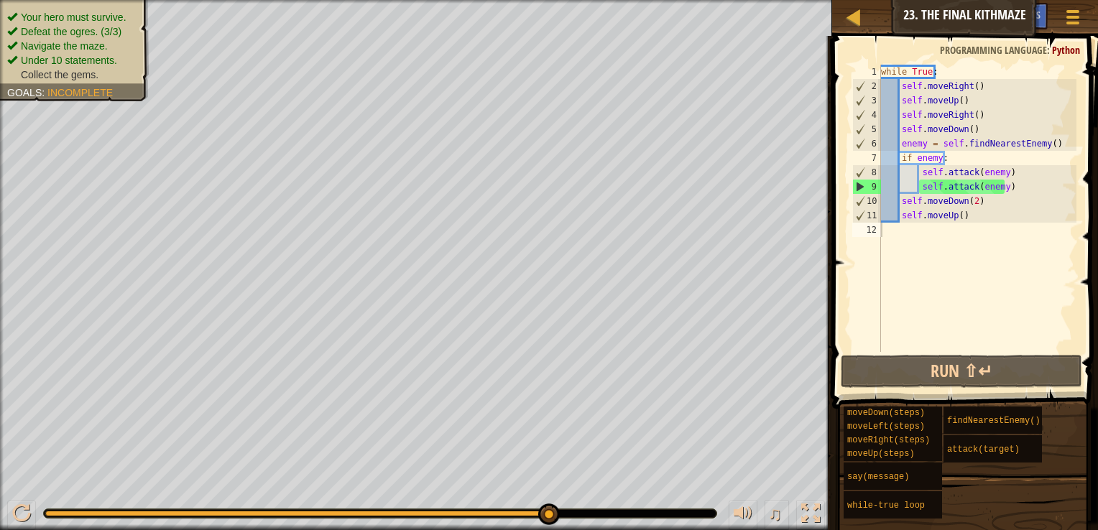
click at [943, 293] on div "while True : self . moveRight ( ) self . moveUp ( ) self . moveRight ( ) self .…" at bounding box center [977, 223] width 198 height 316
type textarea "self.moveUp()"
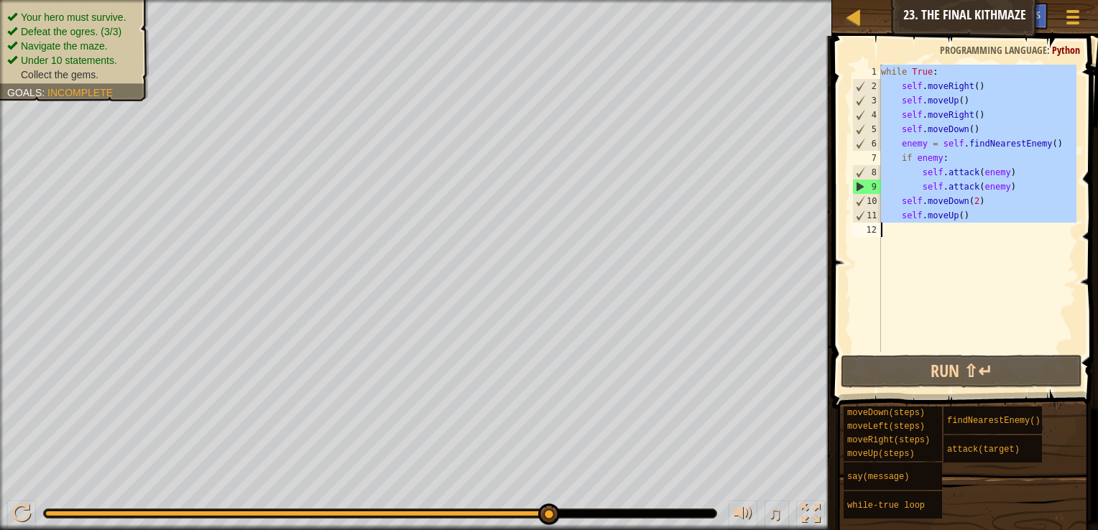
paste textarea
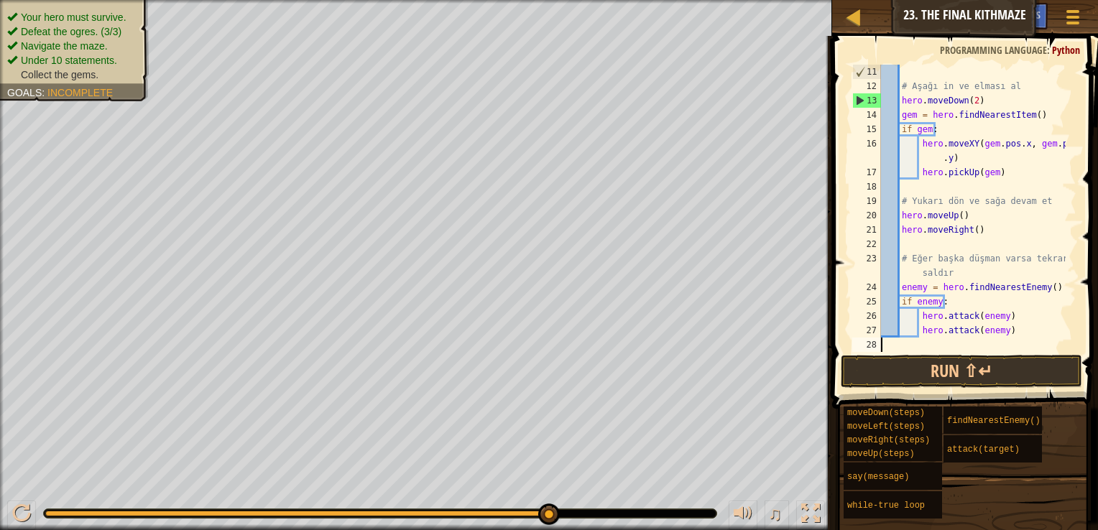
scroll to position [144, 0]
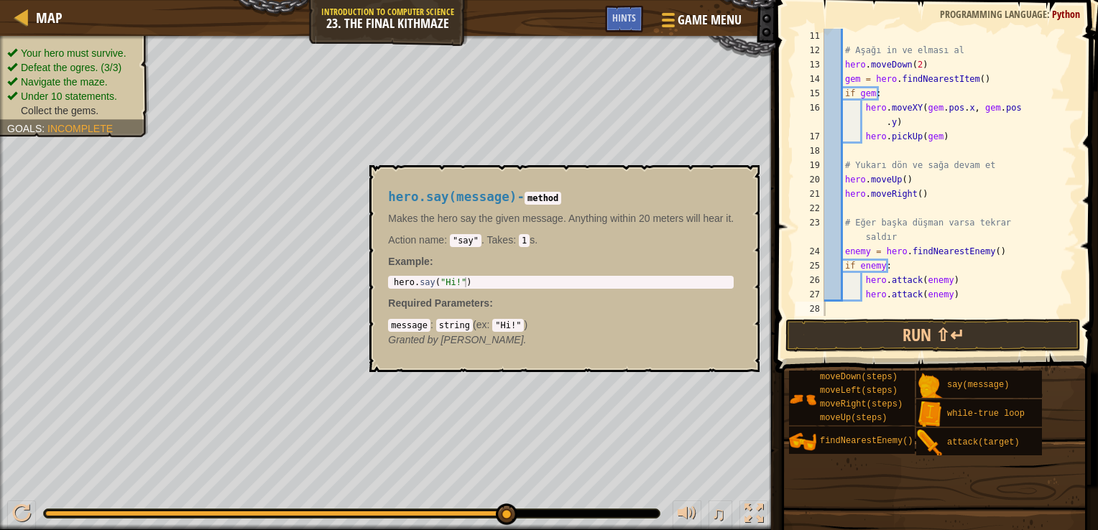
click at [965, 377] on div "say(message)" at bounding box center [999, 384] width 110 height 27
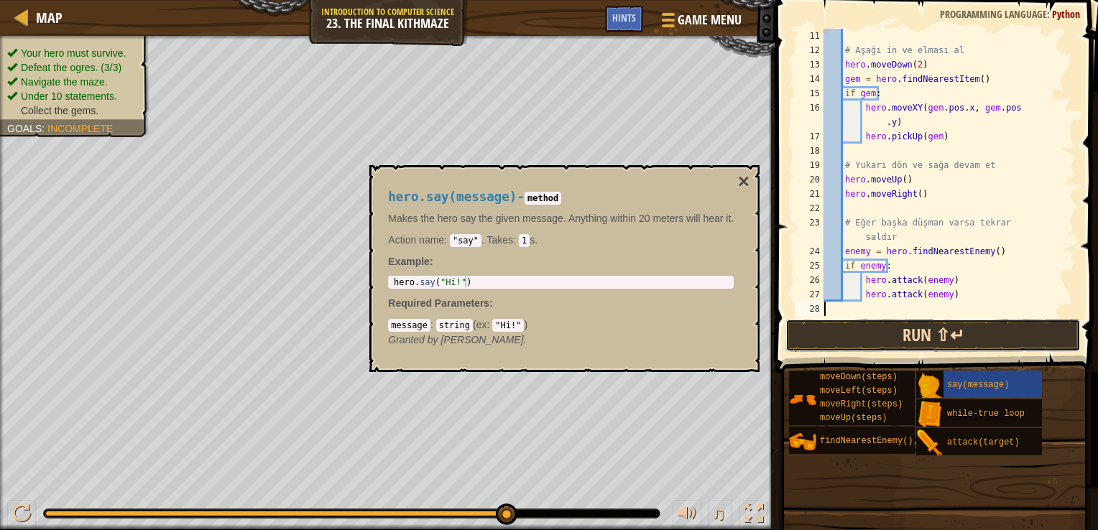
click at [963, 344] on button "Run ⇧↵" at bounding box center [934, 335] width 296 height 33
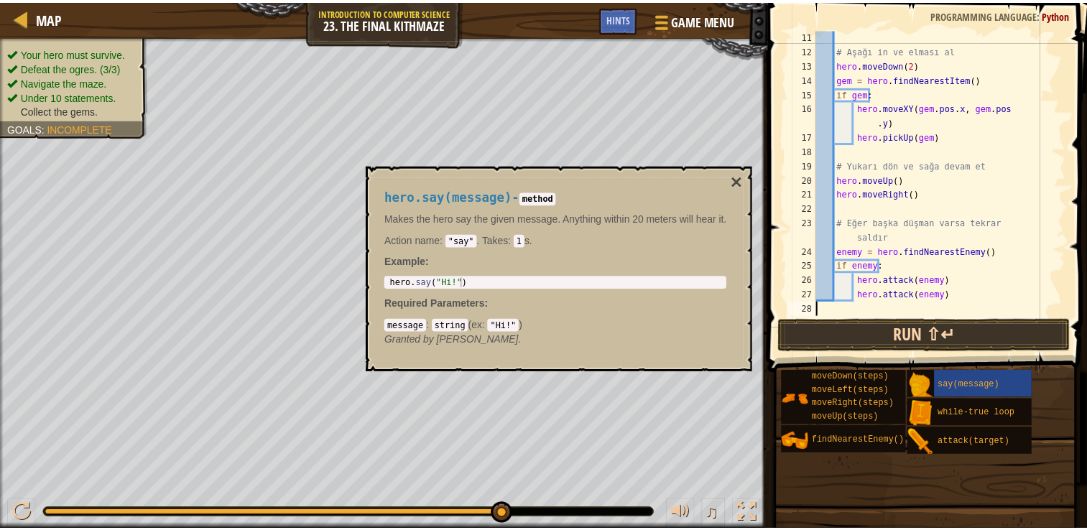
scroll to position [43, 0]
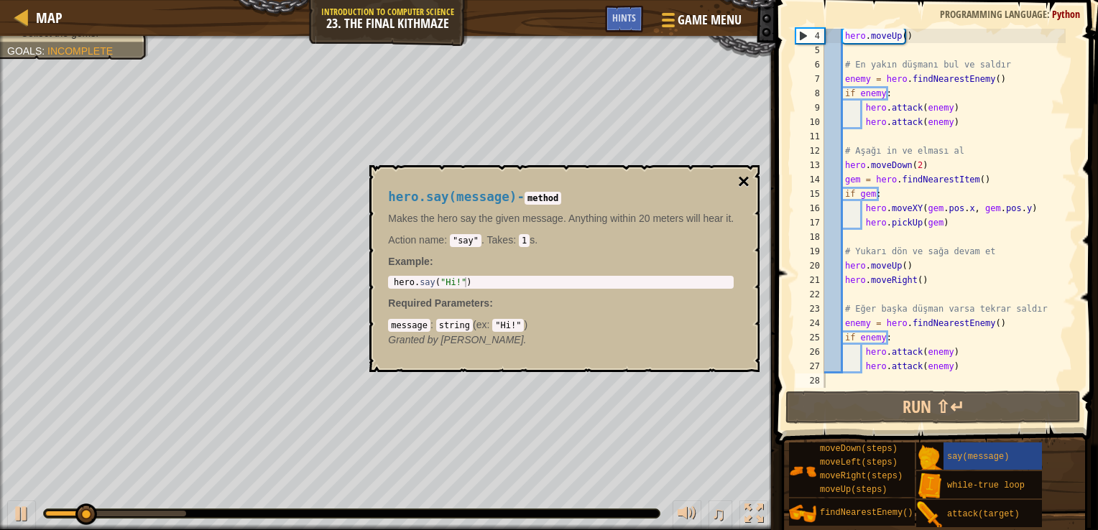
click at [745, 185] on button "×" at bounding box center [743, 182] width 11 height 20
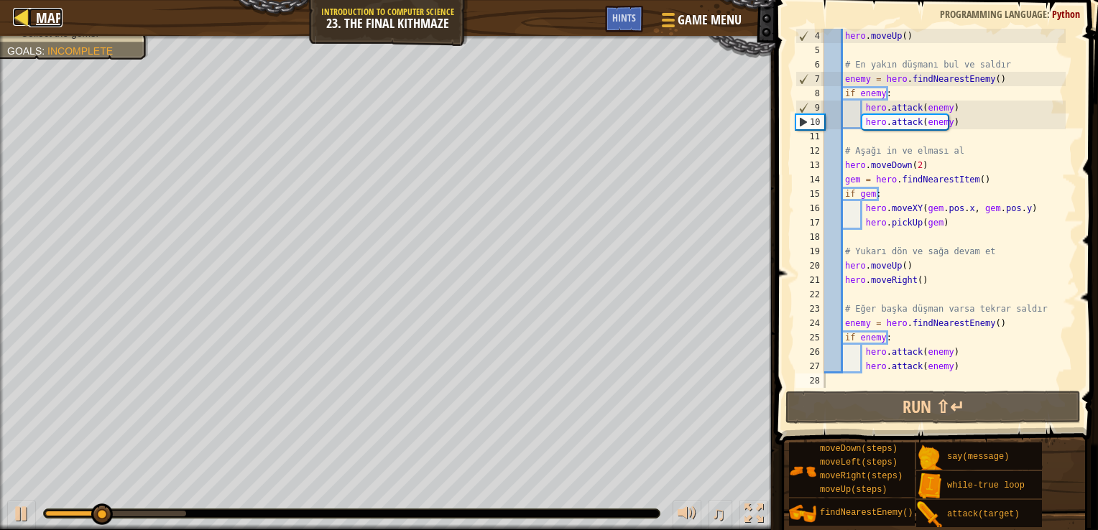
click at [39, 14] on span "Map" at bounding box center [49, 17] width 27 height 19
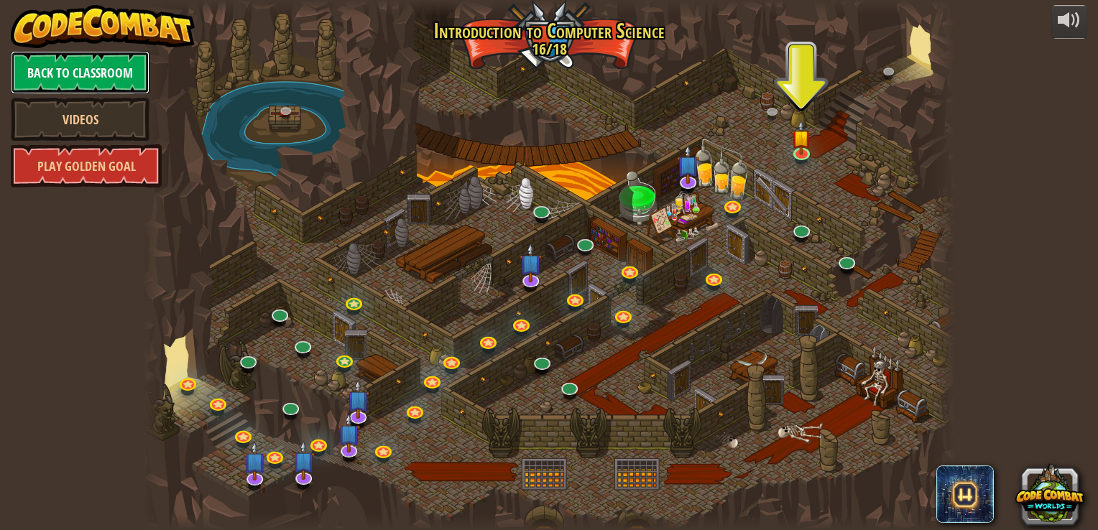
click at [107, 88] on link "Back to Classroom" at bounding box center [80, 72] width 139 height 43
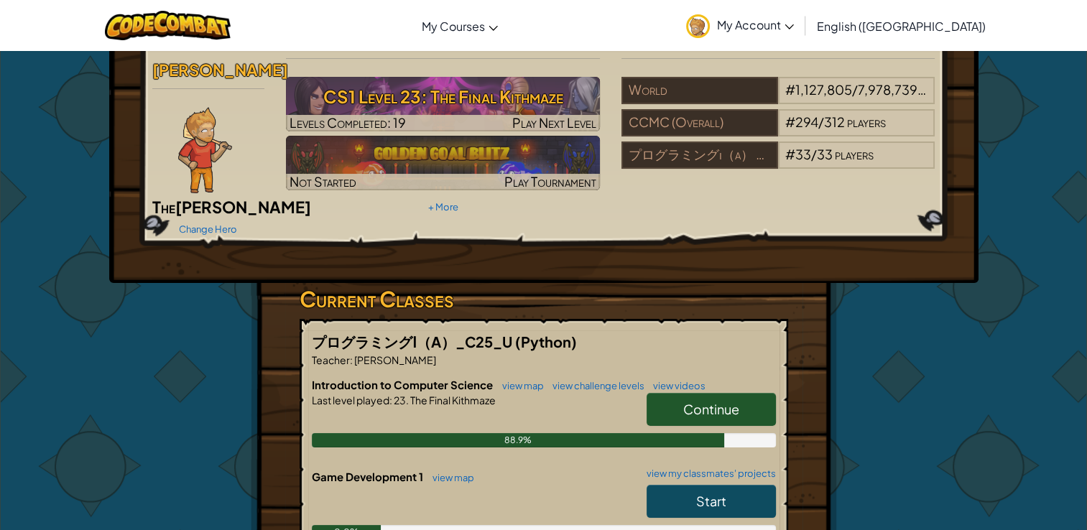
scroll to position [144, 0]
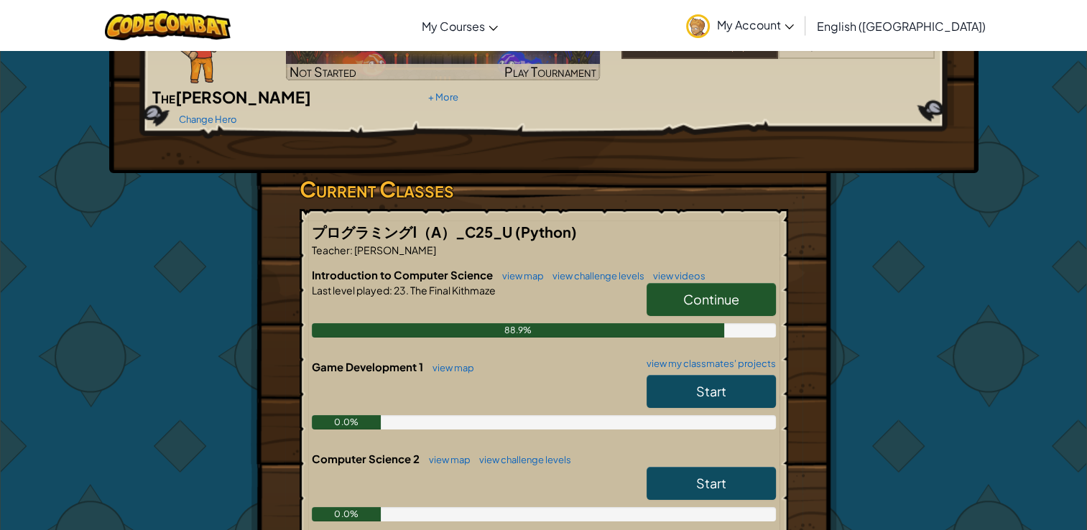
click at [705, 383] on span "Start" at bounding box center [711, 391] width 30 height 17
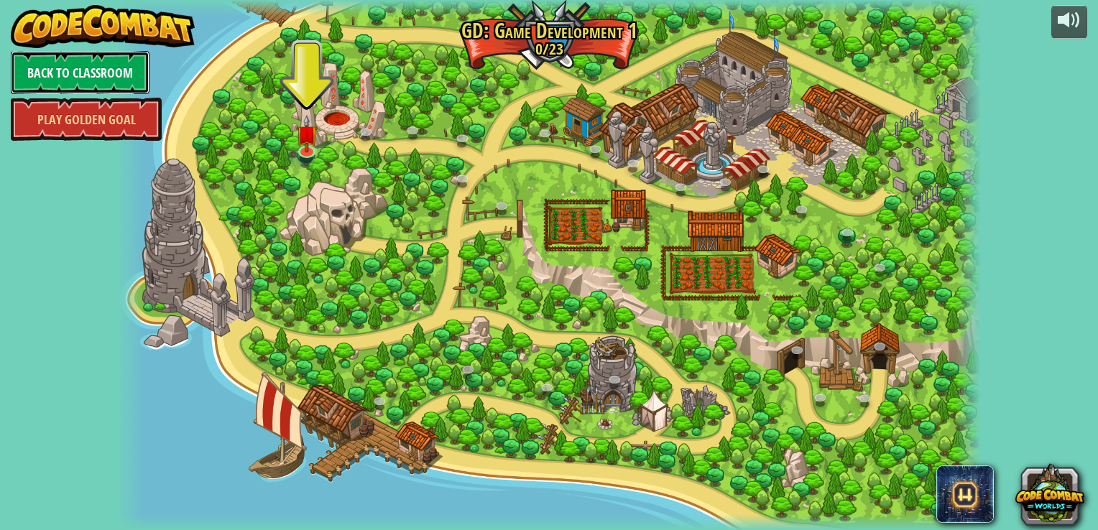
click at [106, 72] on link "Back to Classroom" at bounding box center [80, 72] width 139 height 43
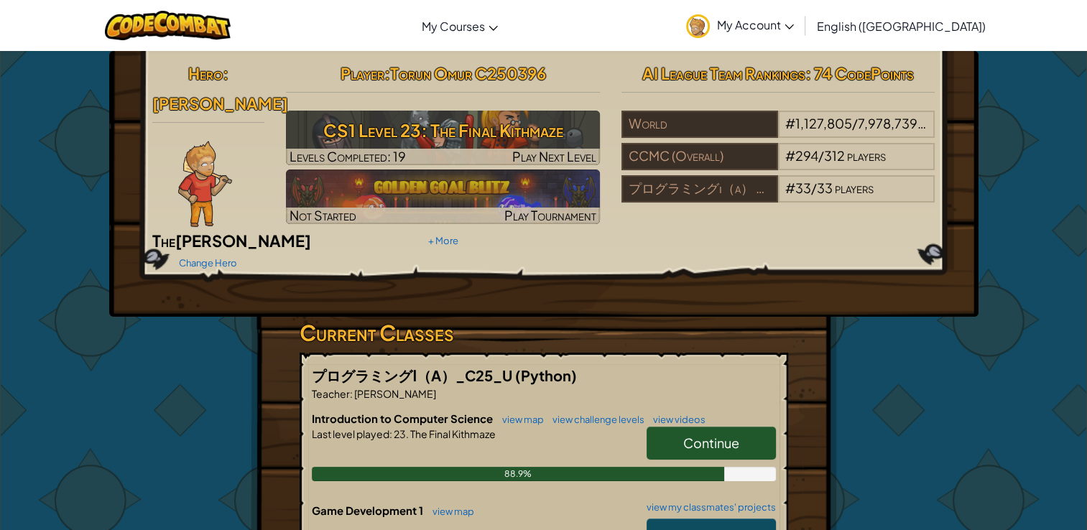
click at [704, 527] on span "Start" at bounding box center [711, 535] width 30 height 17
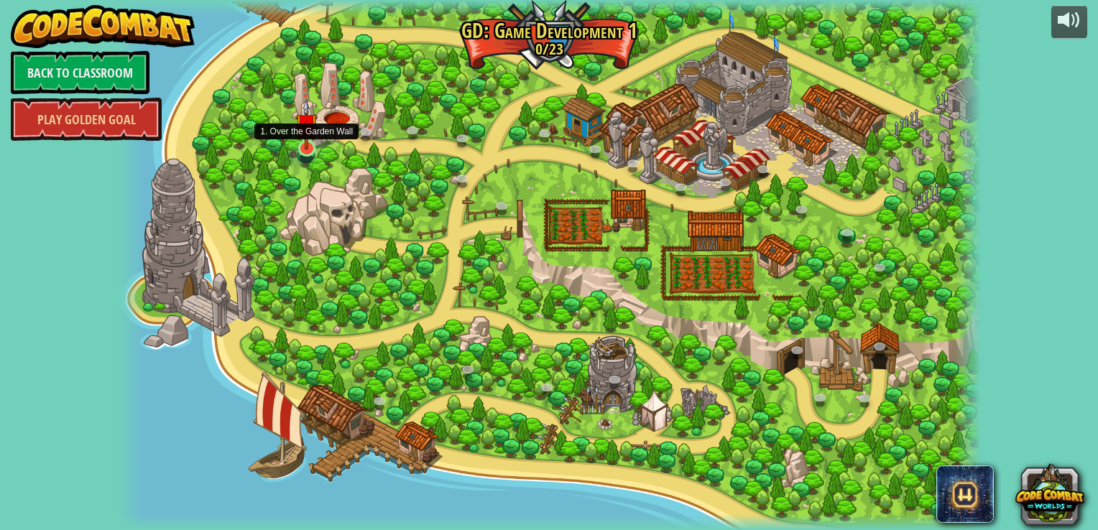
click at [307, 142] on img at bounding box center [306, 124] width 22 height 50
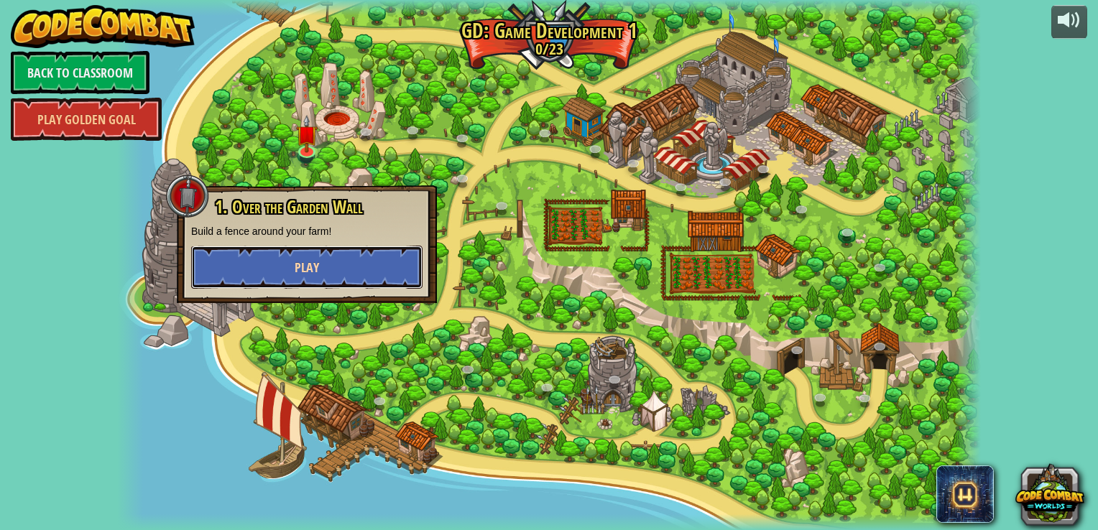
click at [348, 269] on button "Play" at bounding box center [306, 267] width 231 height 43
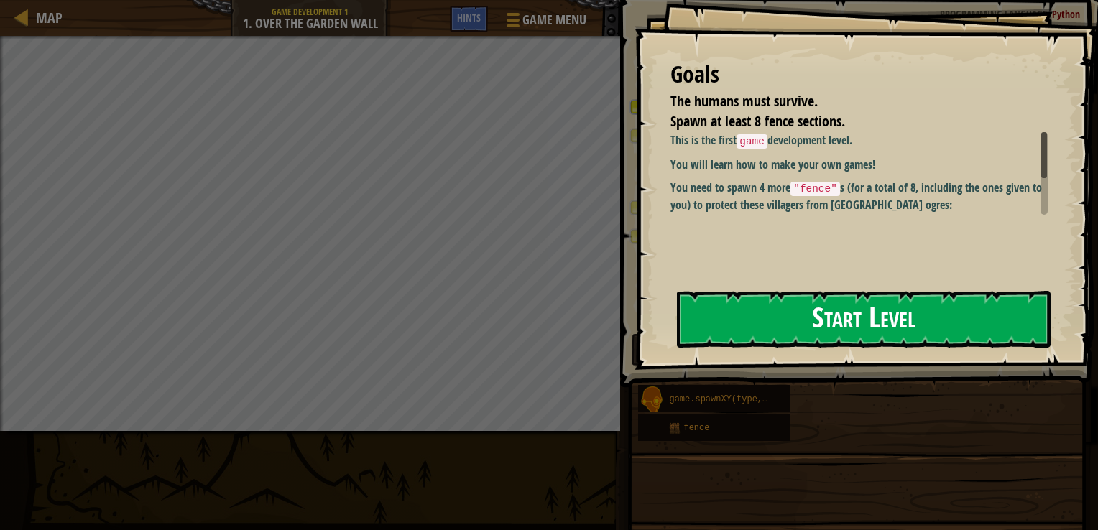
click at [761, 320] on button "Start Level" at bounding box center [864, 319] width 374 height 57
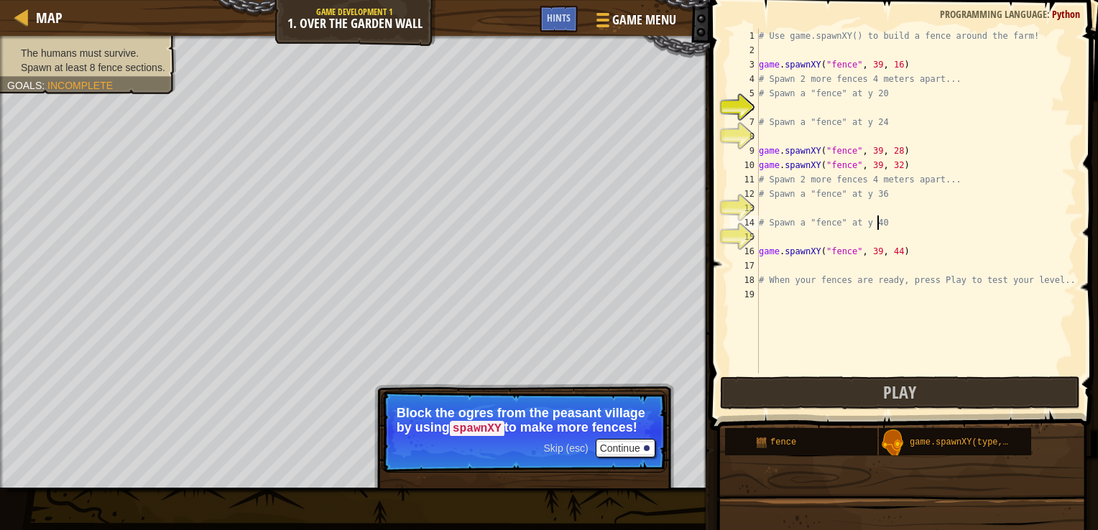
click at [1008, 224] on div "# Use game.spawnXY() to build a fence around the farm! game . spawnXY ( "fence"…" at bounding box center [916, 216] width 321 height 374
type textarea "# When your fences are ready, press Play to test your level.."
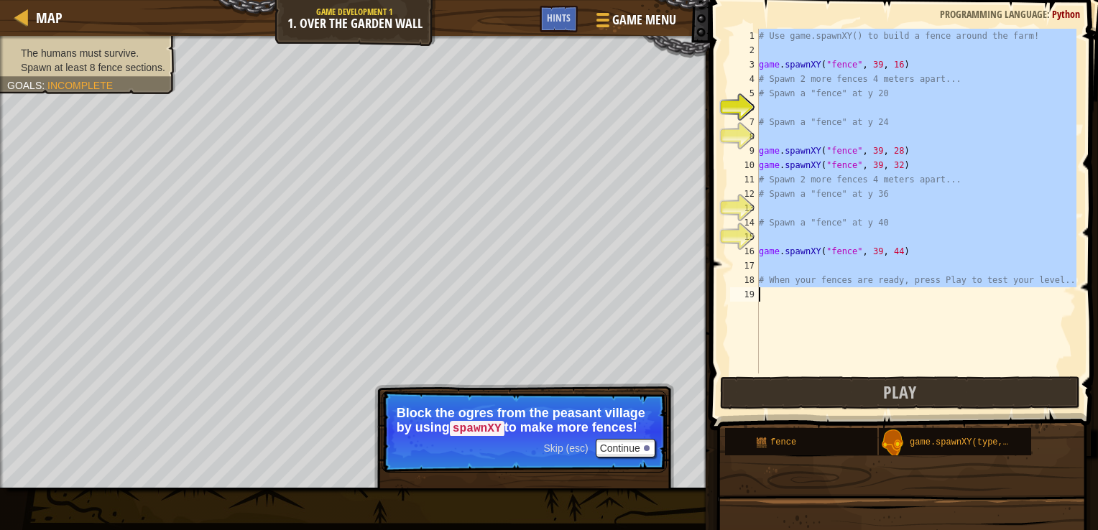
paste textarea
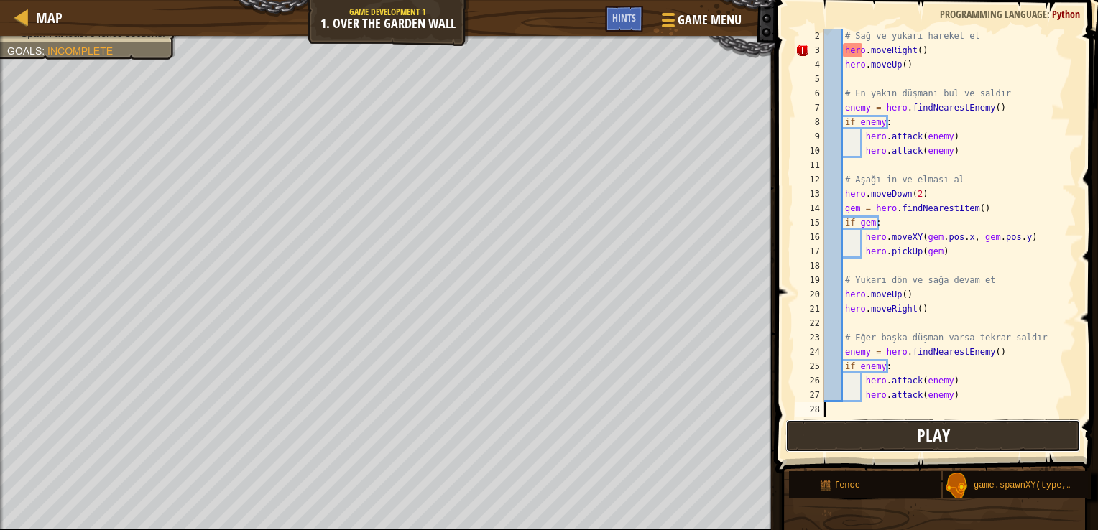
click at [948, 436] on span "Play" at bounding box center [933, 435] width 33 height 23
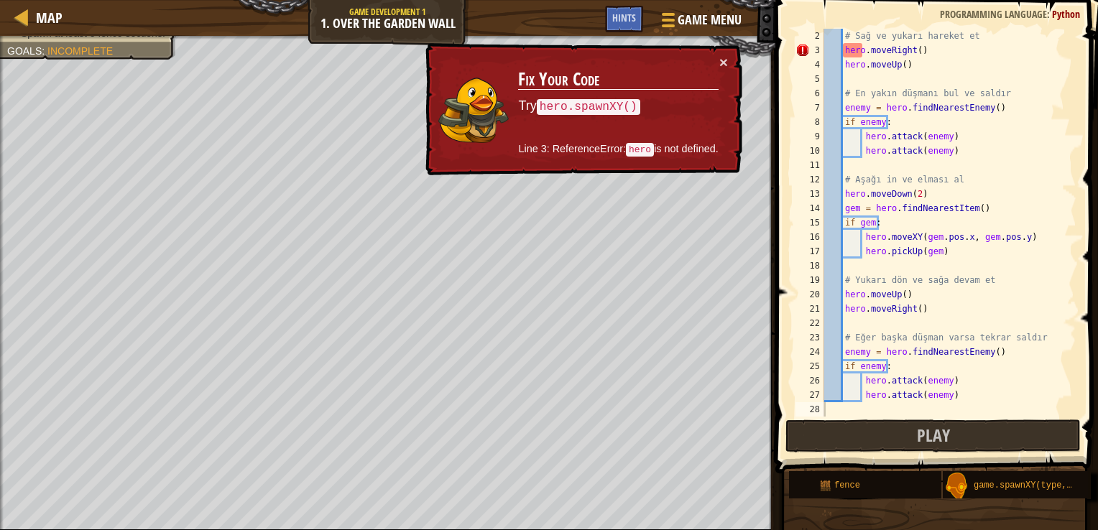
click at [929, 247] on div "# Sağ ve yukarı hareket et hero . moveRight ( ) hero . moveUp ( ) # En yakın dü…" at bounding box center [943, 237] width 244 height 417
type textarea "hero.attack(enemy)"
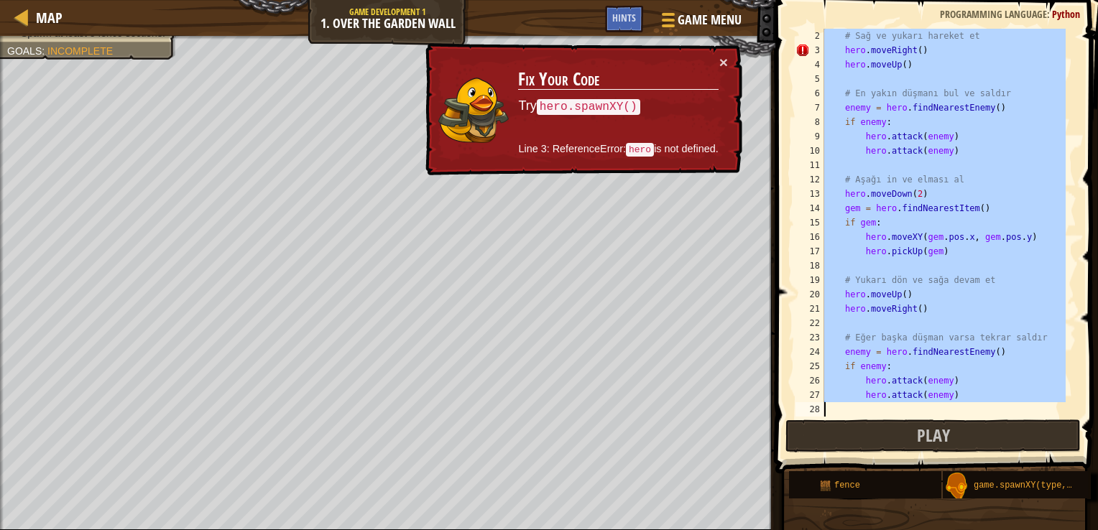
paste textarea
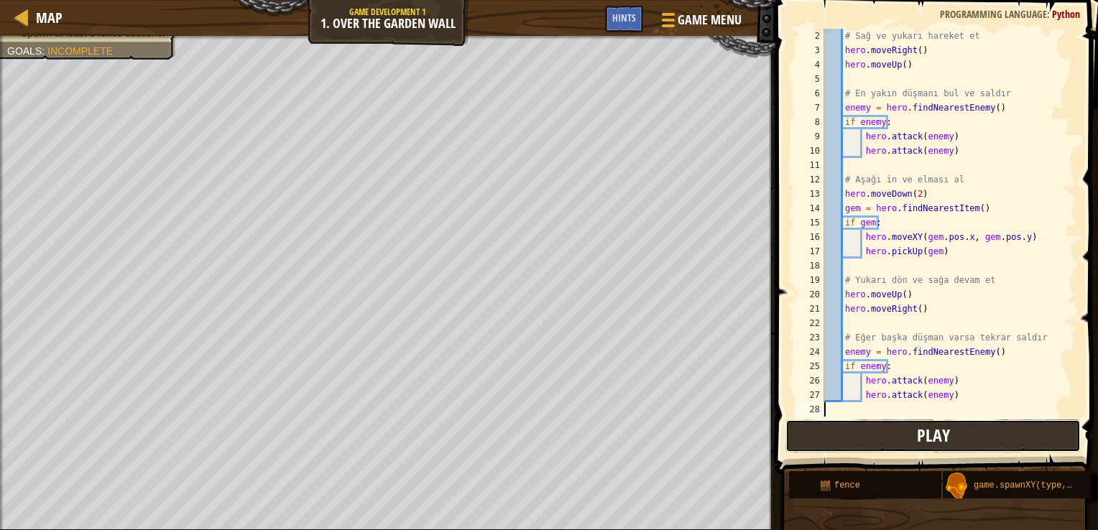
click at [950, 430] on button "Play" at bounding box center [934, 436] width 296 height 33
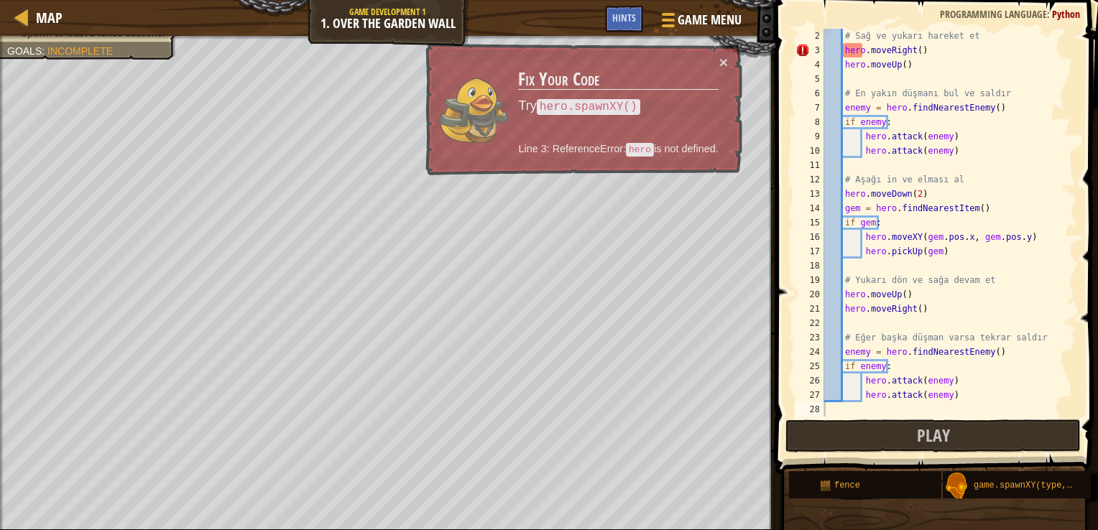
scroll to position [0, 0]
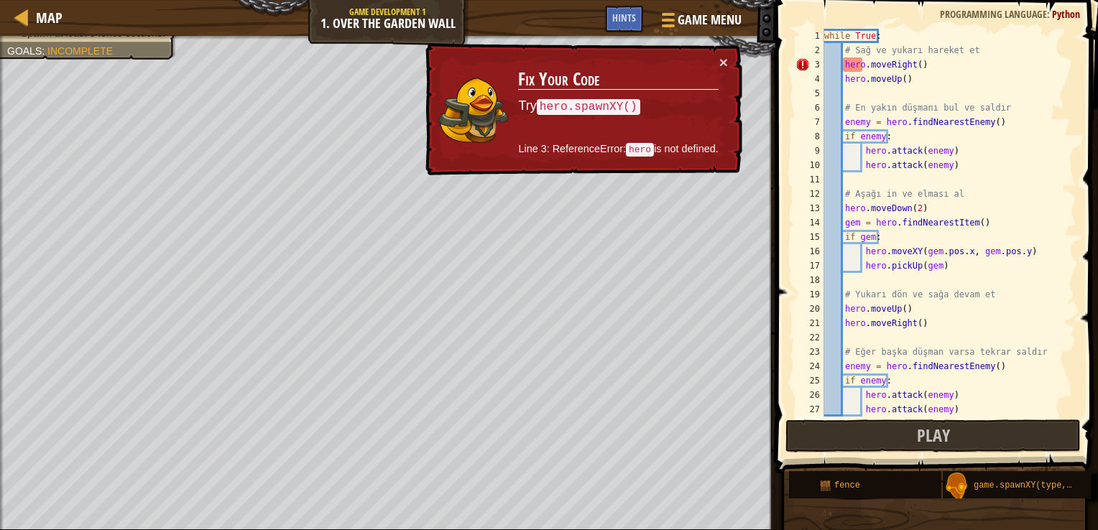
click at [1003, 333] on div "while True : # Sağ ve yukarı hareket et hero . moveRight ( ) hero . moveUp ( ) …" at bounding box center [943, 237] width 244 height 417
type textarea "hero.attack(enemy)"
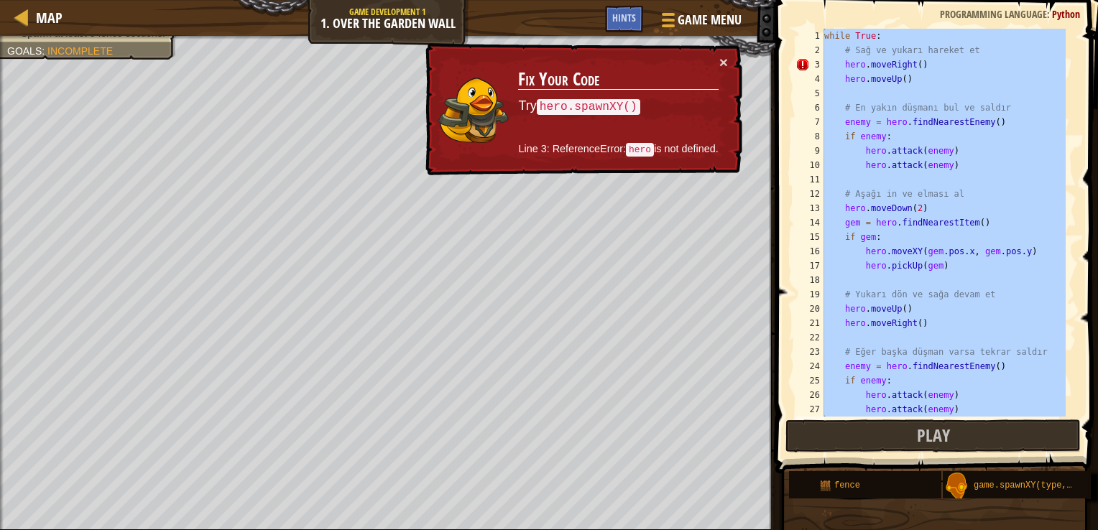
paste textarea
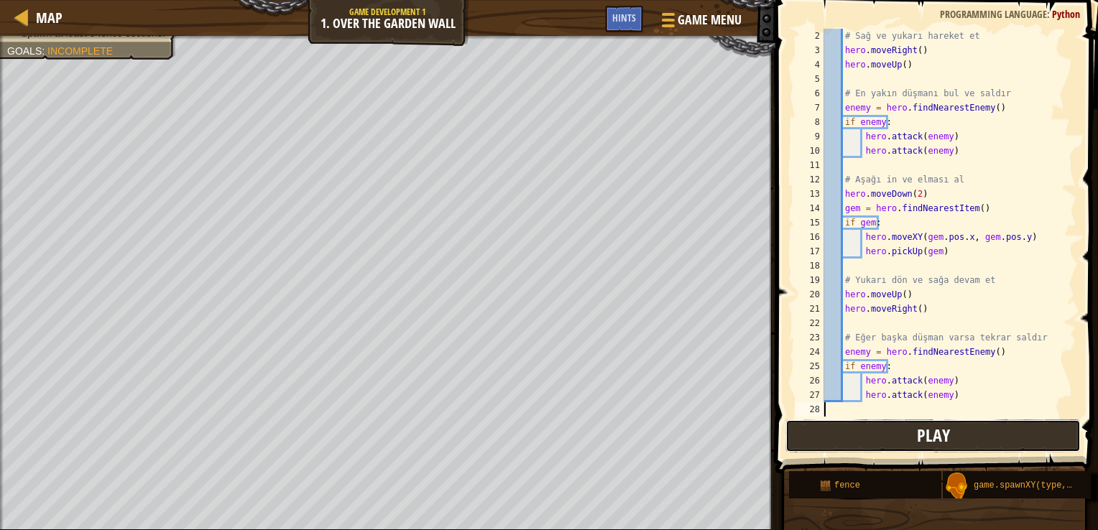
click at [957, 427] on button "Play" at bounding box center [934, 436] width 296 height 33
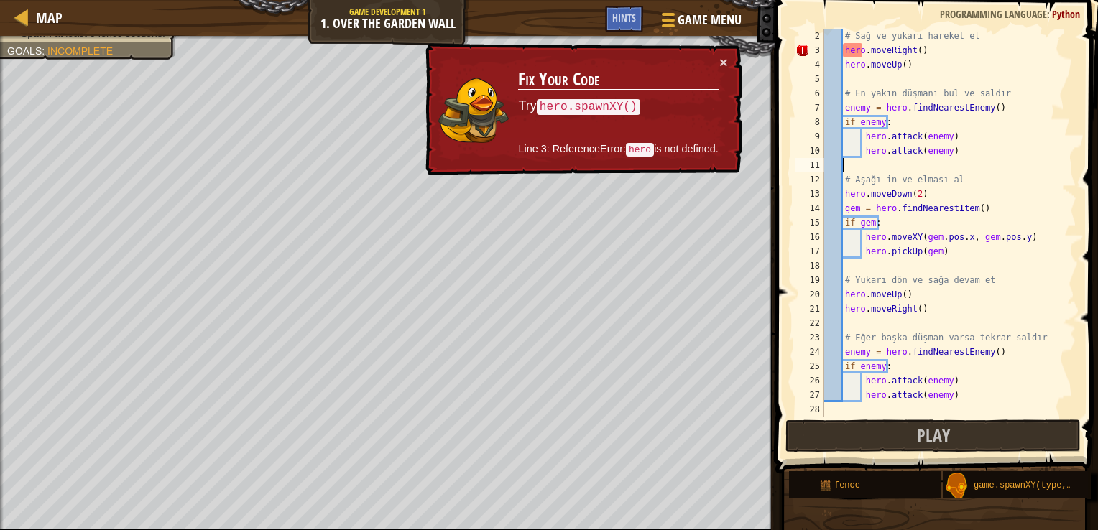
click at [1039, 162] on div "# Sağ ve yukarı hareket et hero . moveRight ( ) hero . moveUp ( ) # En yakın dü…" at bounding box center [943, 237] width 244 height 417
type textarea "hero.attack(enemy)"
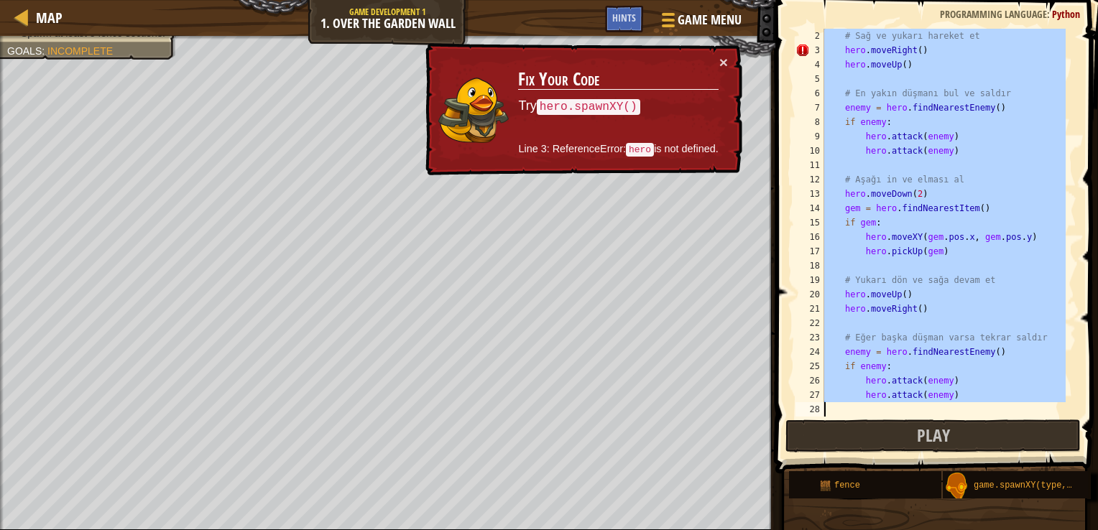
paste textarea
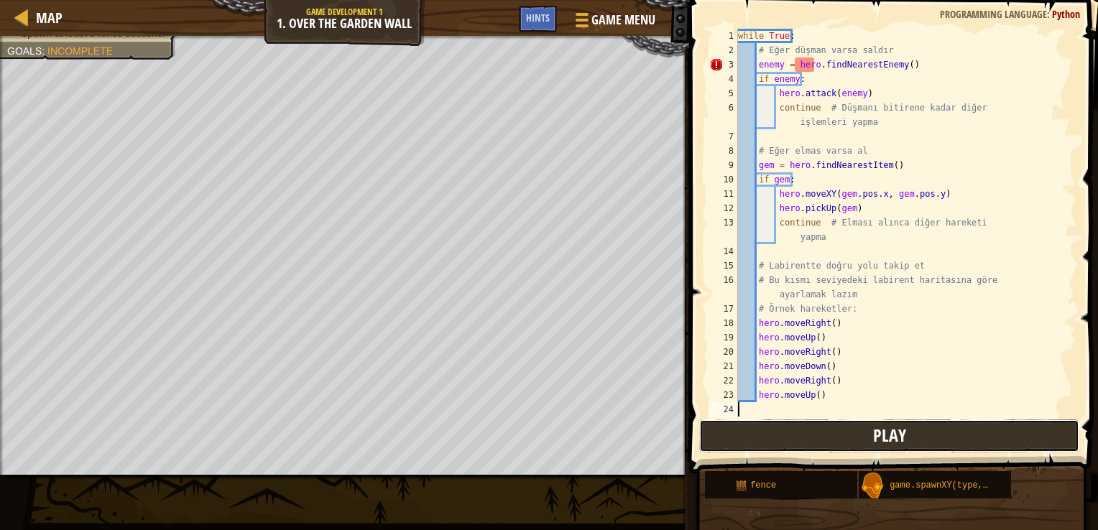
click at [945, 425] on button "Play" at bounding box center [889, 436] width 380 height 33
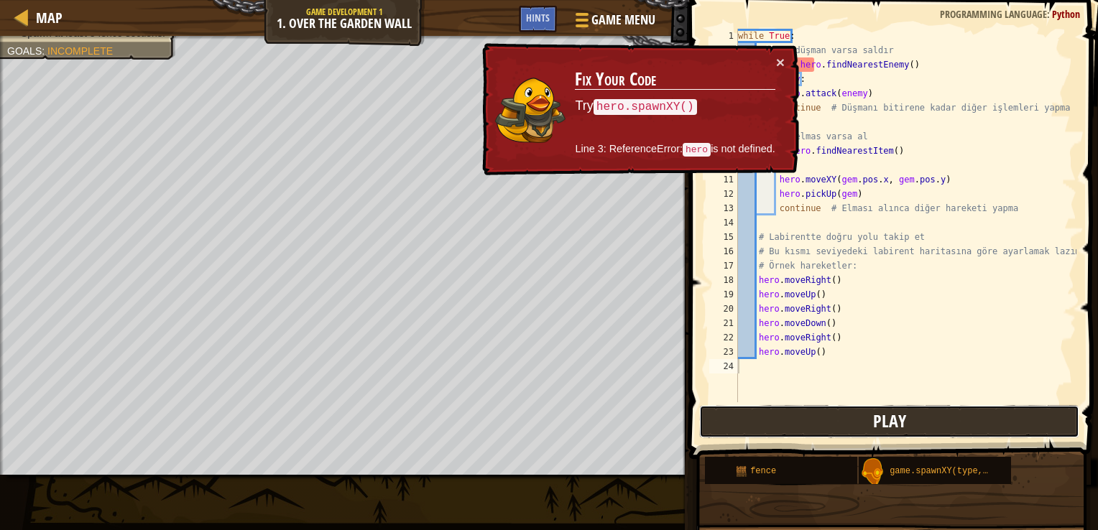
click at [944, 425] on button "Play" at bounding box center [889, 421] width 380 height 33
click at [782, 59] on button "×" at bounding box center [780, 62] width 9 height 15
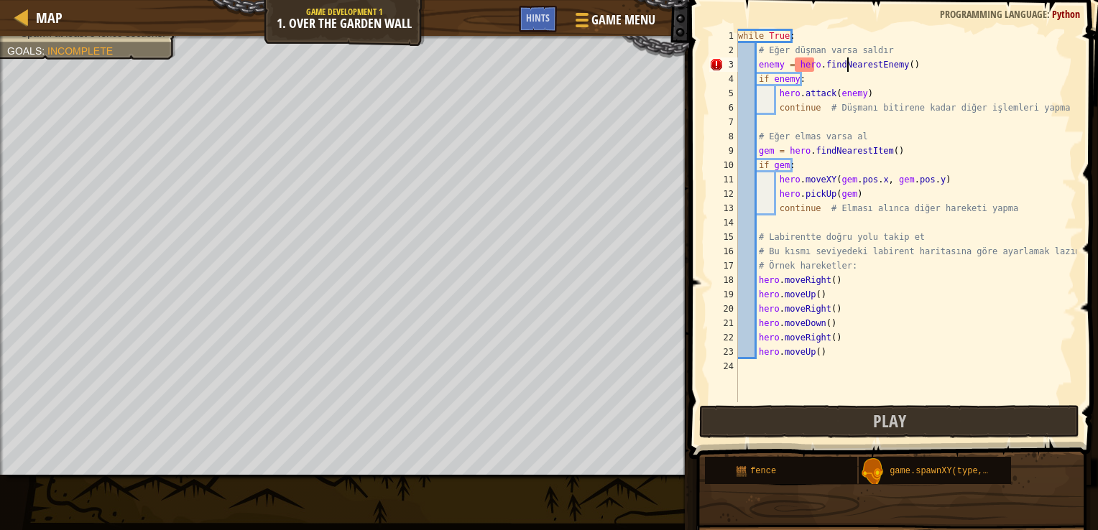
click at [846, 65] on div "while True : # Eğer düşman varsa saldır enemy = hero . findNearestEnemy ( ) if …" at bounding box center [905, 230] width 341 height 402
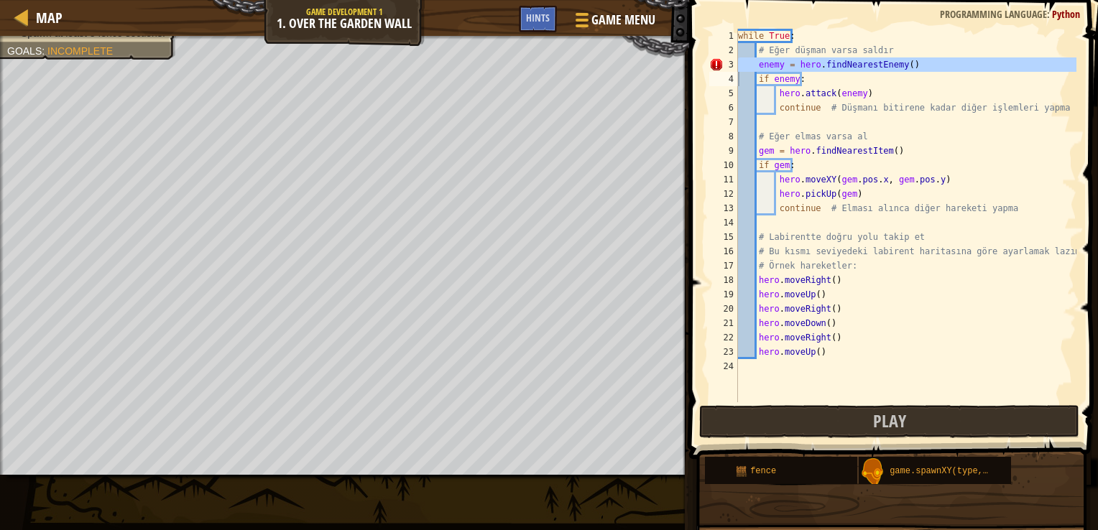
click at [914, 249] on div "while True : # Eğer düşman varsa saldır enemy = hero . findNearestEnemy ( ) if …" at bounding box center [905, 230] width 341 height 402
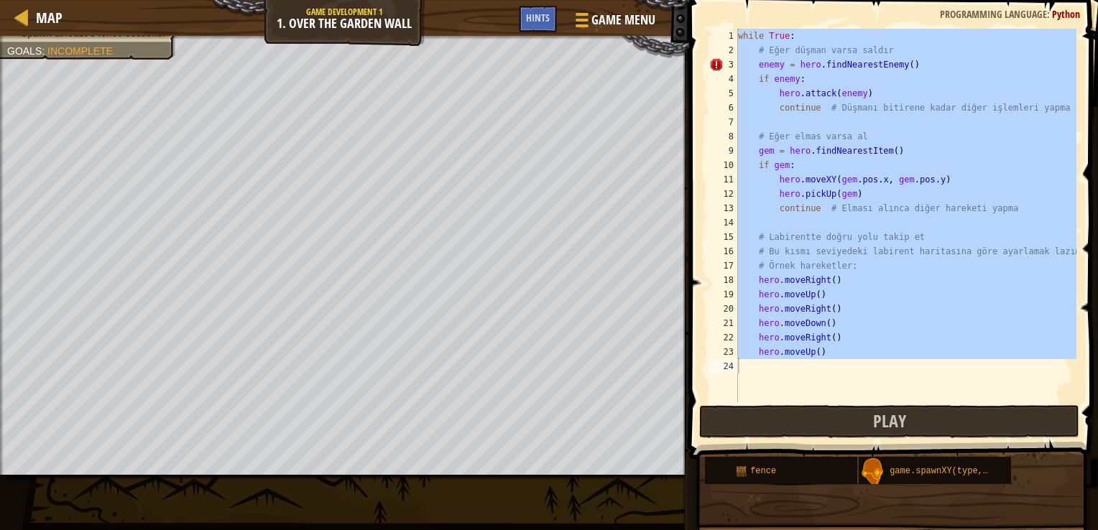
click at [993, 208] on div "while True : # Eğer düşman varsa saldır enemy = hero . findNearestEnemy ( ) if …" at bounding box center [905, 216] width 341 height 374
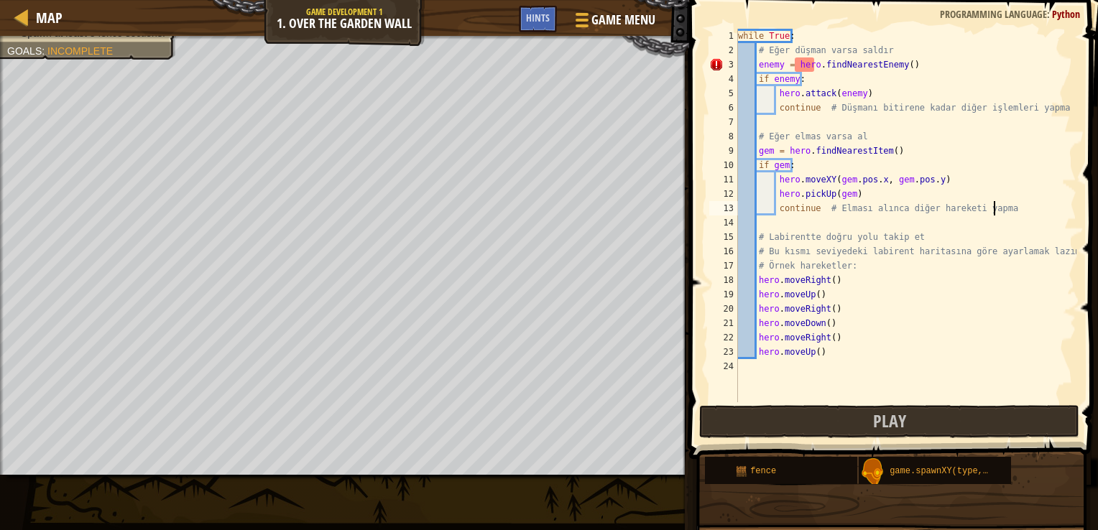
type textarea "hero.moveUp()"
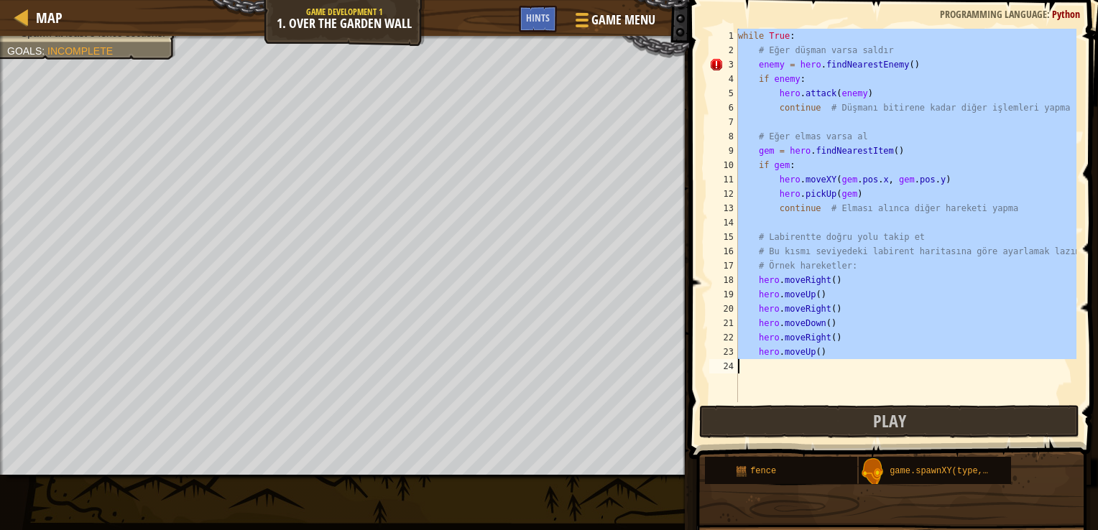
paste textarea
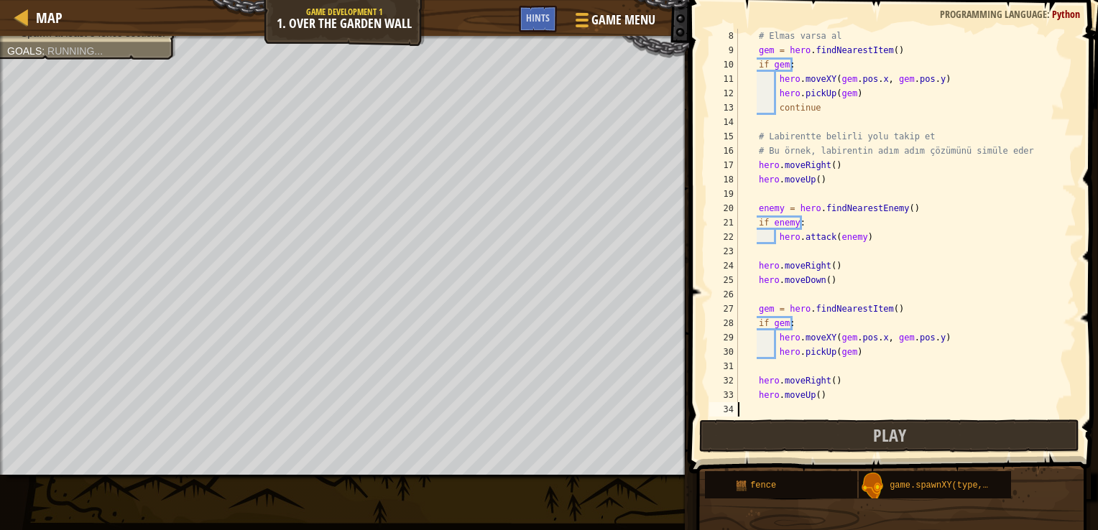
scroll to position [101, 0]
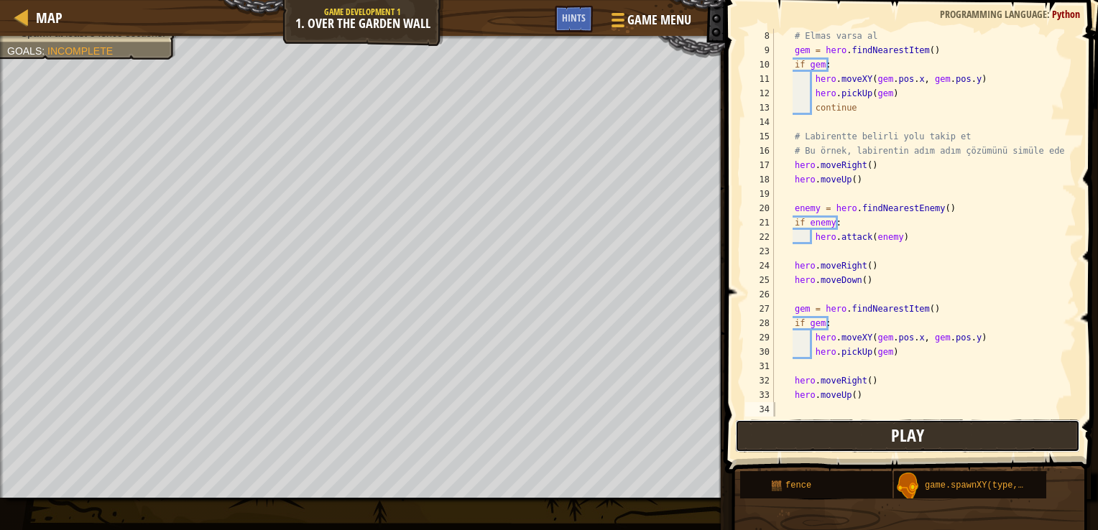
click at [910, 441] on span "Play" at bounding box center [907, 435] width 33 height 23
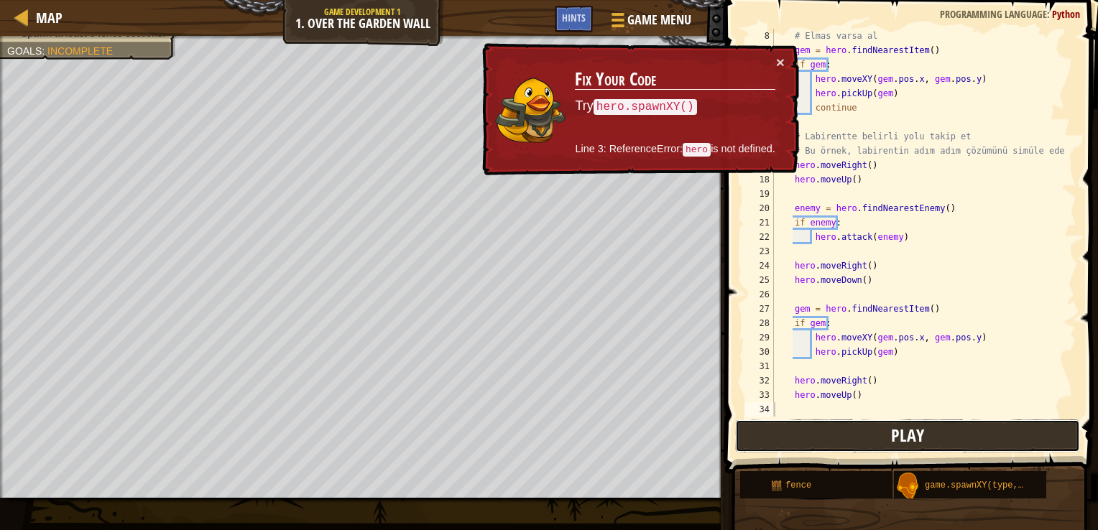
click at [910, 441] on span "Play" at bounding box center [907, 435] width 33 height 23
drag, startPoint x: 768, startPoint y: 160, endPoint x: 621, endPoint y: 110, distance: 155.0
click at [622, 110] on td "Fix Your Code Try hero.spawnXY() Line 3: ReferenceError: hero is not defined." at bounding box center [675, 109] width 202 height 111
drag, startPoint x: 583, startPoint y: 79, endPoint x: 699, endPoint y: 149, distance: 135.5
click at [699, 149] on td "Fix Your Code Try hero.spawnXY() Line 3: ReferenceError: hero is not defined." at bounding box center [675, 109] width 202 height 111
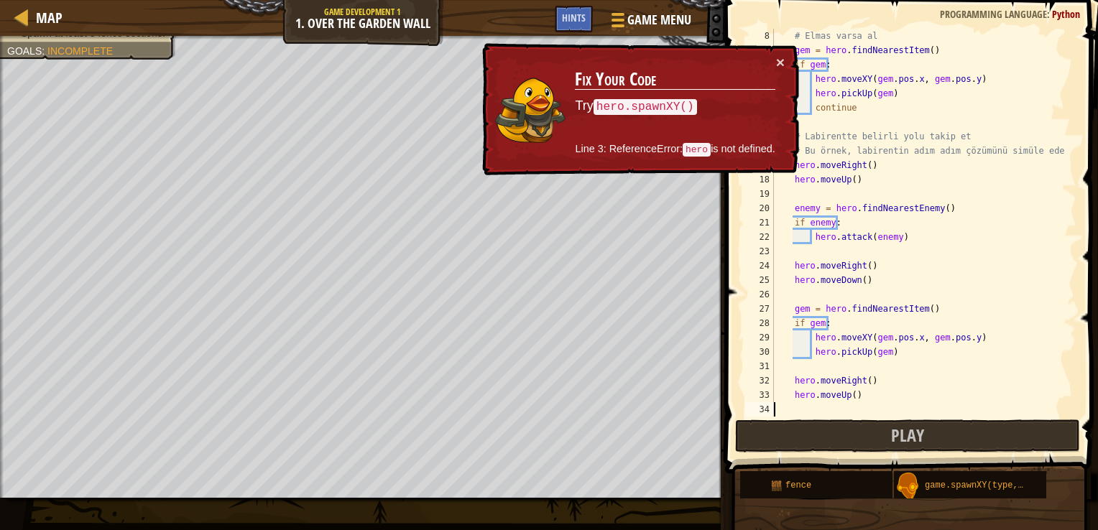
click at [902, 336] on div "# Elmas varsa al gem = hero . findNearestItem ( ) if gem : hero . moveXY ( gem …" at bounding box center [918, 237] width 295 height 417
type textarea "hero.moveUp()"
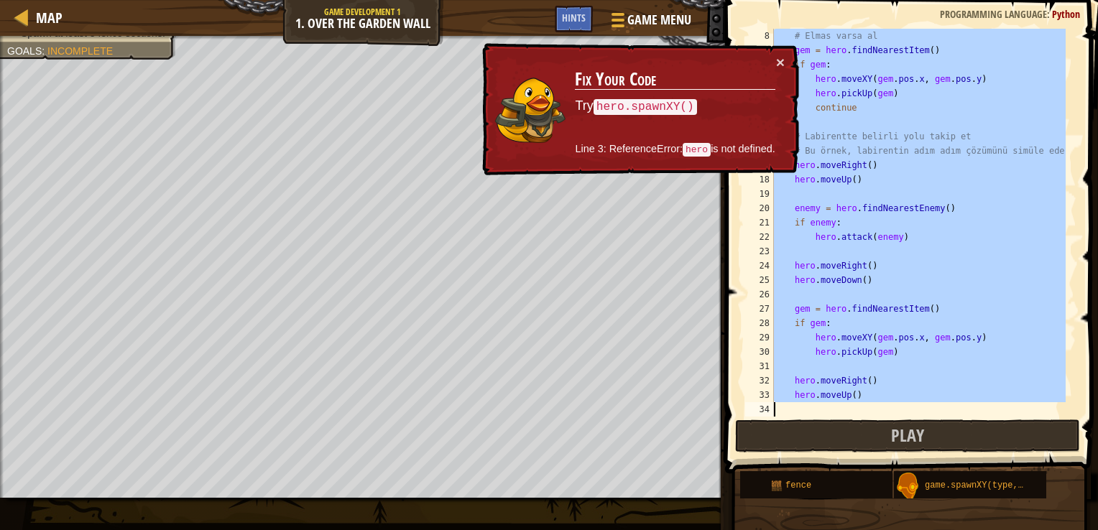
paste textarea
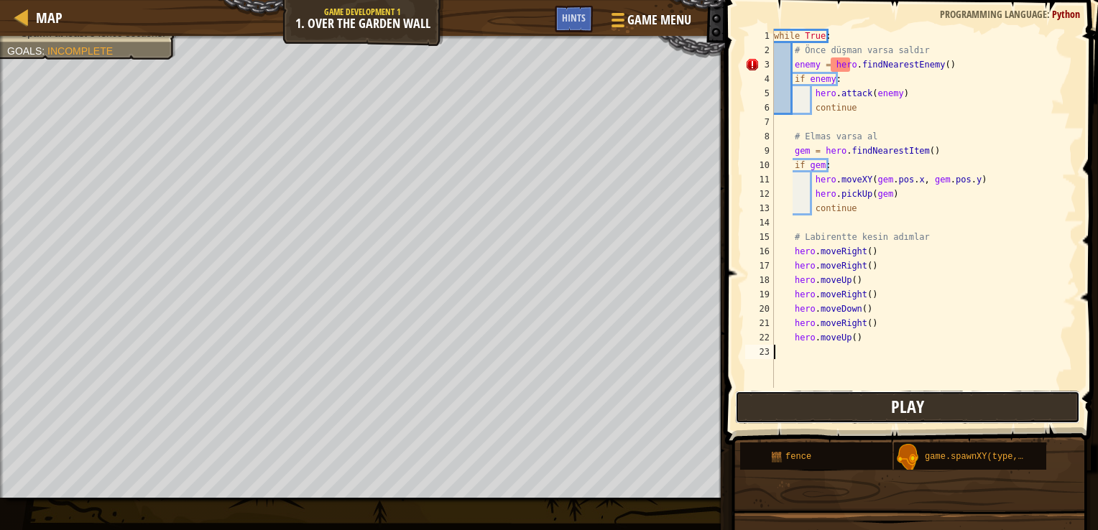
click at [944, 401] on button "Play" at bounding box center [907, 407] width 345 height 33
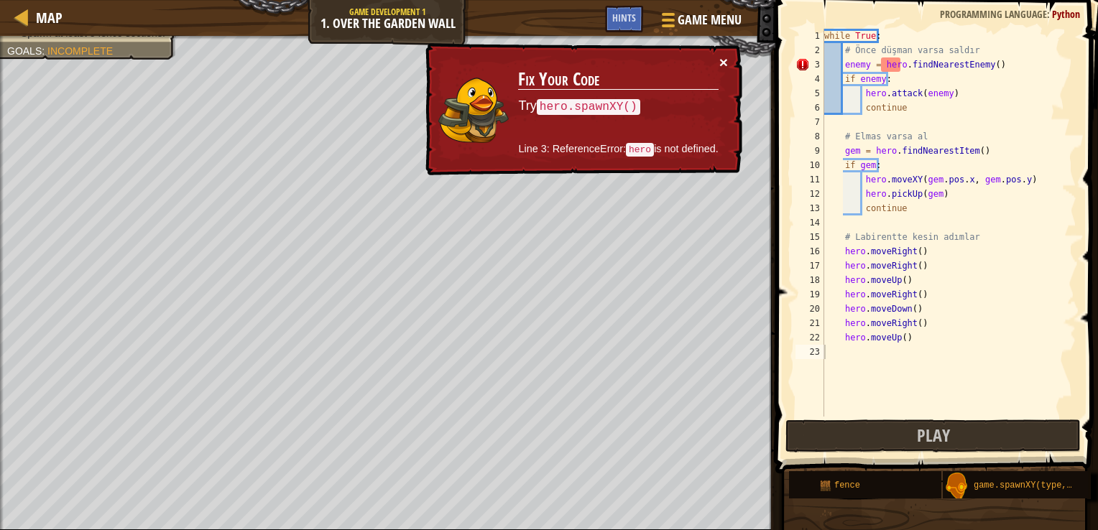
click at [720, 65] on button "×" at bounding box center [723, 62] width 9 height 15
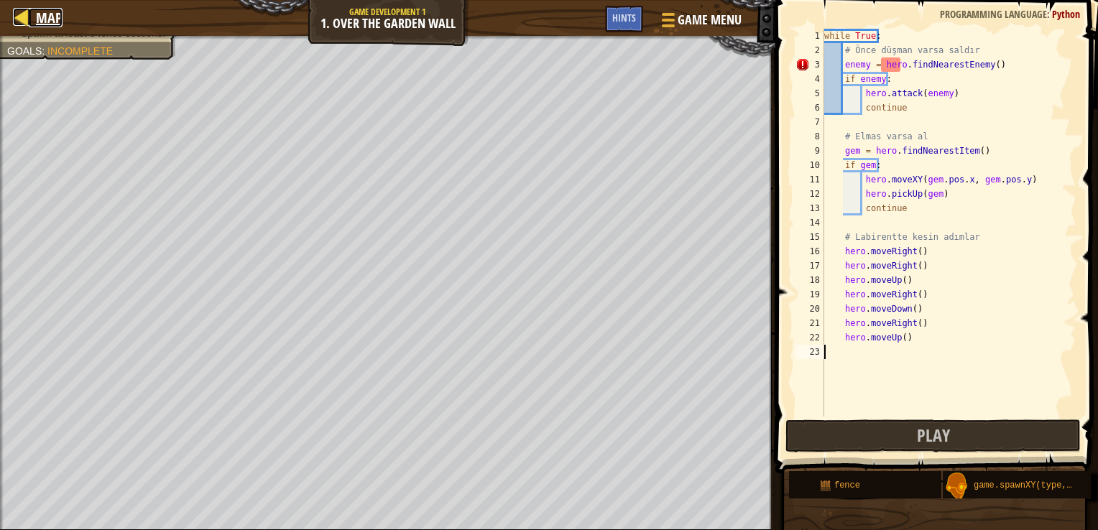
click at [37, 14] on span "Map" at bounding box center [49, 17] width 27 height 19
